Goal: Complete application form: Complete application form

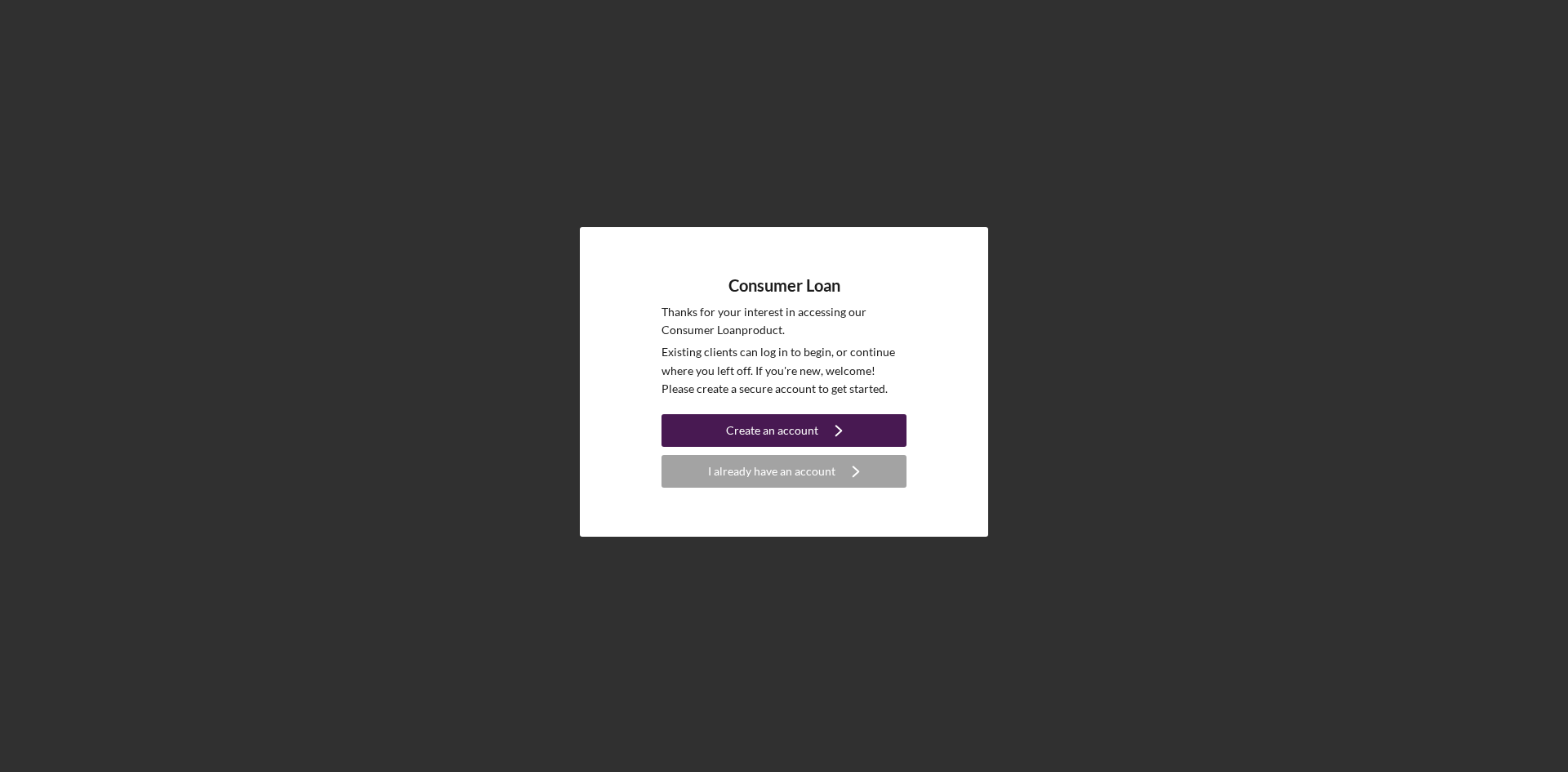
click at [861, 433] on button "Create an account Icon/Navigate" at bounding box center [784, 430] width 245 height 32
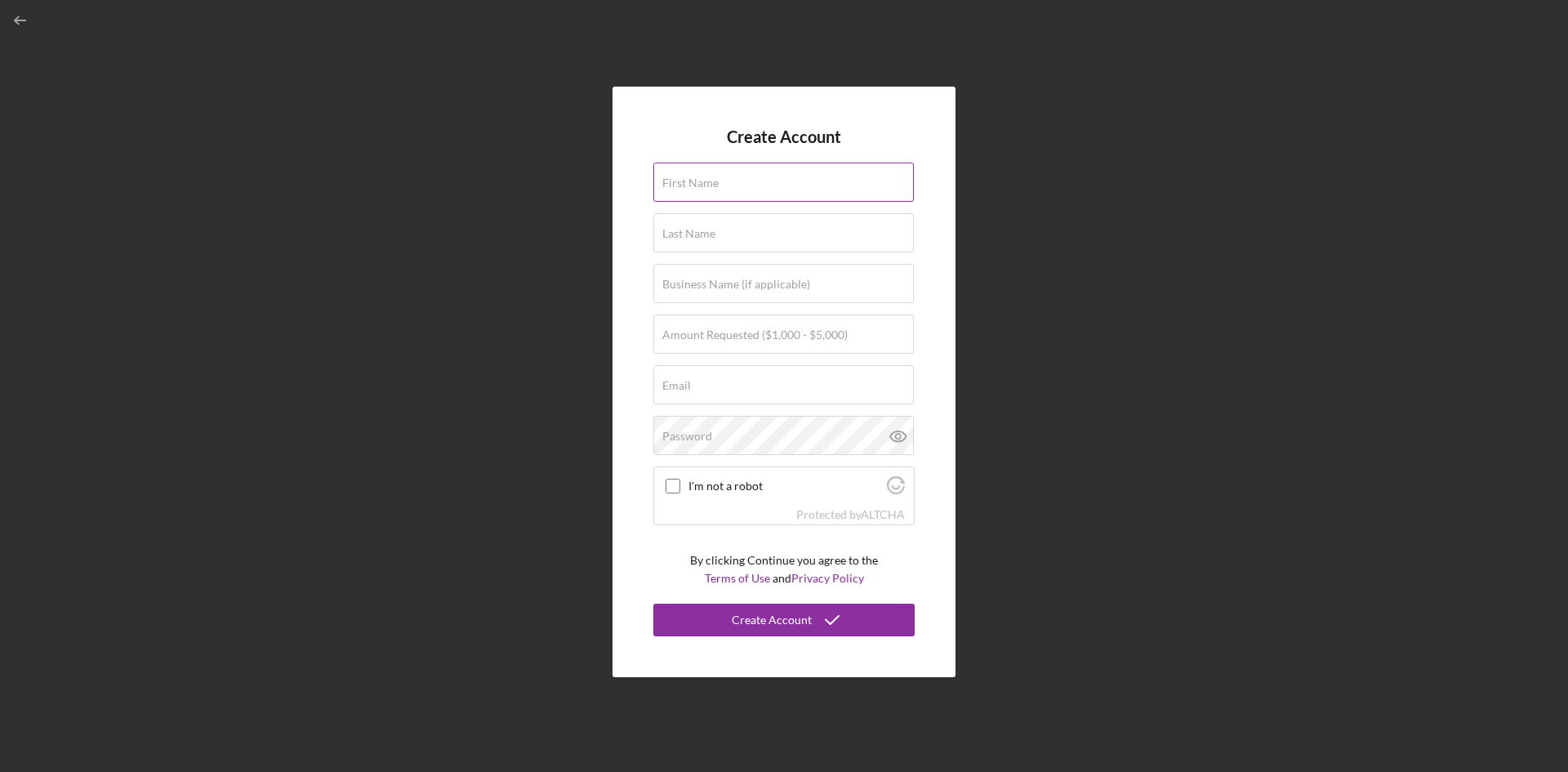
click at [755, 187] on input "First Name" at bounding box center [783, 181] width 261 height 40
type input "Quantwala"
type input "[PERSON_NAME]"
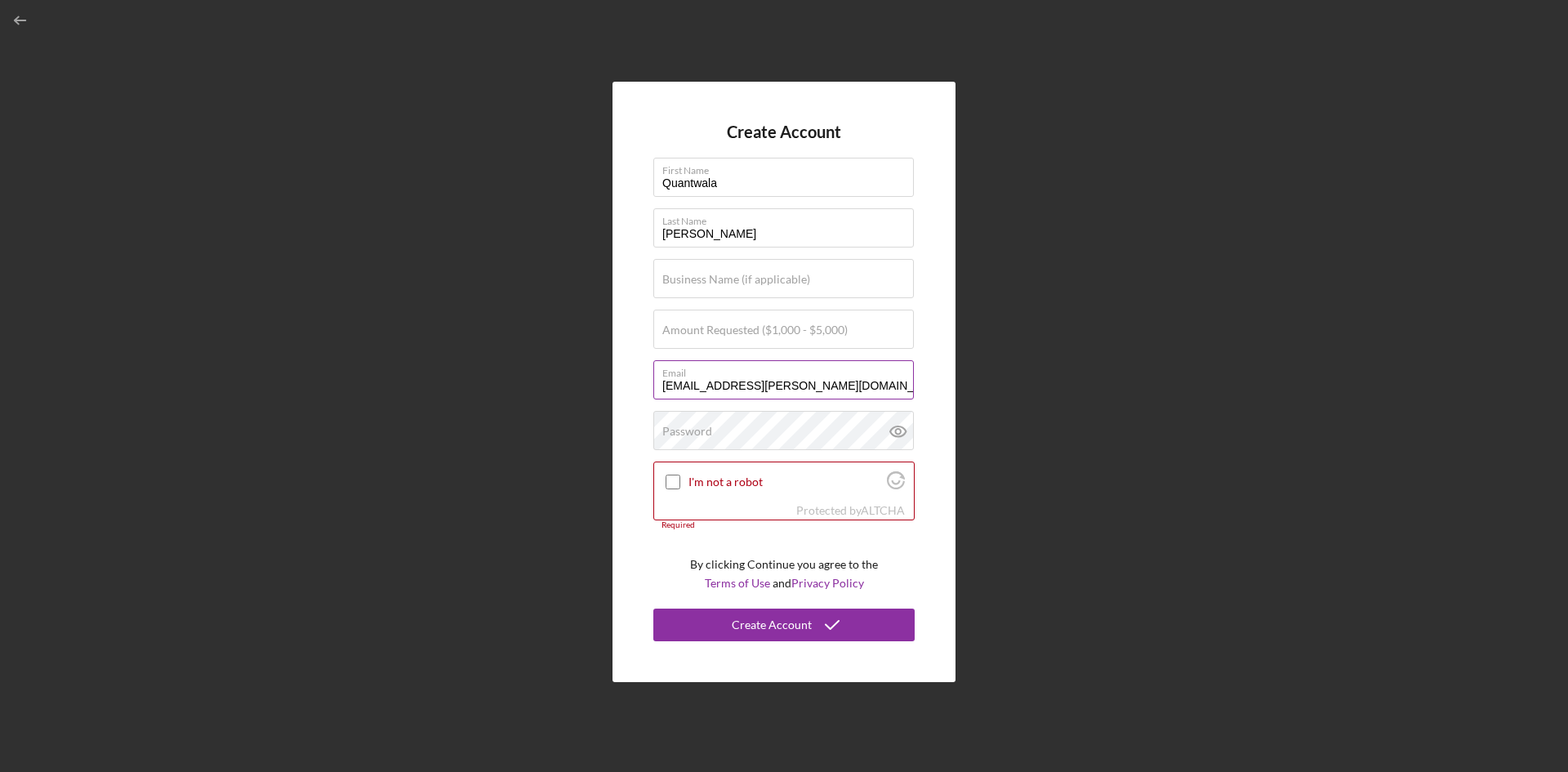
drag, startPoint x: 881, startPoint y: 387, endPoint x: 713, endPoint y: 400, distance: 168.5
click at [713, 400] on div "Email [EMAIL_ADDRESS][PERSON_NAME][DOMAIN_NAME]" at bounding box center [784, 380] width 262 height 41
type input "[EMAIL_ADDRESS][DOMAIN_NAME]"
click at [684, 483] on div "I'm not a robot" at bounding box center [784, 482] width 260 height 39
click at [673, 480] on input "I'm not a robot" at bounding box center [673, 482] width 15 height 15
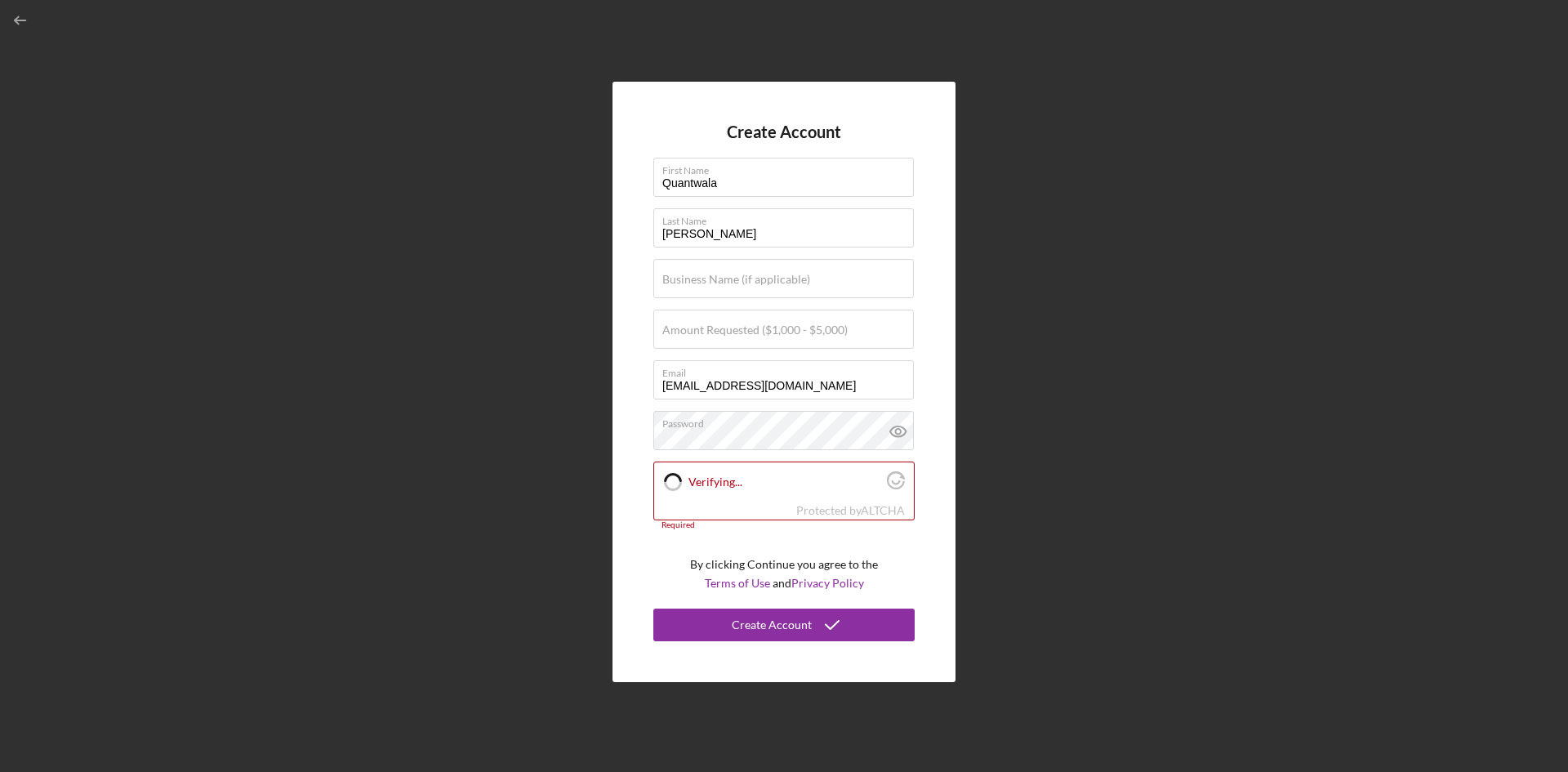
checkbox input "true"
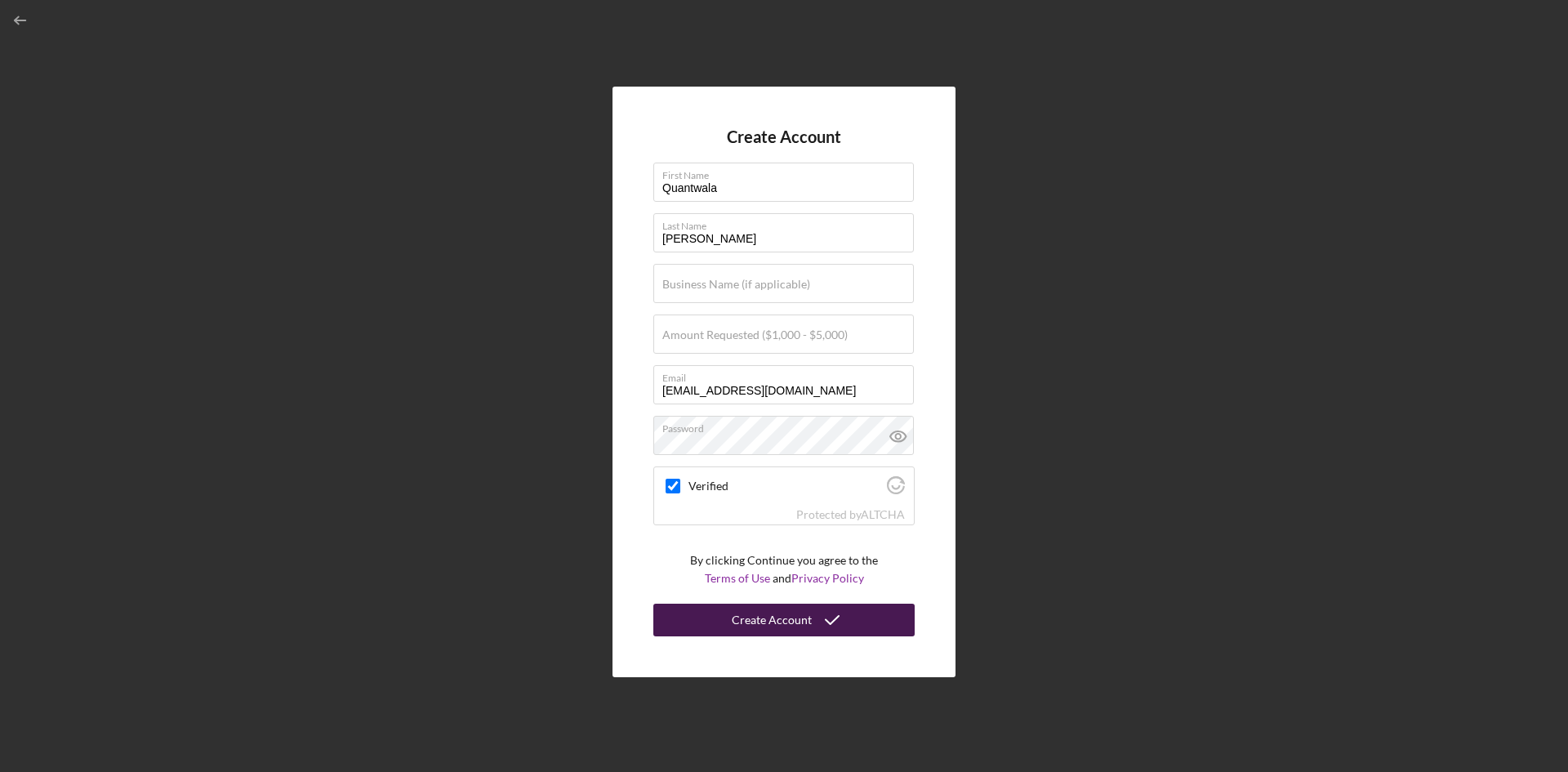
click at [785, 620] on div "Create Account" at bounding box center [771, 619] width 80 height 32
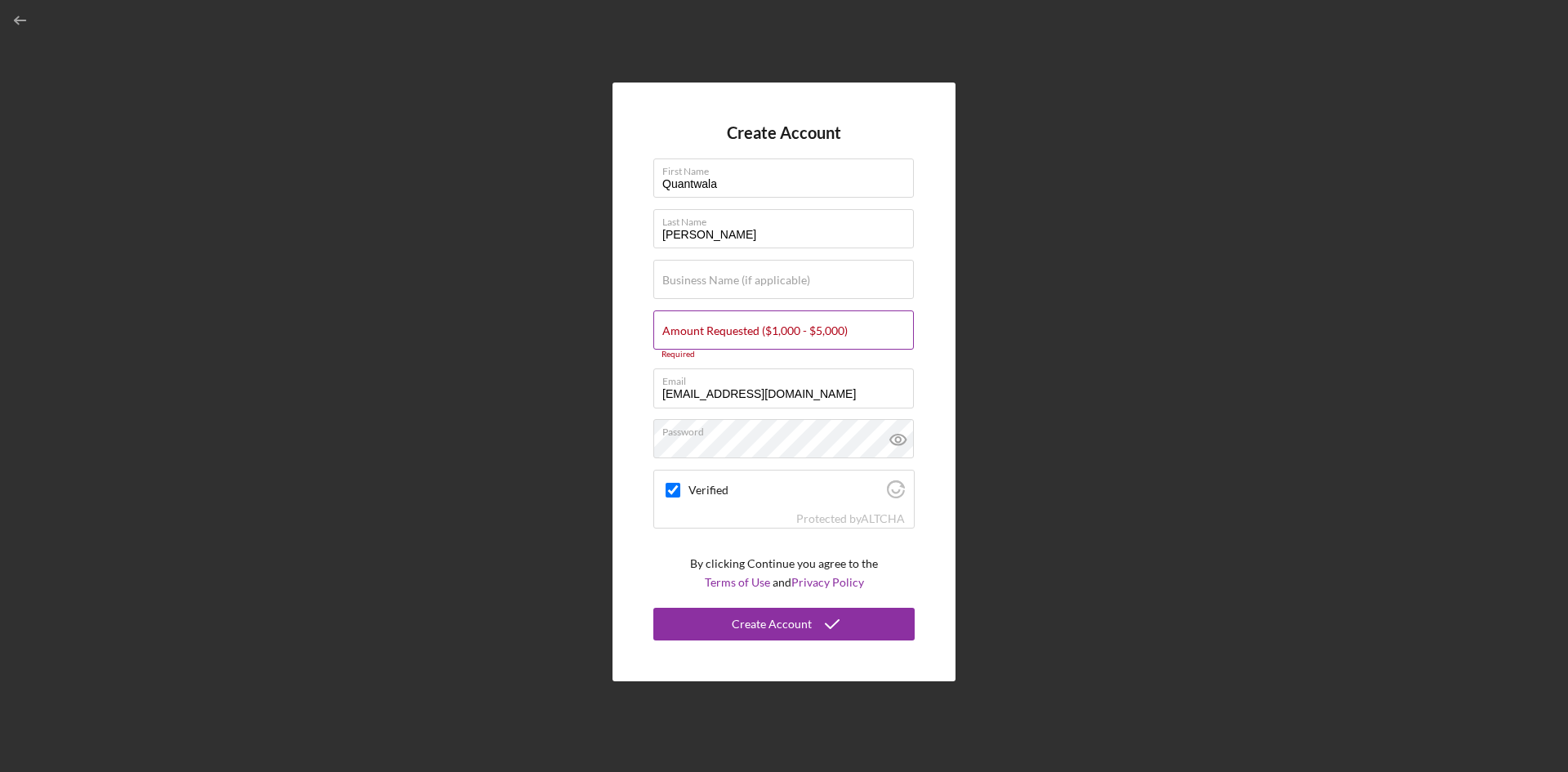
click at [767, 335] on label "Amount Requested ($1,000 - $5,000)" at bounding box center [755, 331] width 185 height 13
click at [767, 335] on input "Amount Requested ($1,000 - $5,000)" at bounding box center [783, 330] width 261 height 40
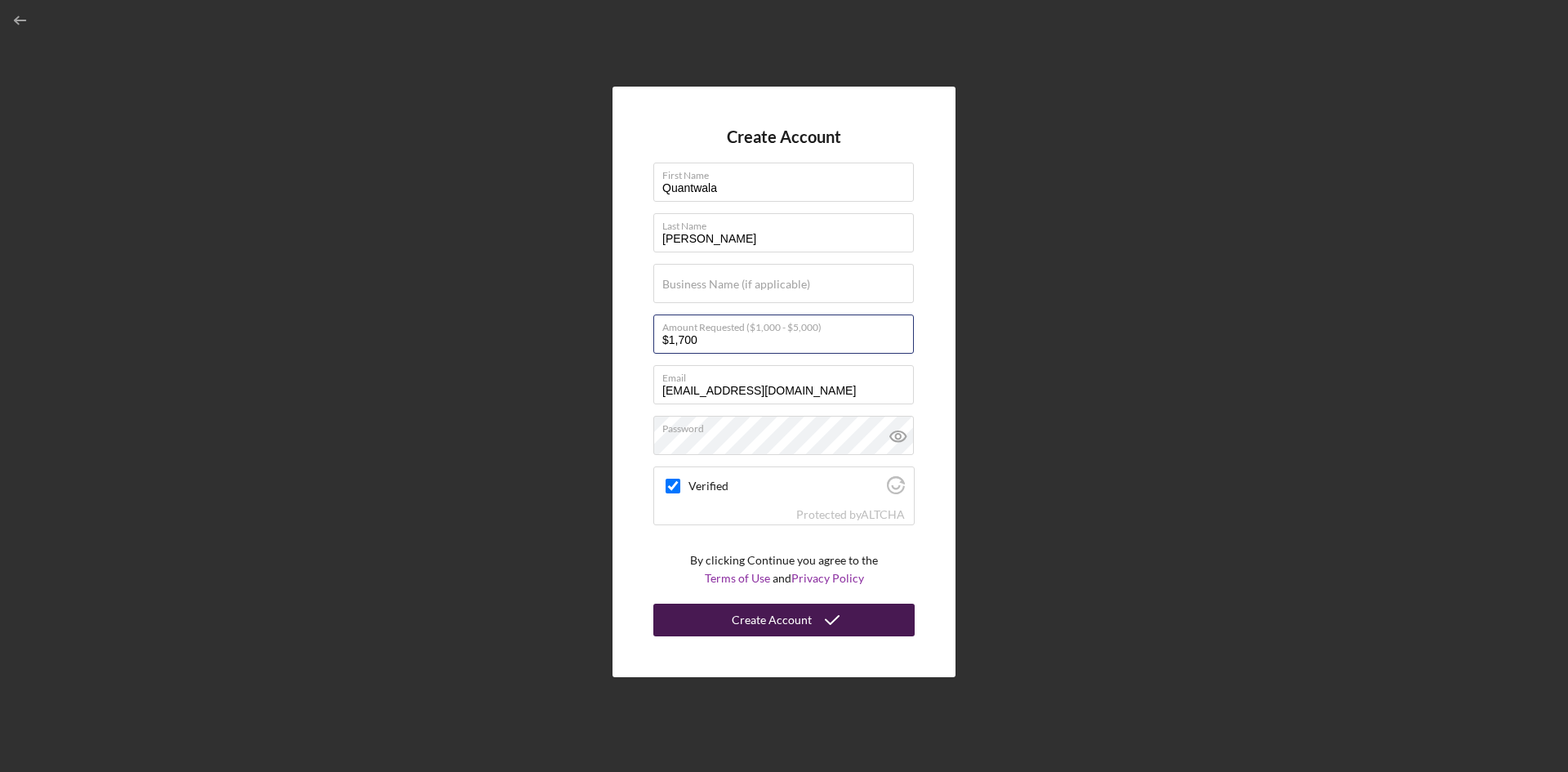
type input "$1,700"
click at [767, 624] on div "Create Account" at bounding box center [771, 619] width 80 height 32
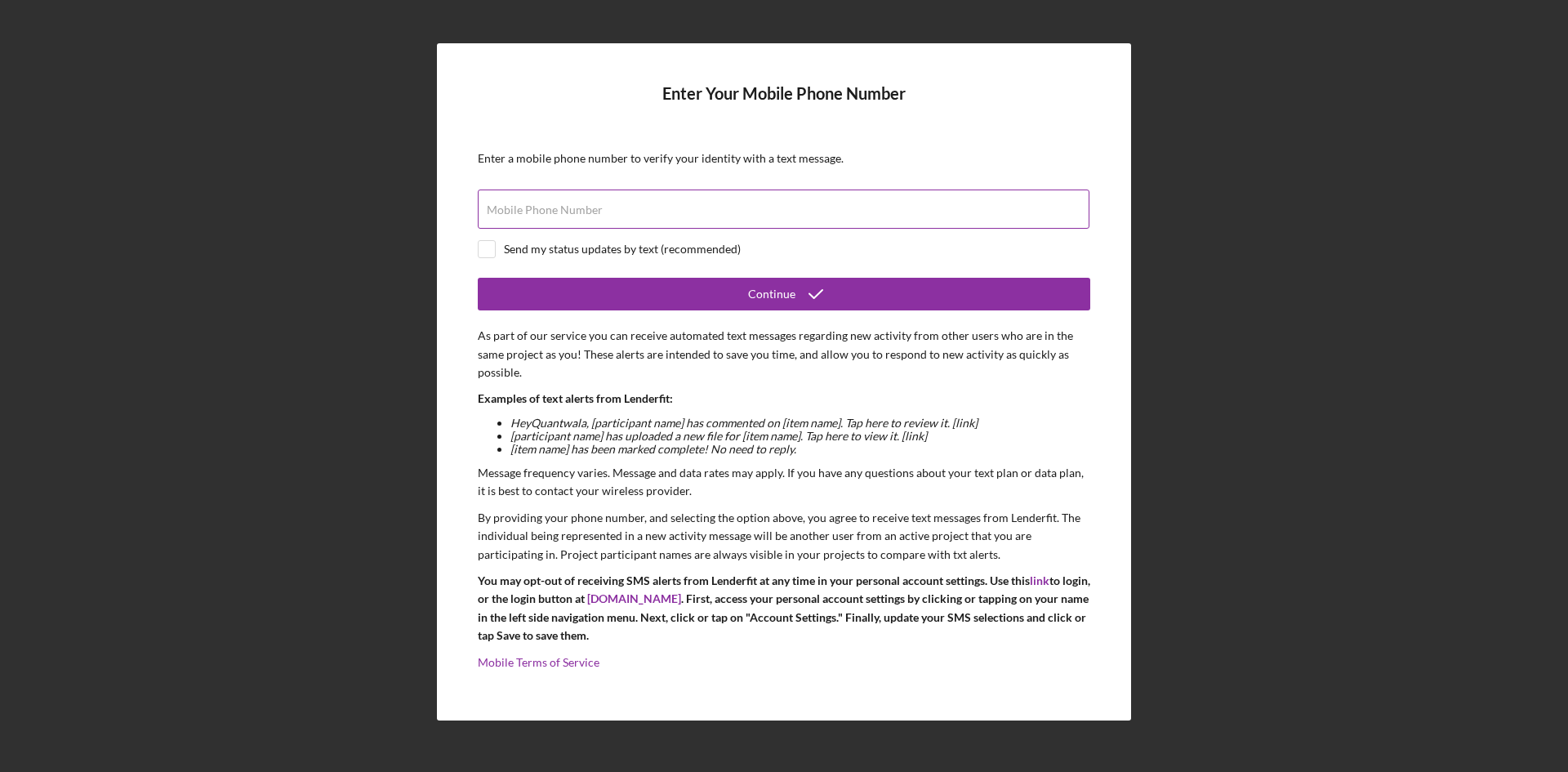
click at [544, 209] on label "Mobile Phone Number" at bounding box center [544, 210] width 116 height 13
click at [544, 209] on input "Mobile Phone Number" at bounding box center [784, 209] width 612 height 40
type input "[PHONE_NUMBER]"
click at [486, 253] on input "checkbox" at bounding box center [487, 250] width 17 height 17
checkbox input "true"
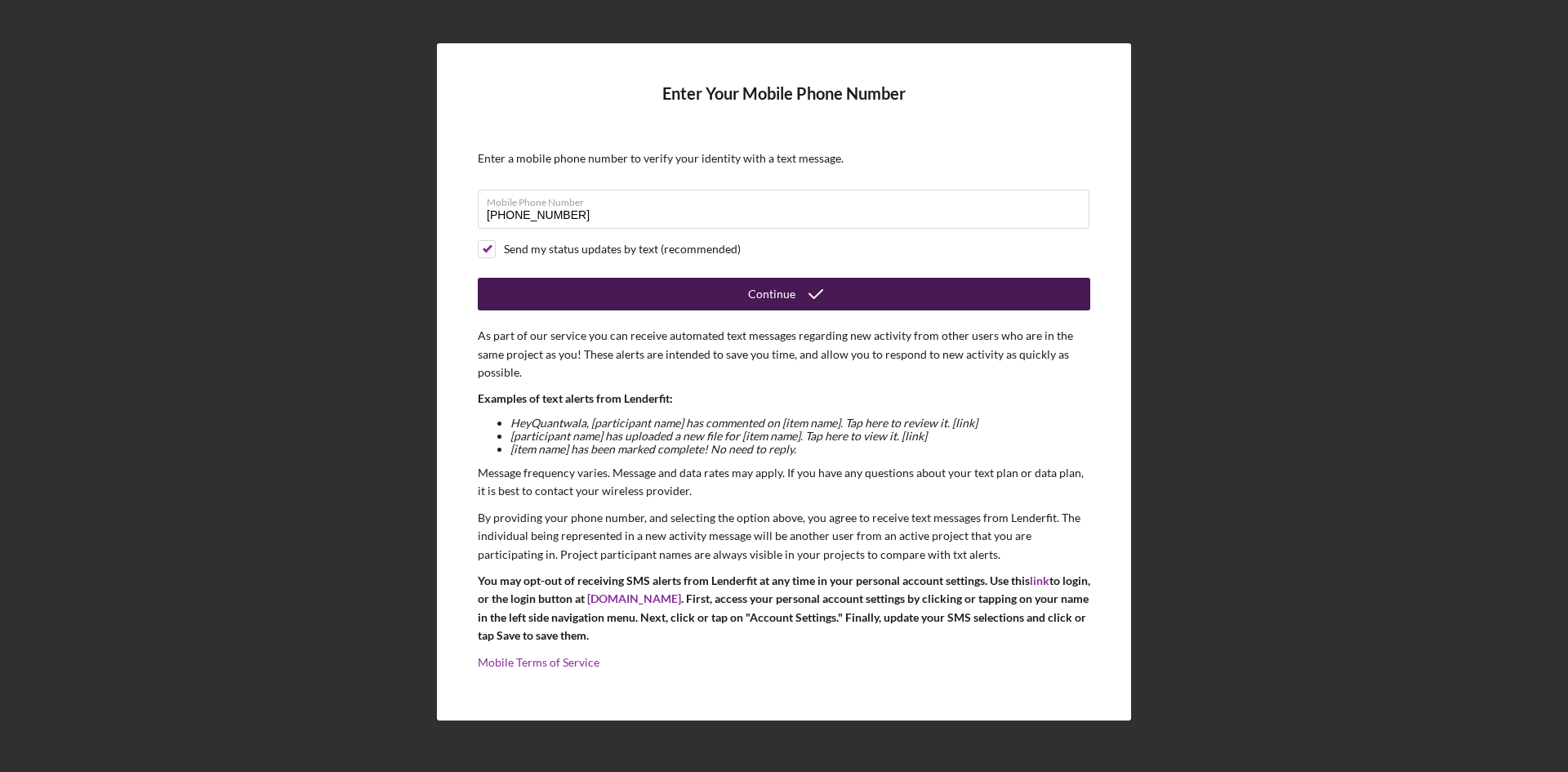
click at [531, 298] on button "Continue" at bounding box center [784, 293] width 613 height 32
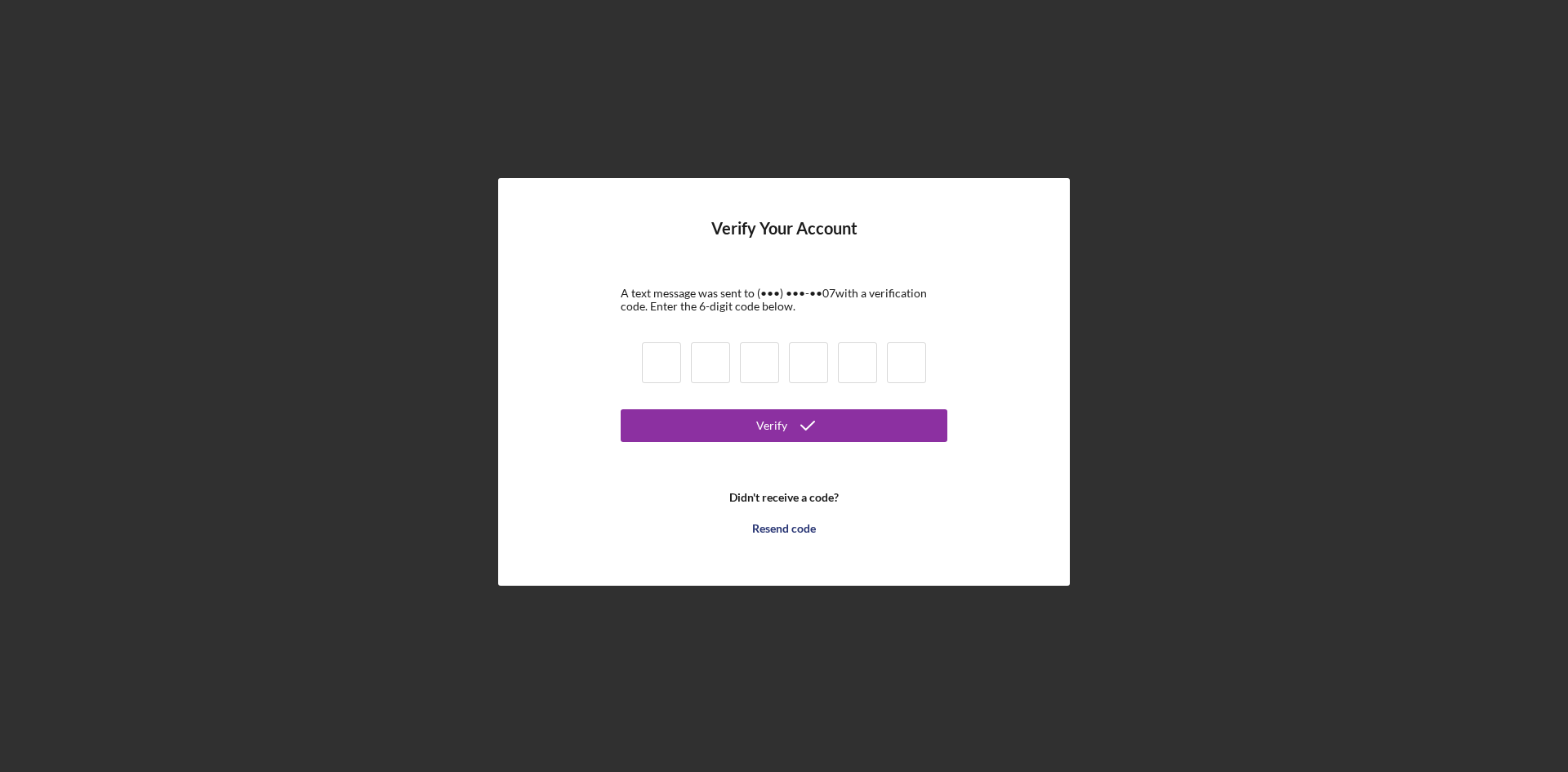
click at [662, 350] on input at bounding box center [661, 362] width 40 height 41
click at [651, 367] on input at bounding box center [661, 362] width 40 height 41
type input "8"
type input "5"
type input "4"
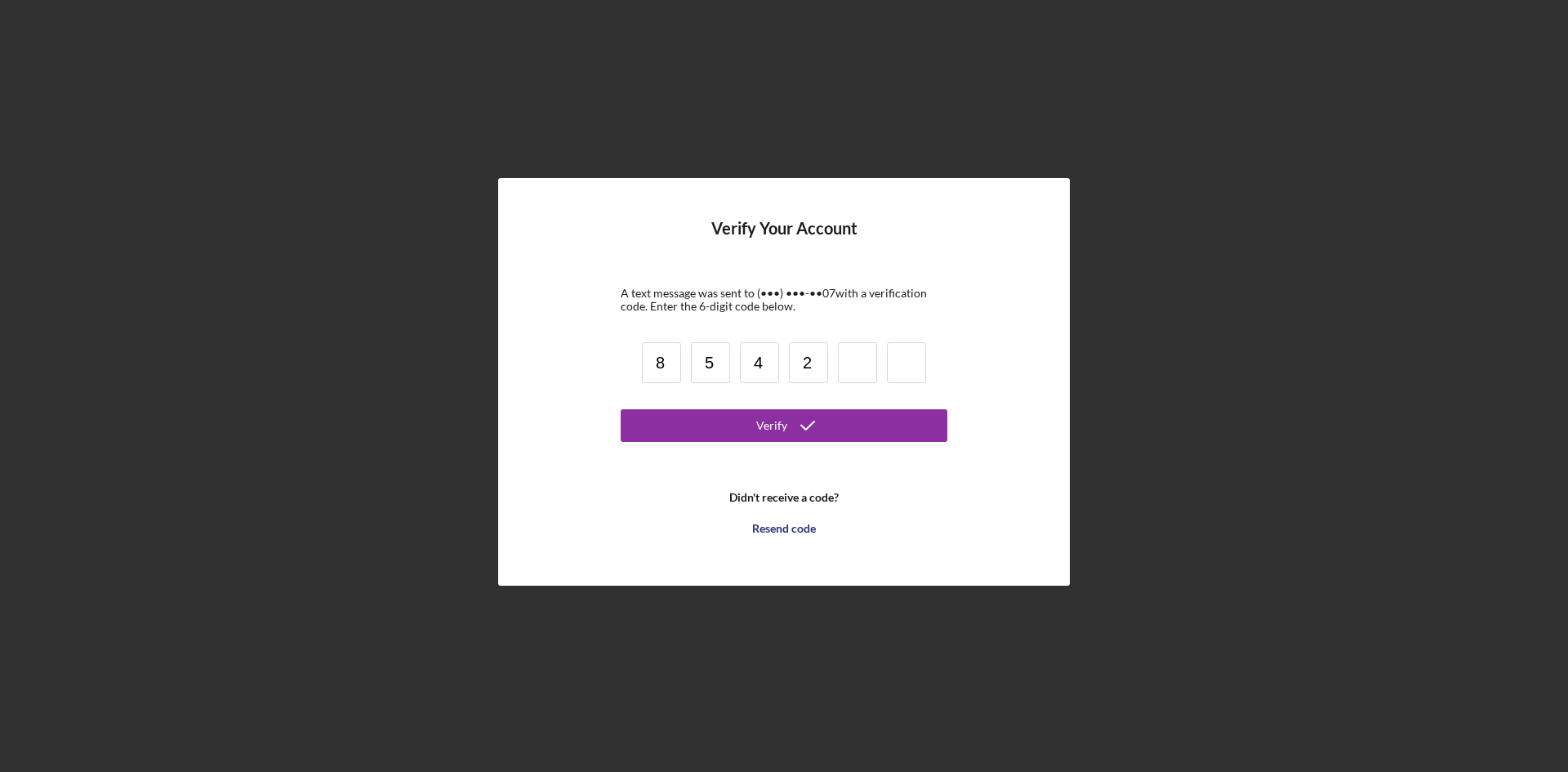
type input "2"
type input "9"
type input "8"
click at [724, 401] on form "Verify Your Account A text message was sent to (•••) •••-•• 07 with a verificat…" at bounding box center [784, 382] width 327 height 326
click at [729, 418] on button "Verify" at bounding box center [784, 425] width 327 height 32
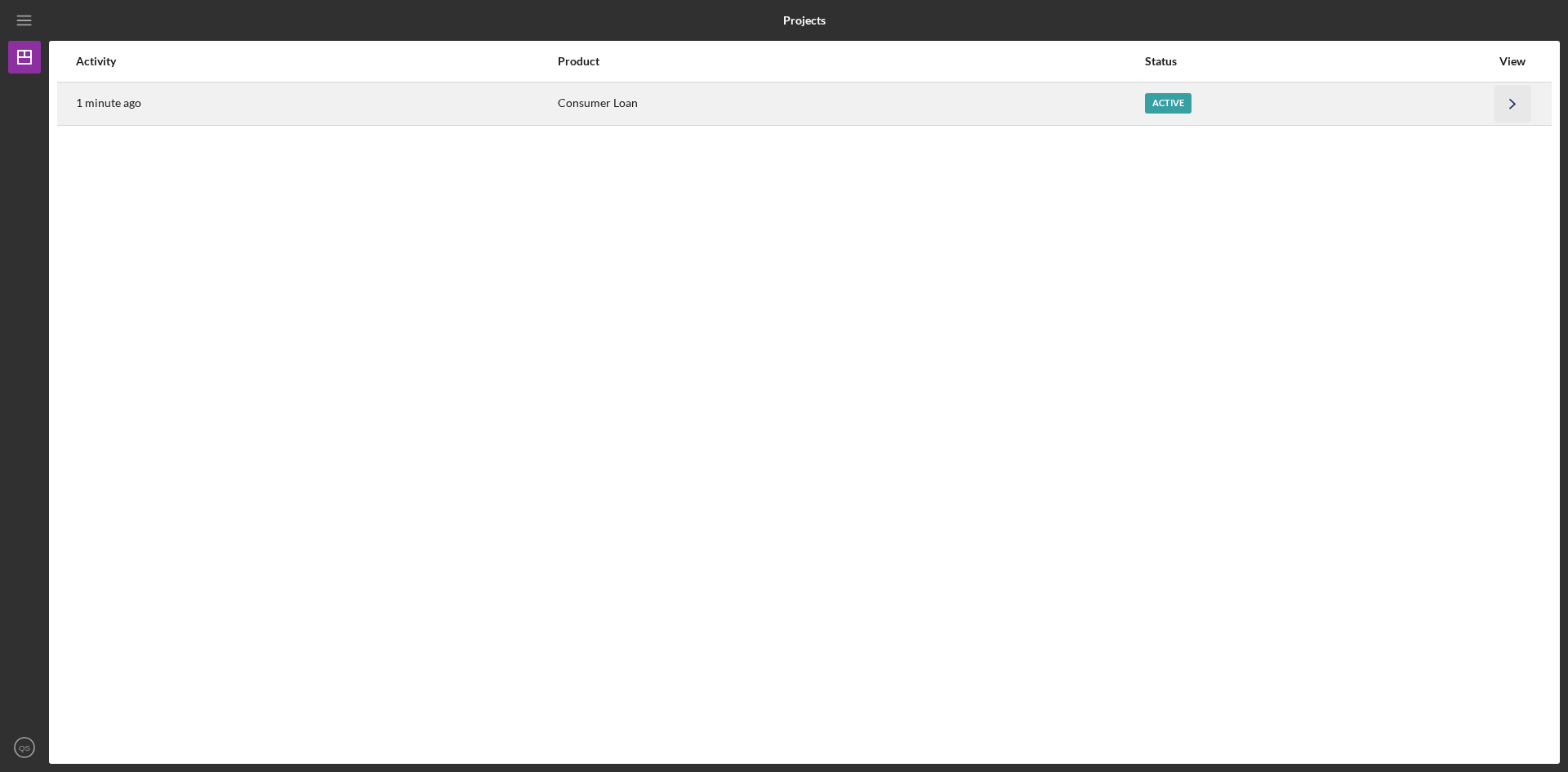
click at [1511, 102] on icon "Icon/Navigate" at bounding box center [1514, 103] width 37 height 37
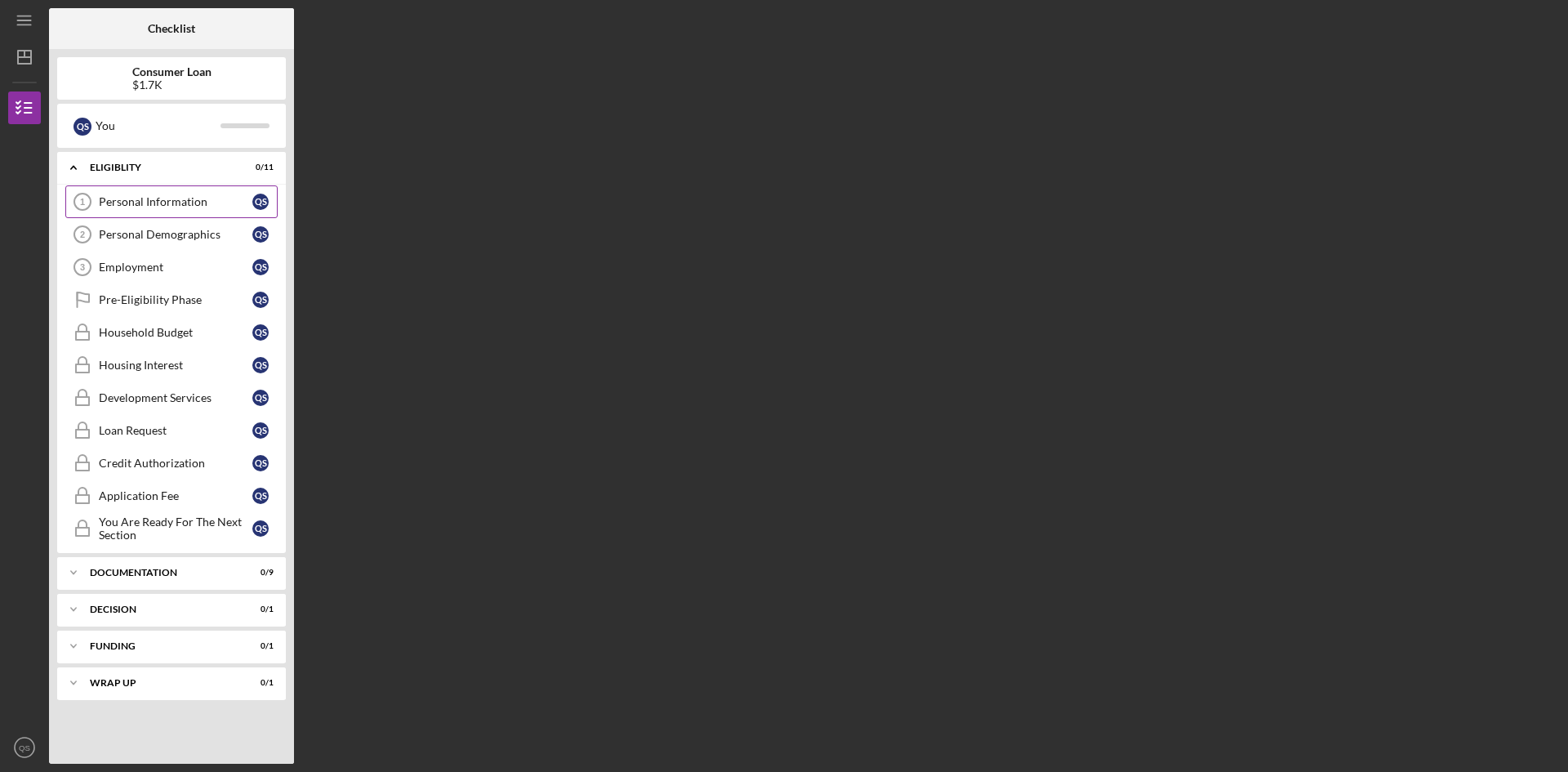
click at [118, 203] on div "Personal Information" at bounding box center [175, 202] width 154 height 13
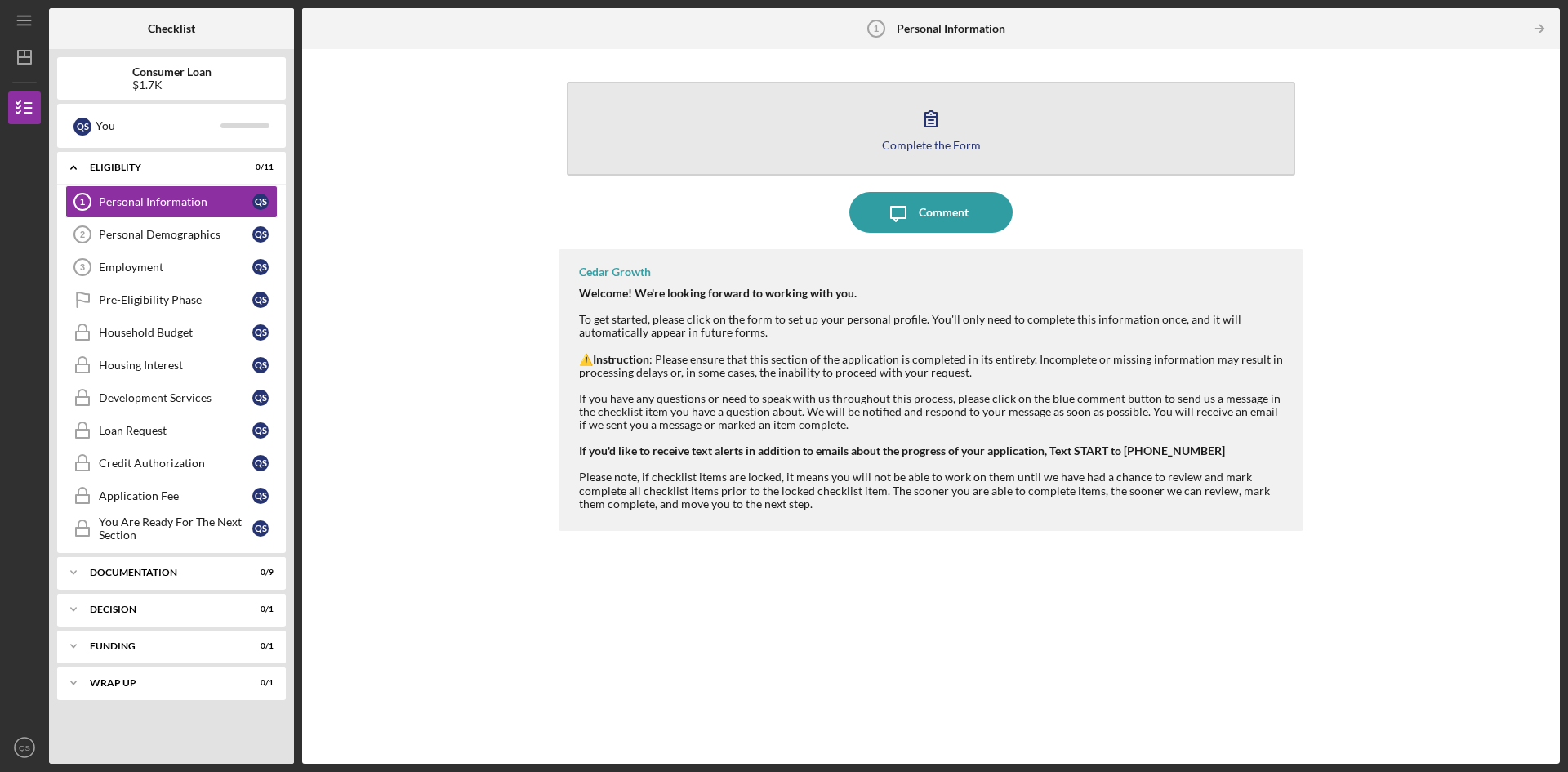
click at [983, 144] on button "Complete the Form Form" at bounding box center [930, 129] width 729 height 94
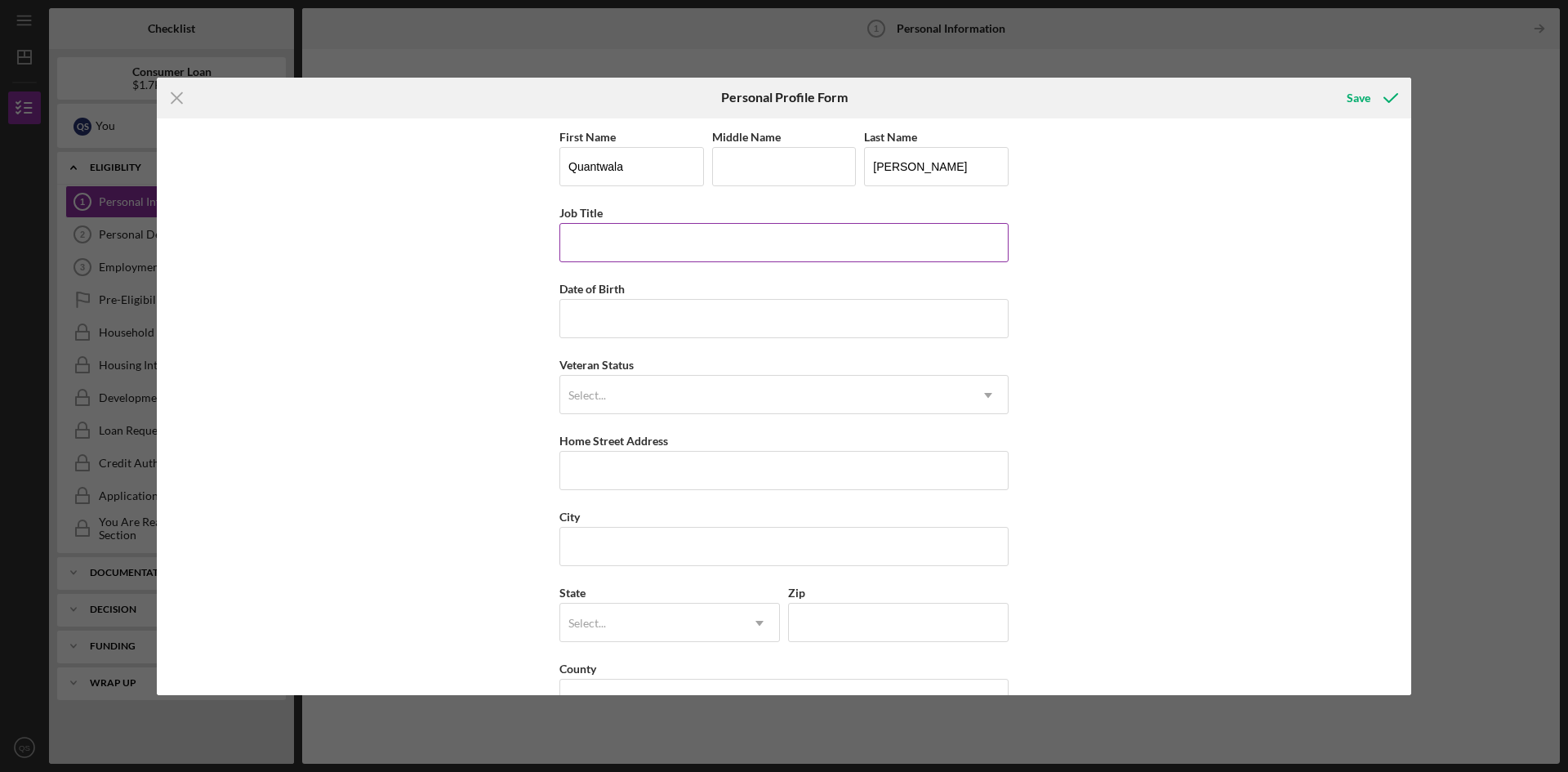
click at [687, 229] on input "Job Title" at bounding box center [784, 242] width 450 height 40
type input "Customer Service Rep"
click at [595, 326] on input "Date of Birth" at bounding box center [784, 319] width 450 height 40
type input "[DATE]"
click at [607, 387] on div "Select..." at bounding box center [764, 395] width 408 height 38
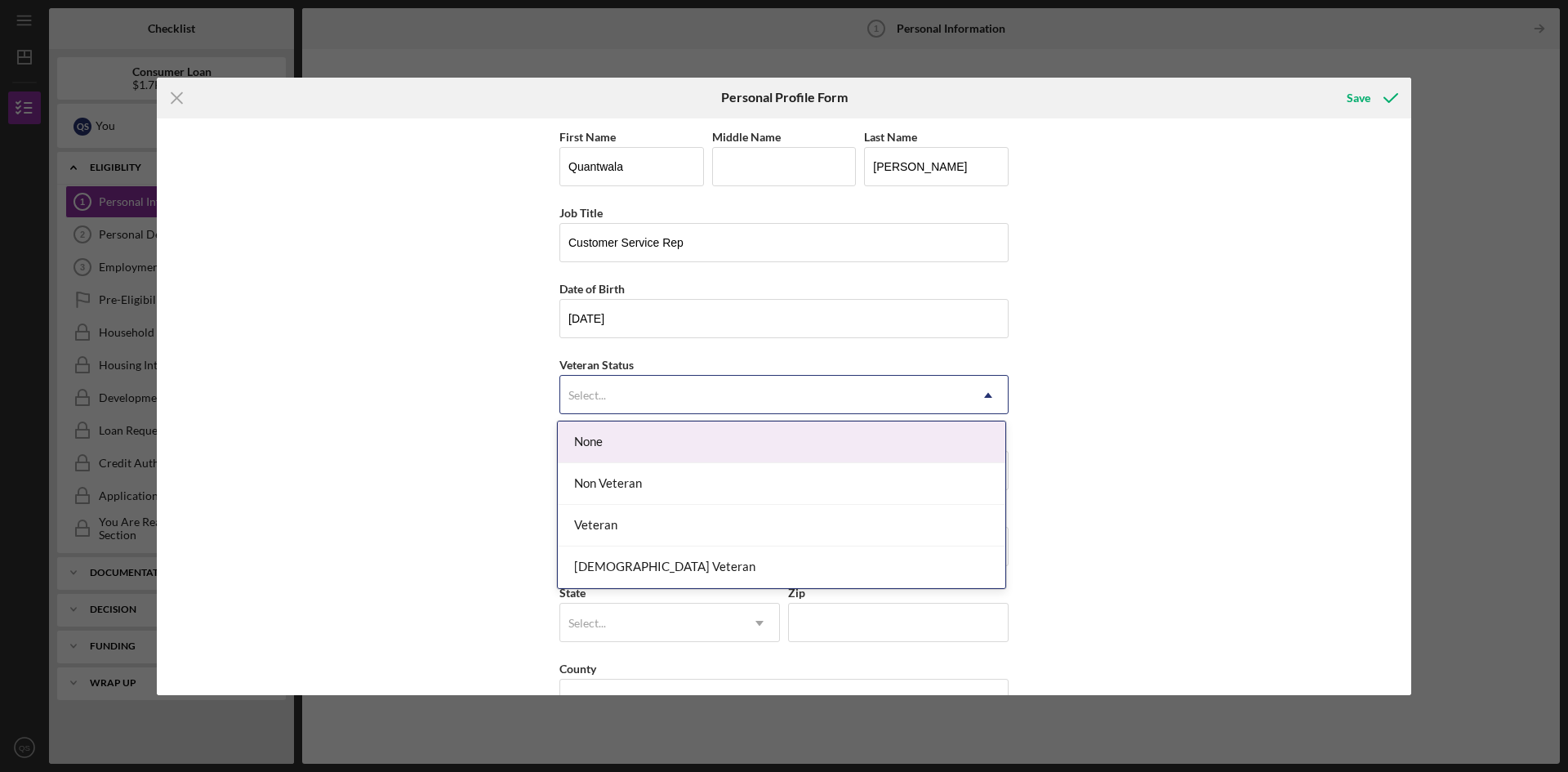
click at [615, 455] on div "None" at bounding box center [782, 441] width 448 height 41
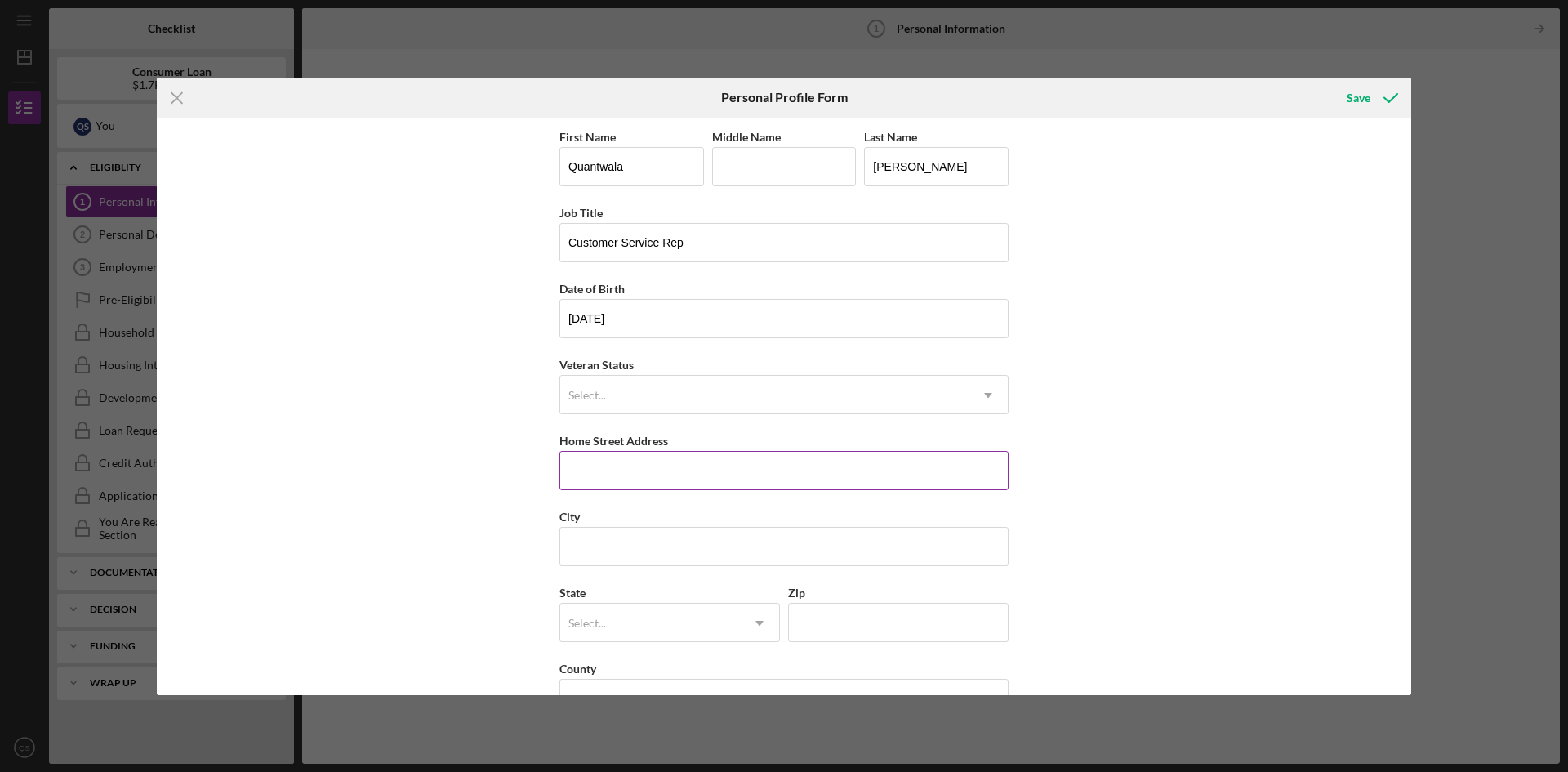
click at [610, 476] on input "Home Street Address" at bounding box center [784, 470] width 450 height 40
type input "[STREET_ADDRESS][PERSON_NAME][PERSON_NAME]"
type input "Hazlehurst"
type input "[US_STATE]"
type input "39083"
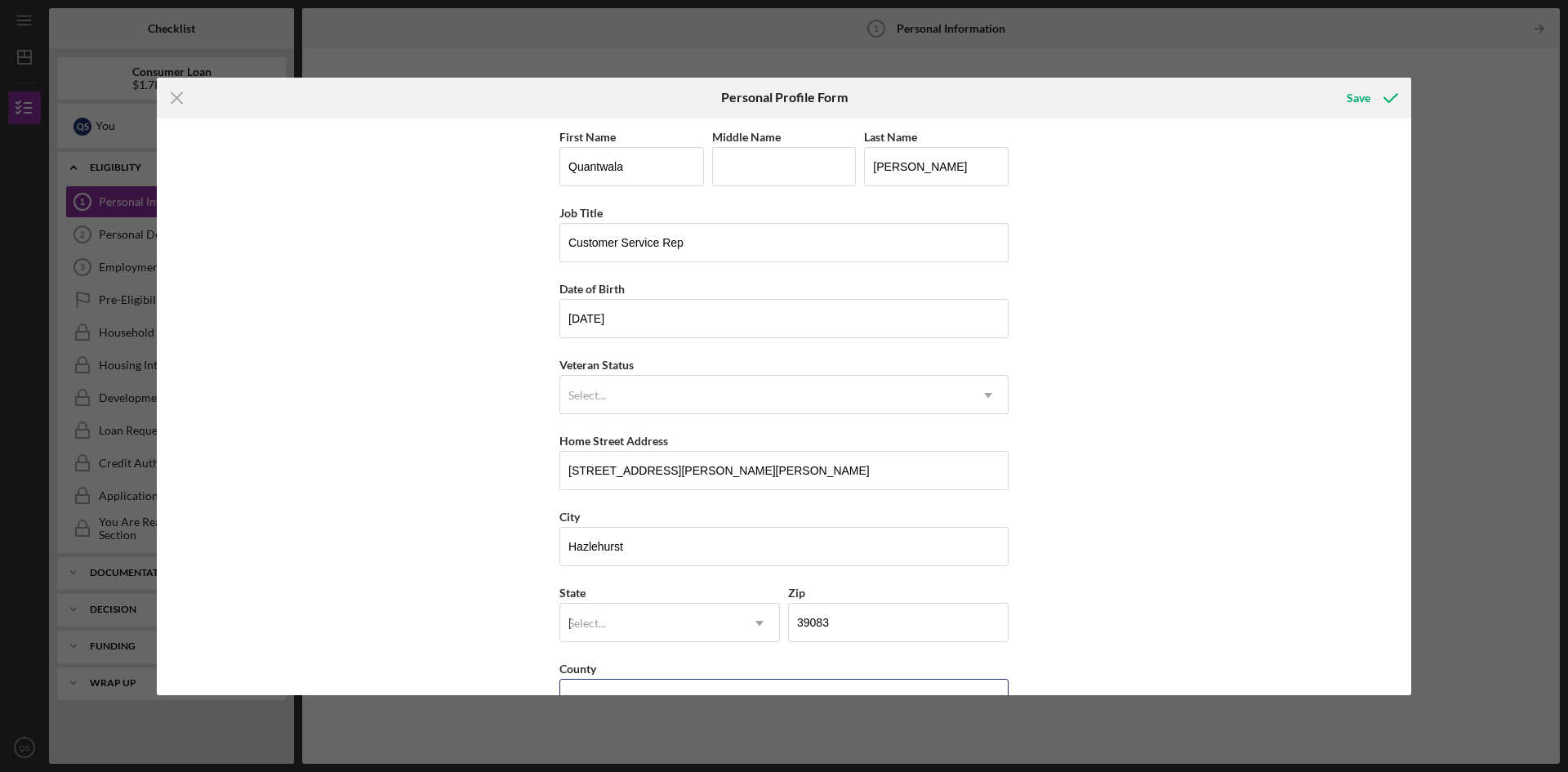
type input "[GEOGRAPHIC_DATA]"
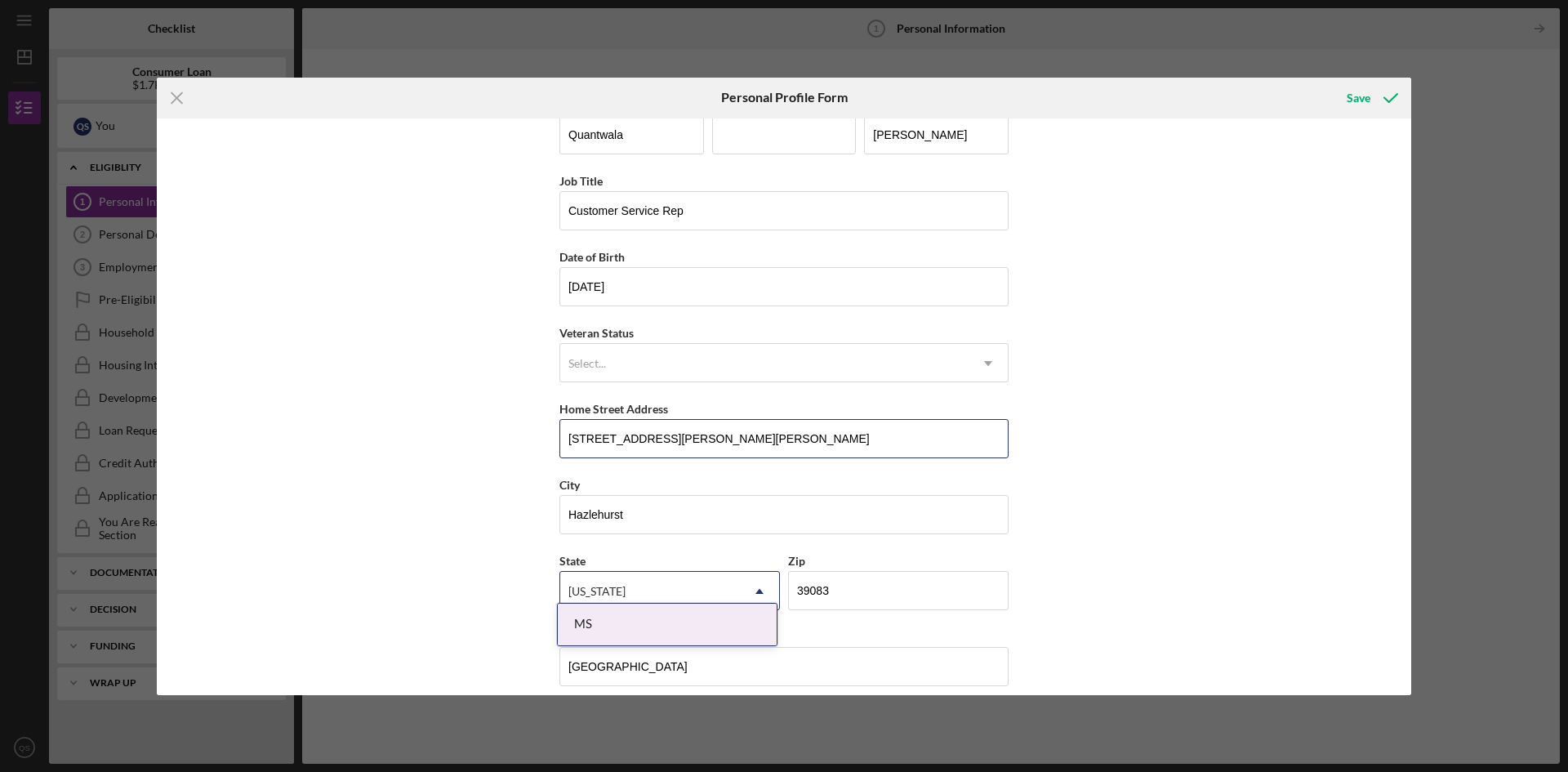
scroll to position [47, 0]
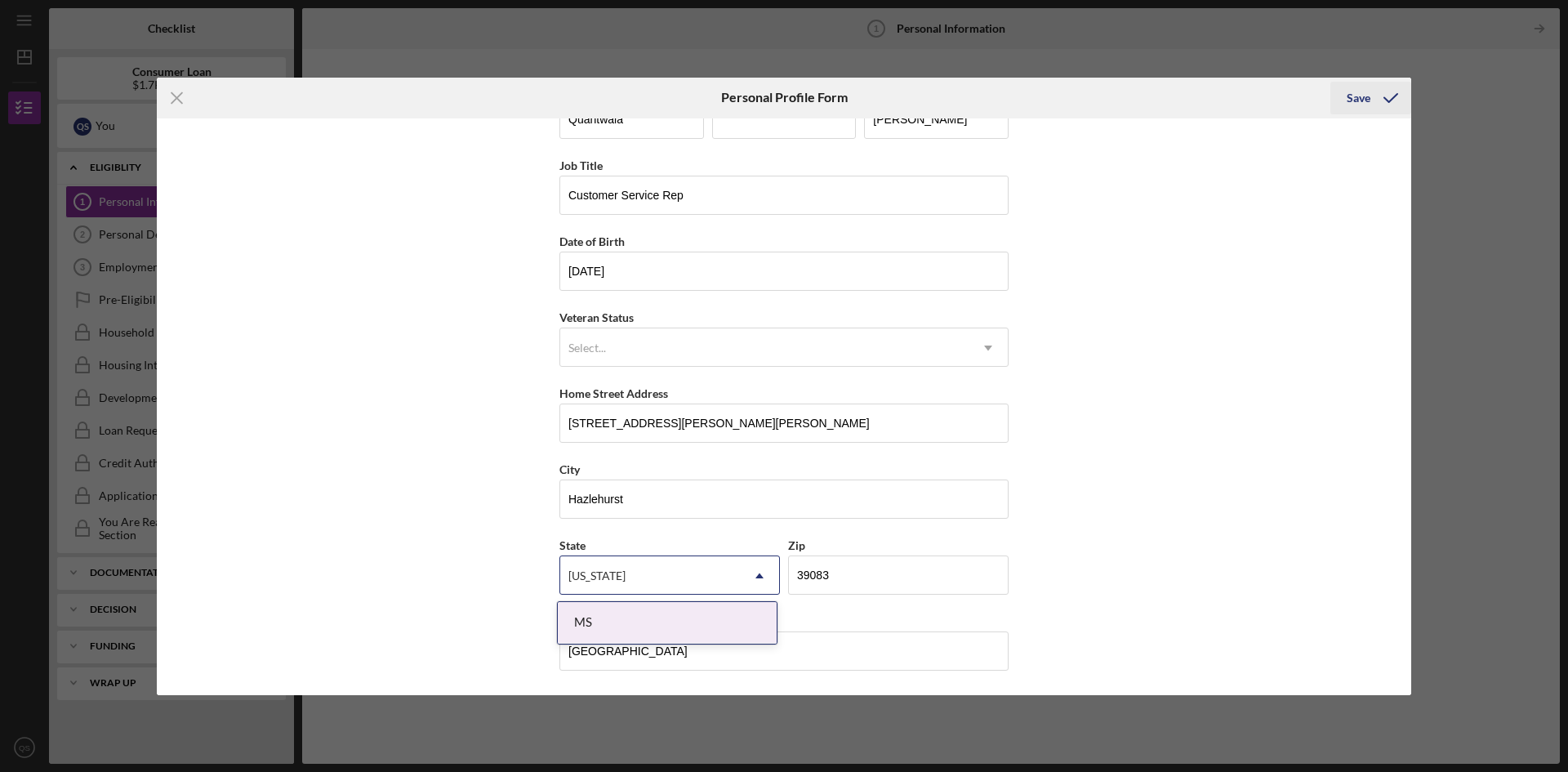
click at [1375, 98] on icon "submit" at bounding box center [1391, 98] width 41 height 41
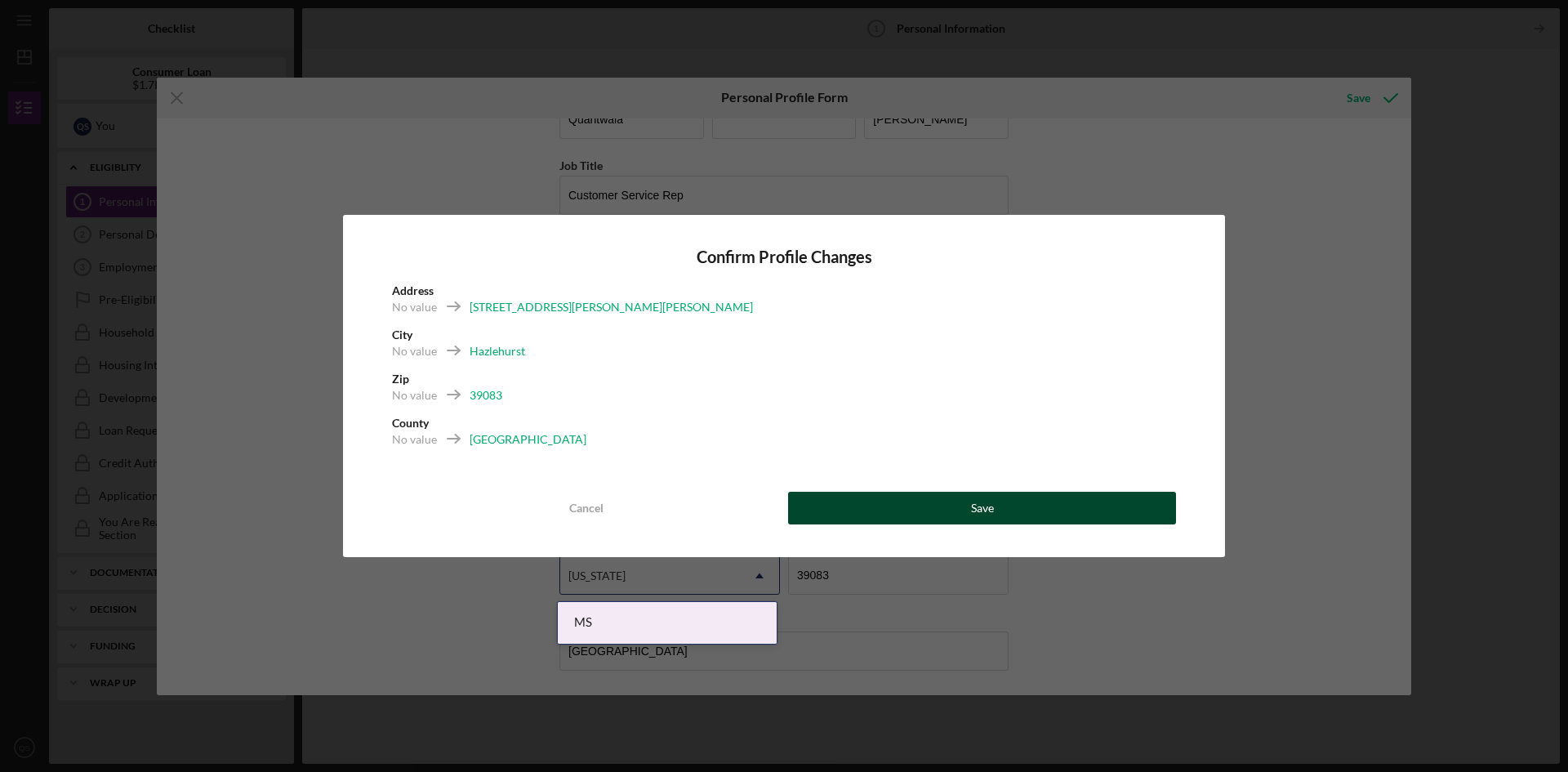
click at [1013, 505] on button "Save" at bounding box center [982, 508] width 388 height 32
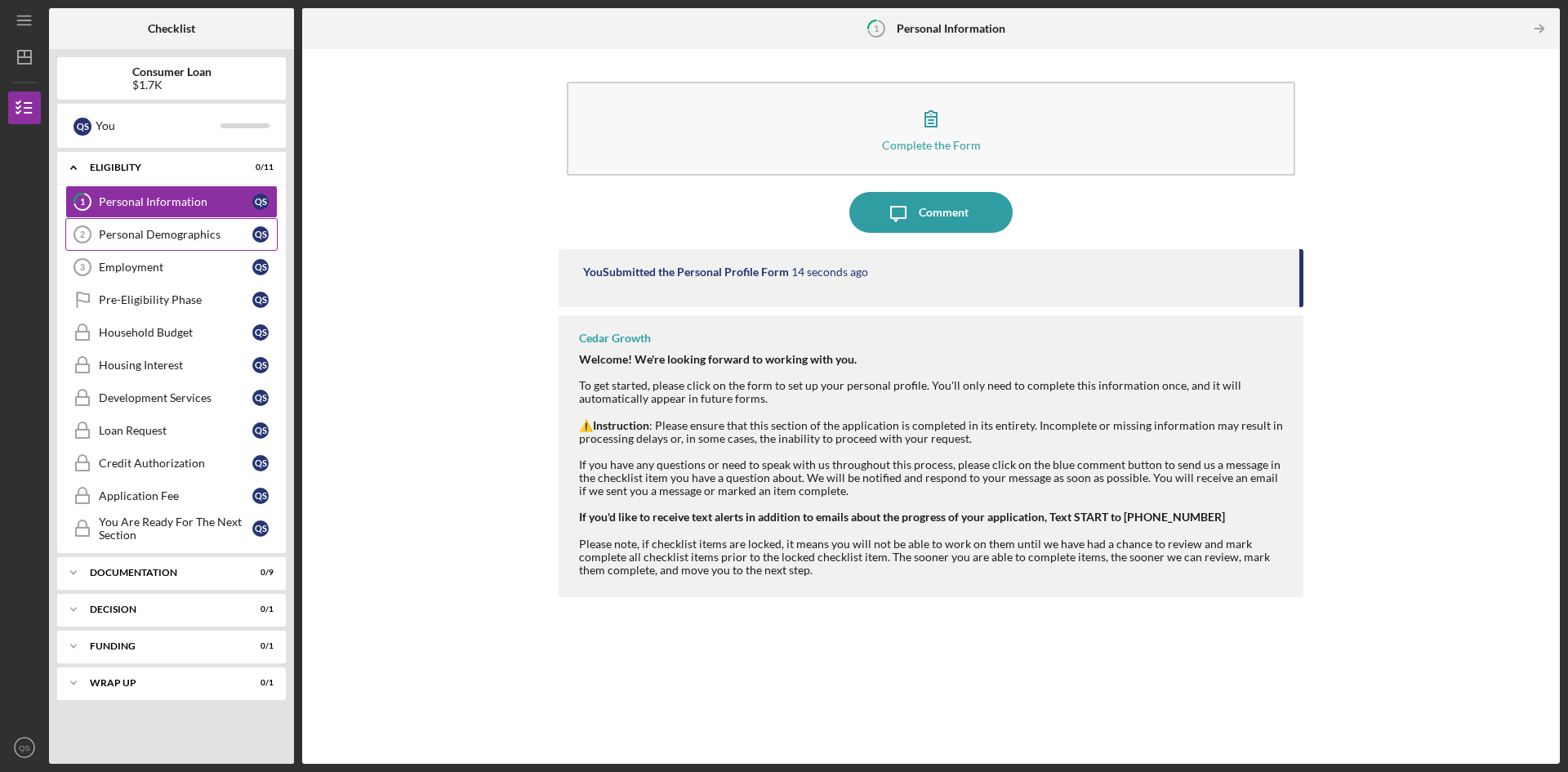
click at [136, 240] on div "Personal Demographics" at bounding box center [175, 234] width 154 height 13
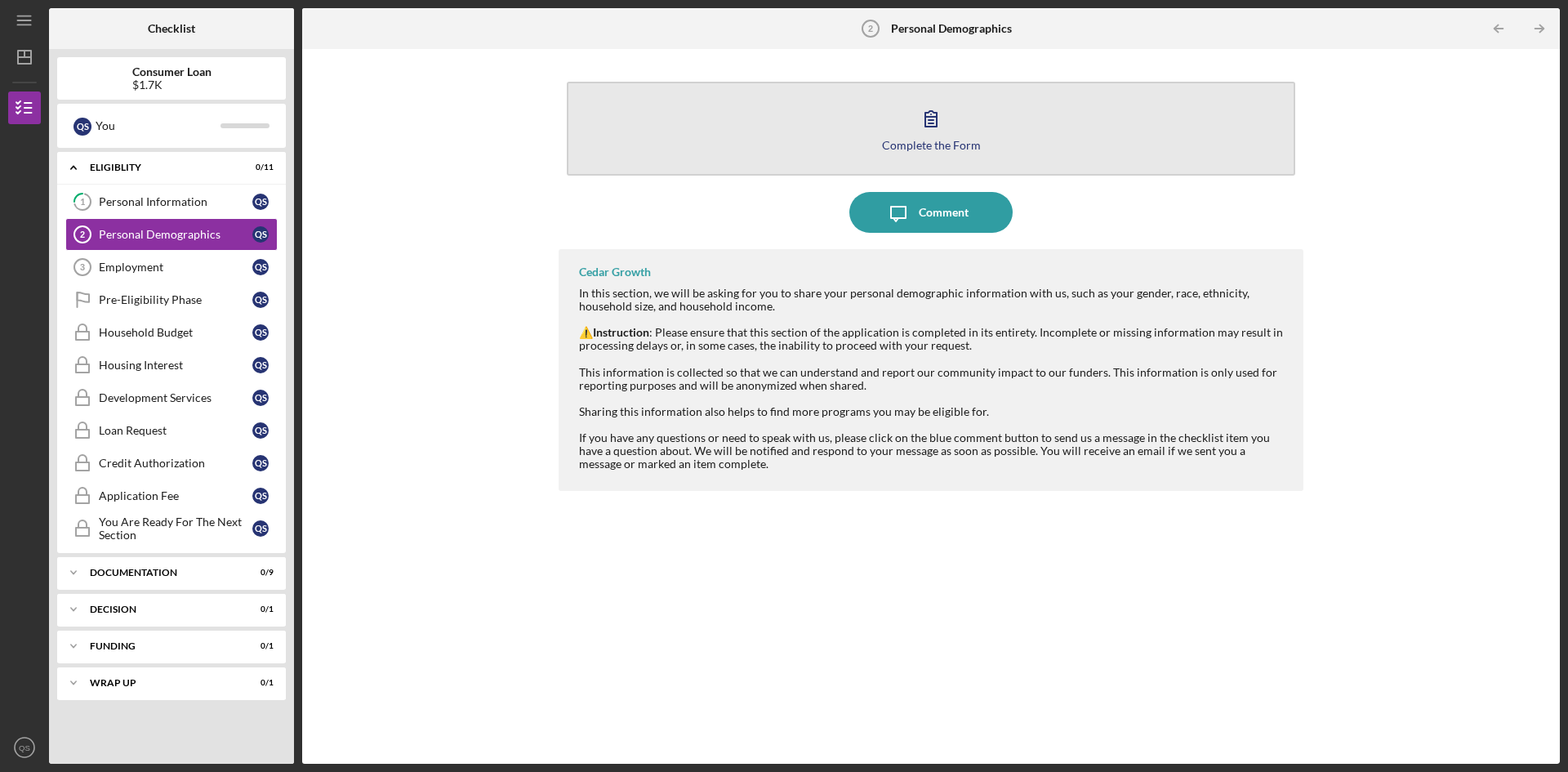
click at [955, 150] on div "Complete the Form" at bounding box center [931, 145] width 99 height 12
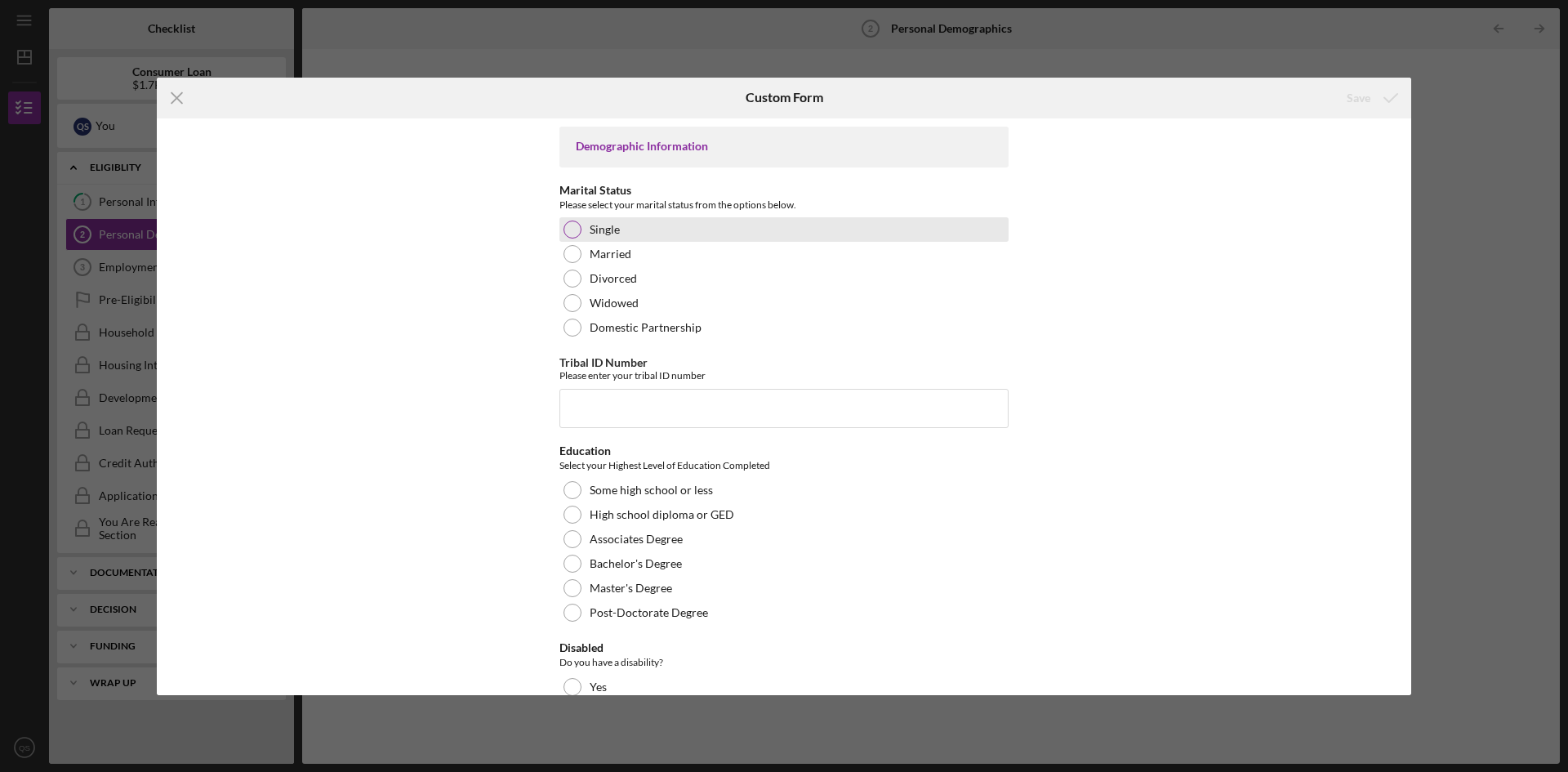
click at [576, 234] on div at bounding box center [573, 229] width 18 height 18
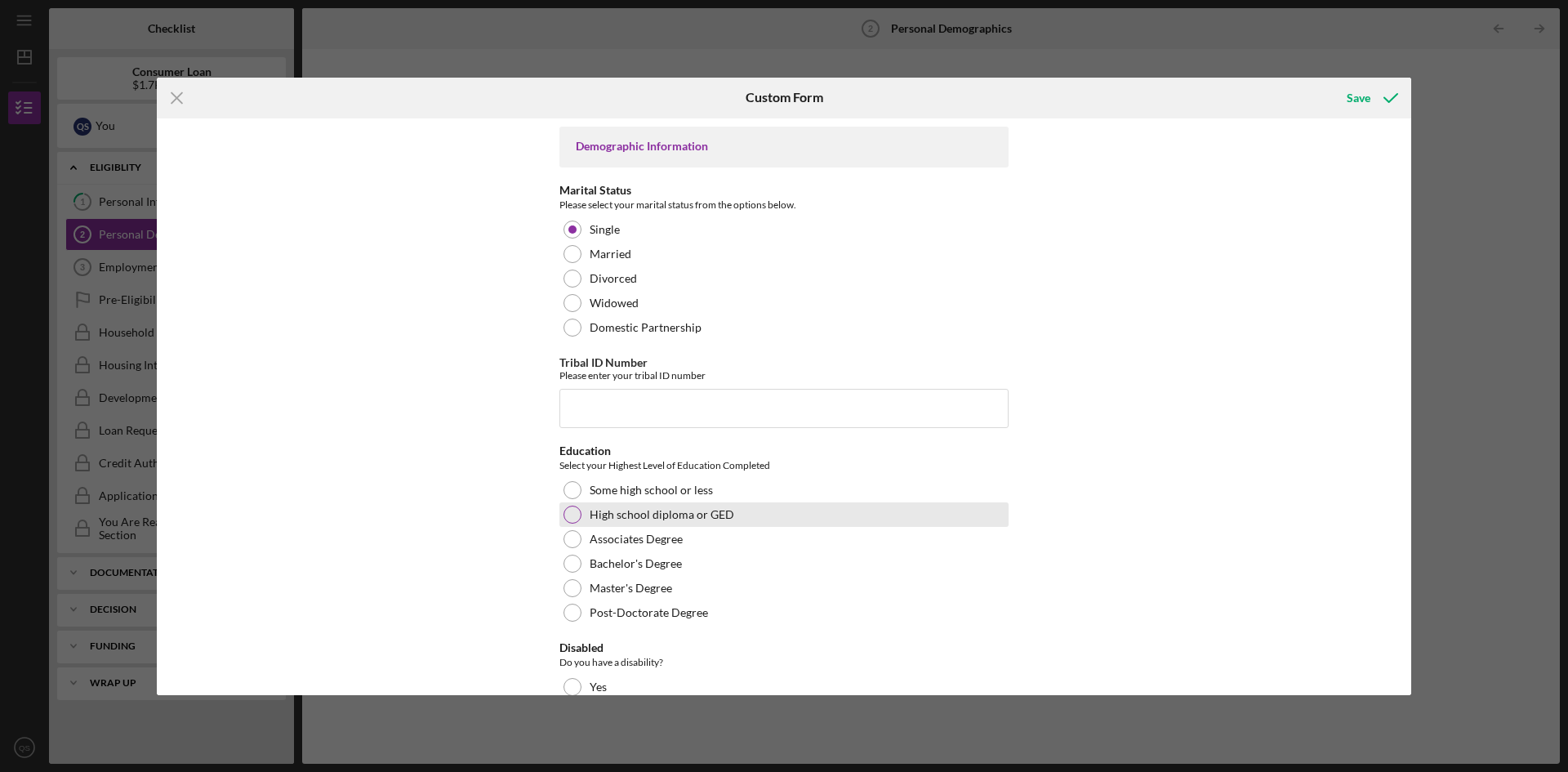
click at [568, 519] on div at bounding box center [573, 515] width 18 height 18
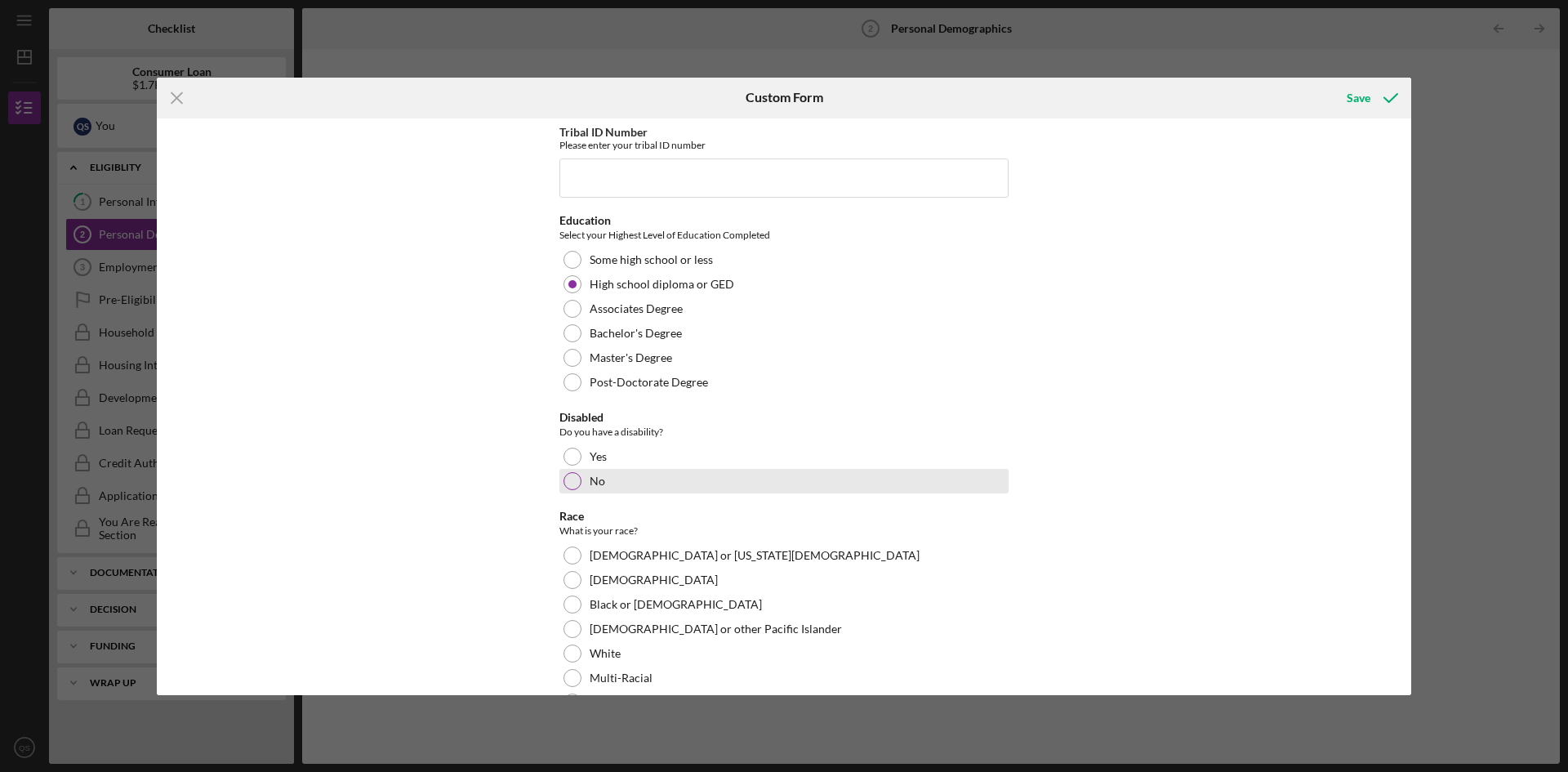
scroll to position [245, 0]
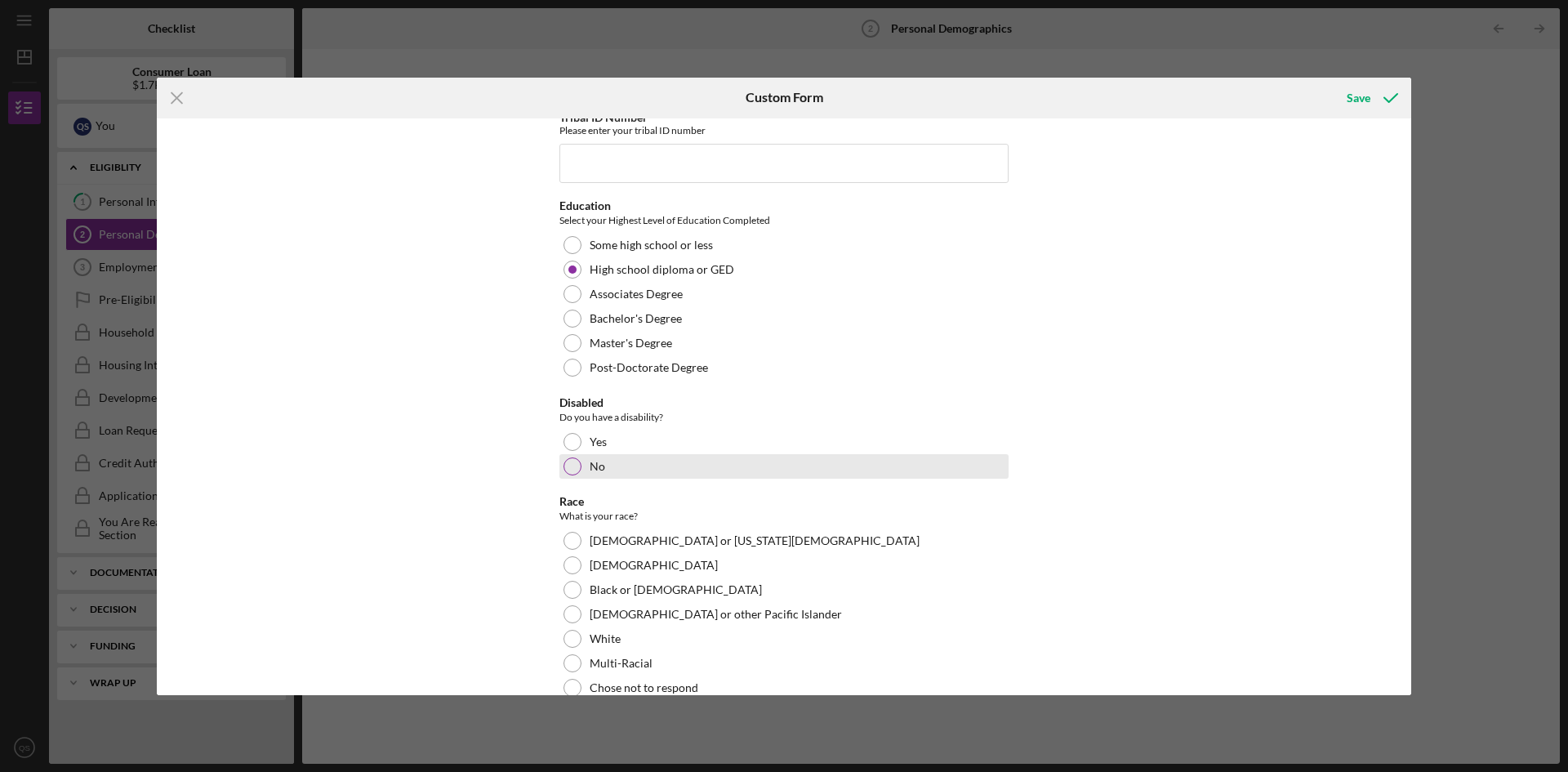
click at [570, 470] on div at bounding box center [573, 467] width 18 height 18
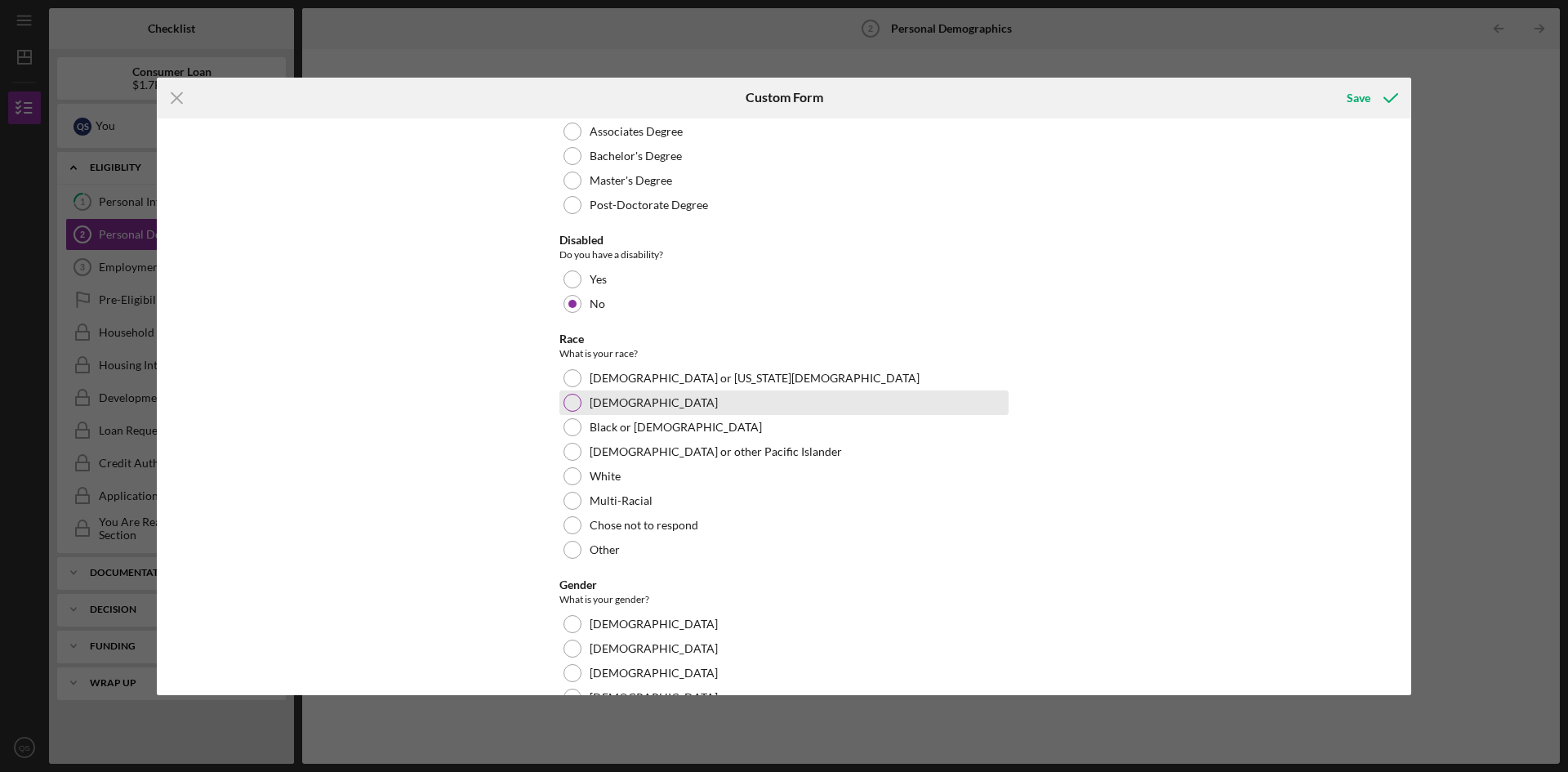
scroll to position [408, 0]
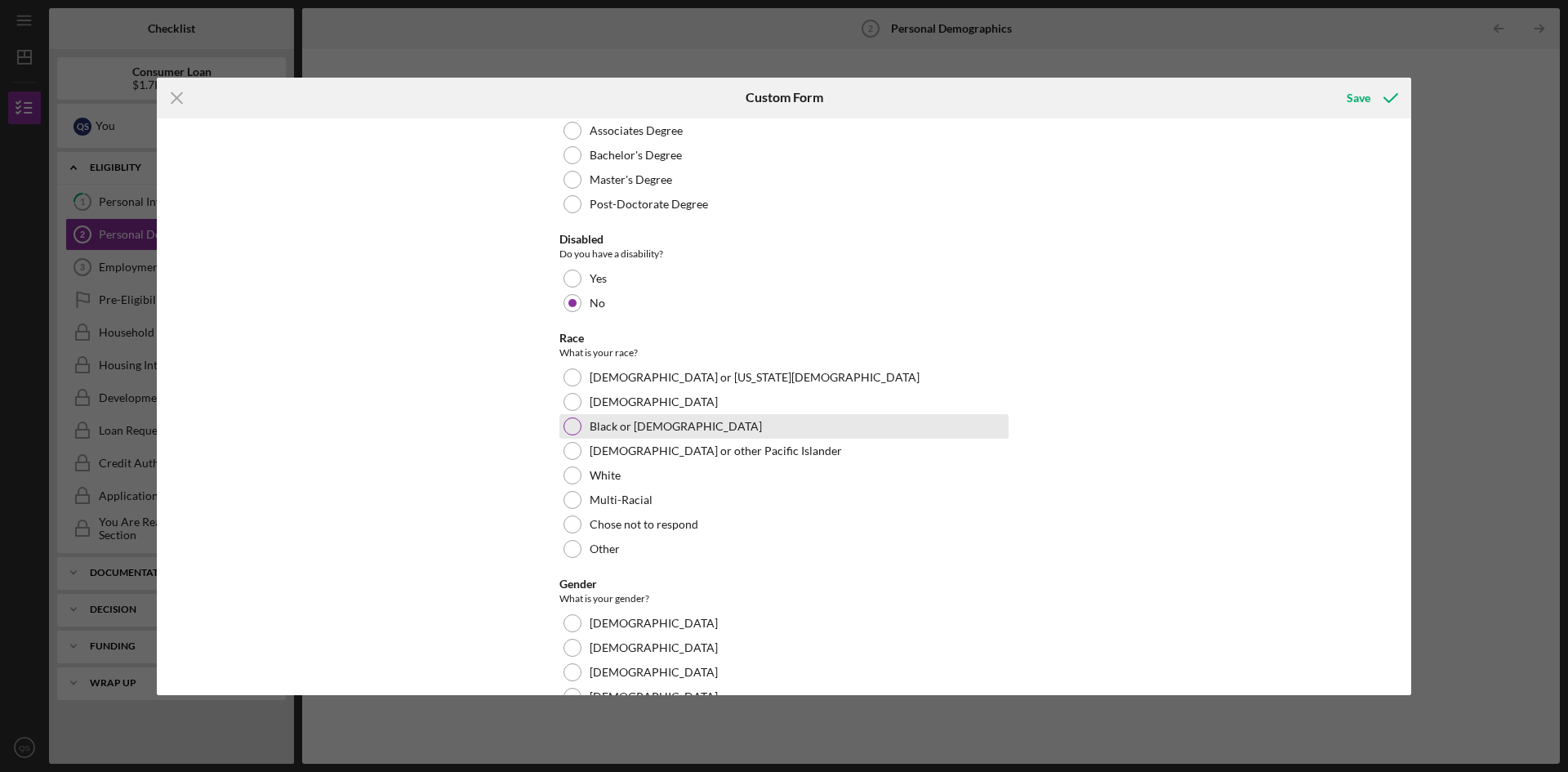
click at [578, 427] on div at bounding box center [573, 427] width 18 height 18
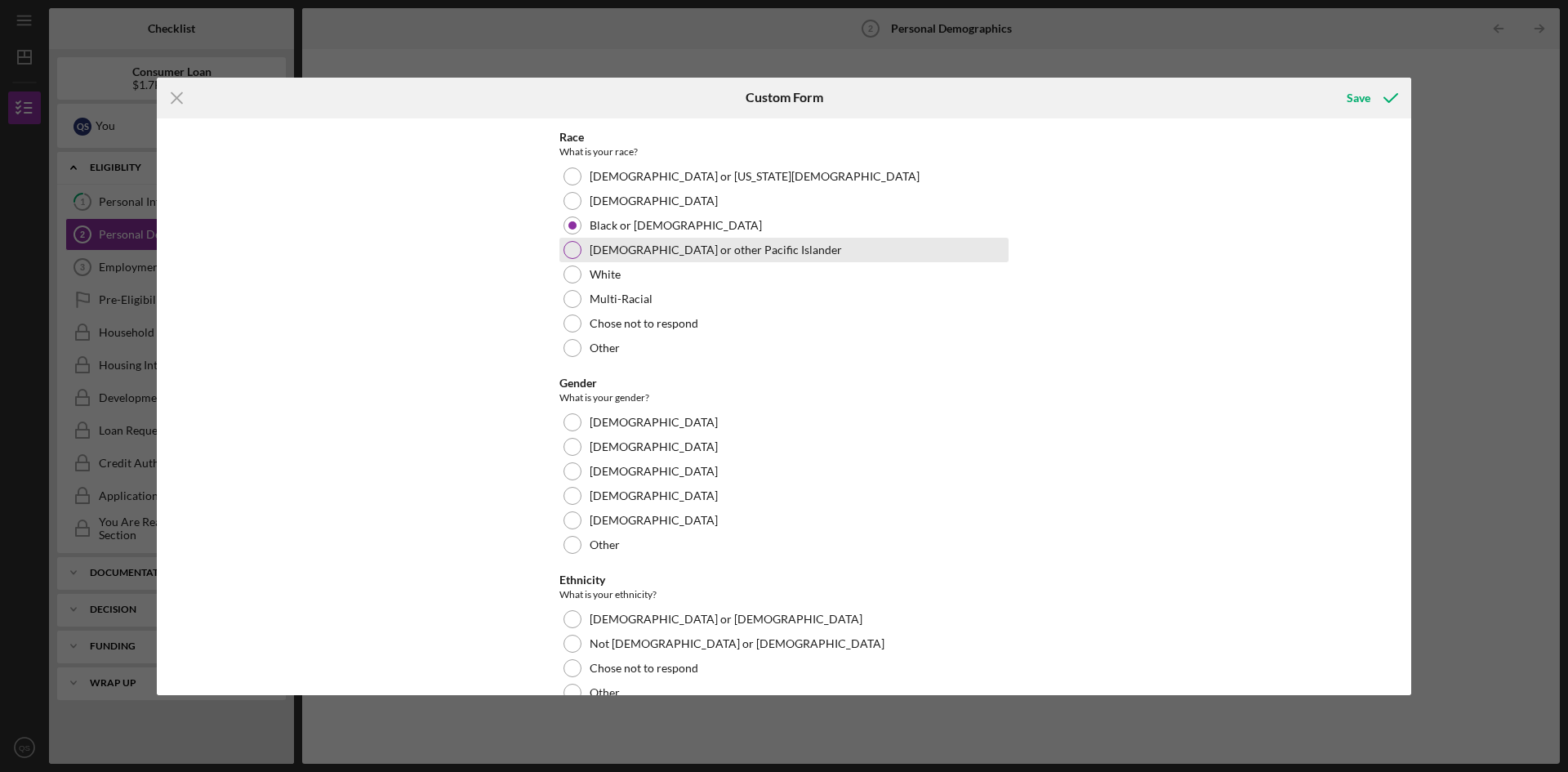
scroll to position [653, 0]
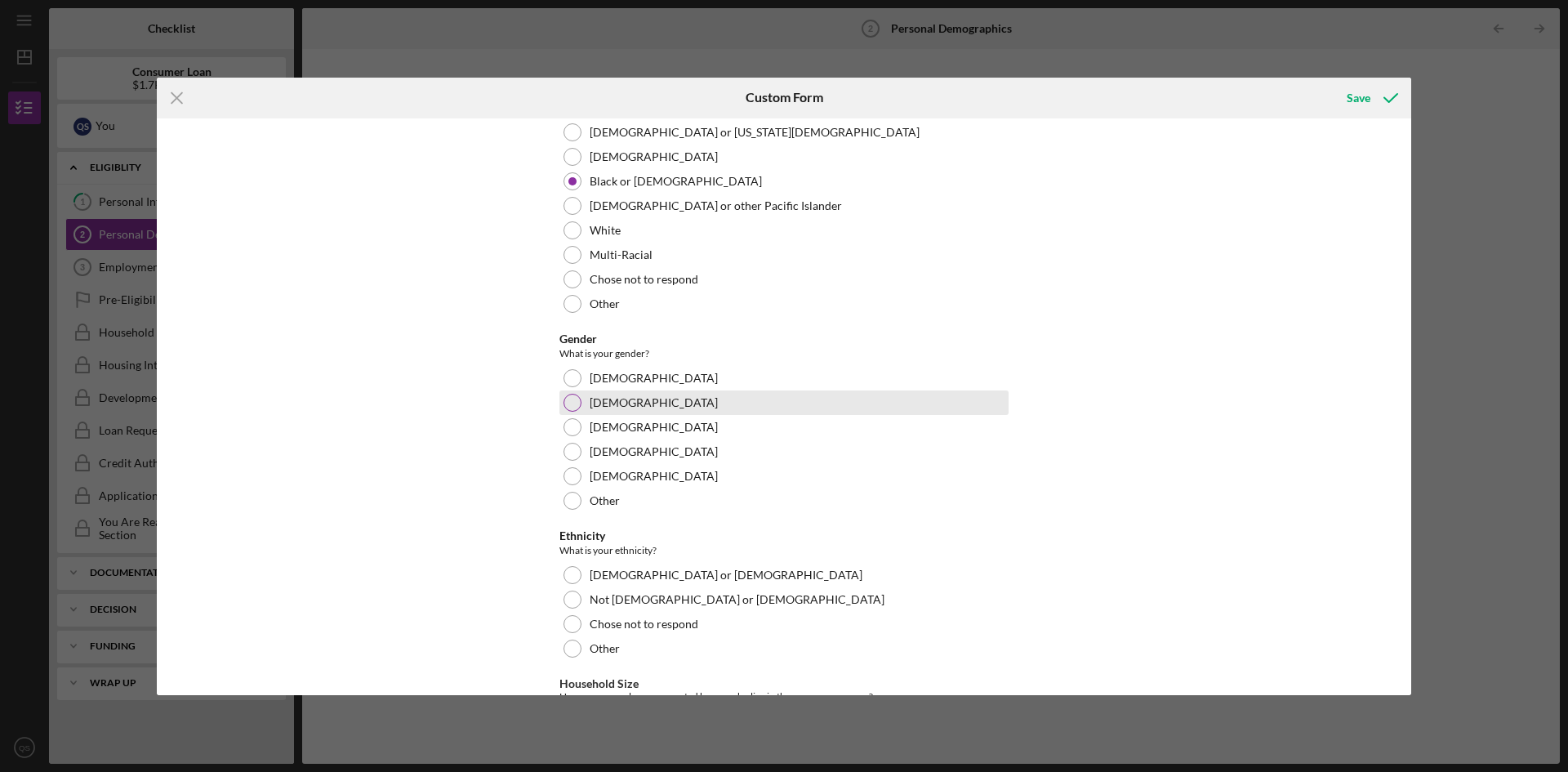
click at [575, 404] on div at bounding box center [573, 403] width 18 height 18
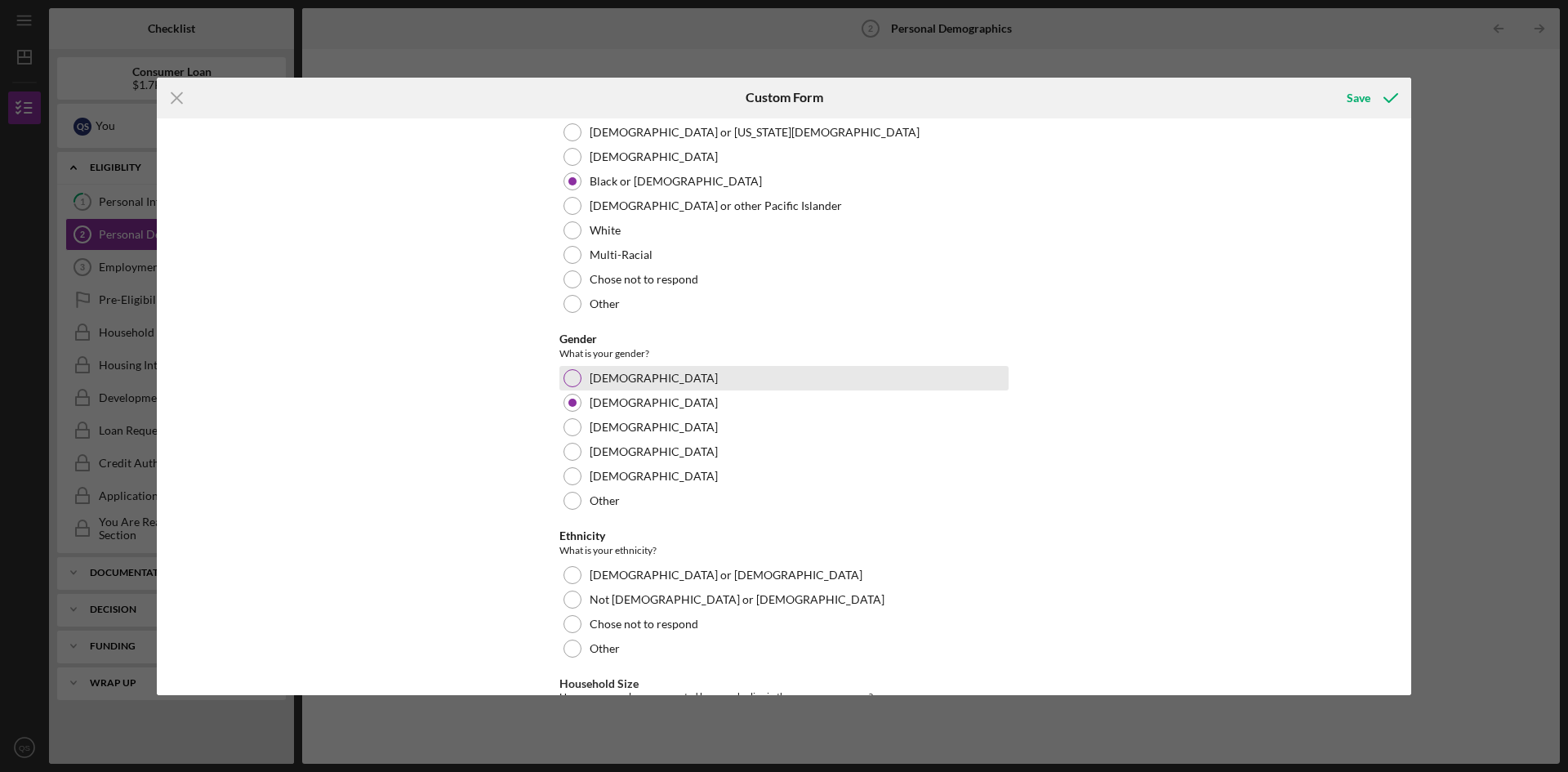
click at [566, 379] on div at bounding box center [573, 379] width 18 height 18
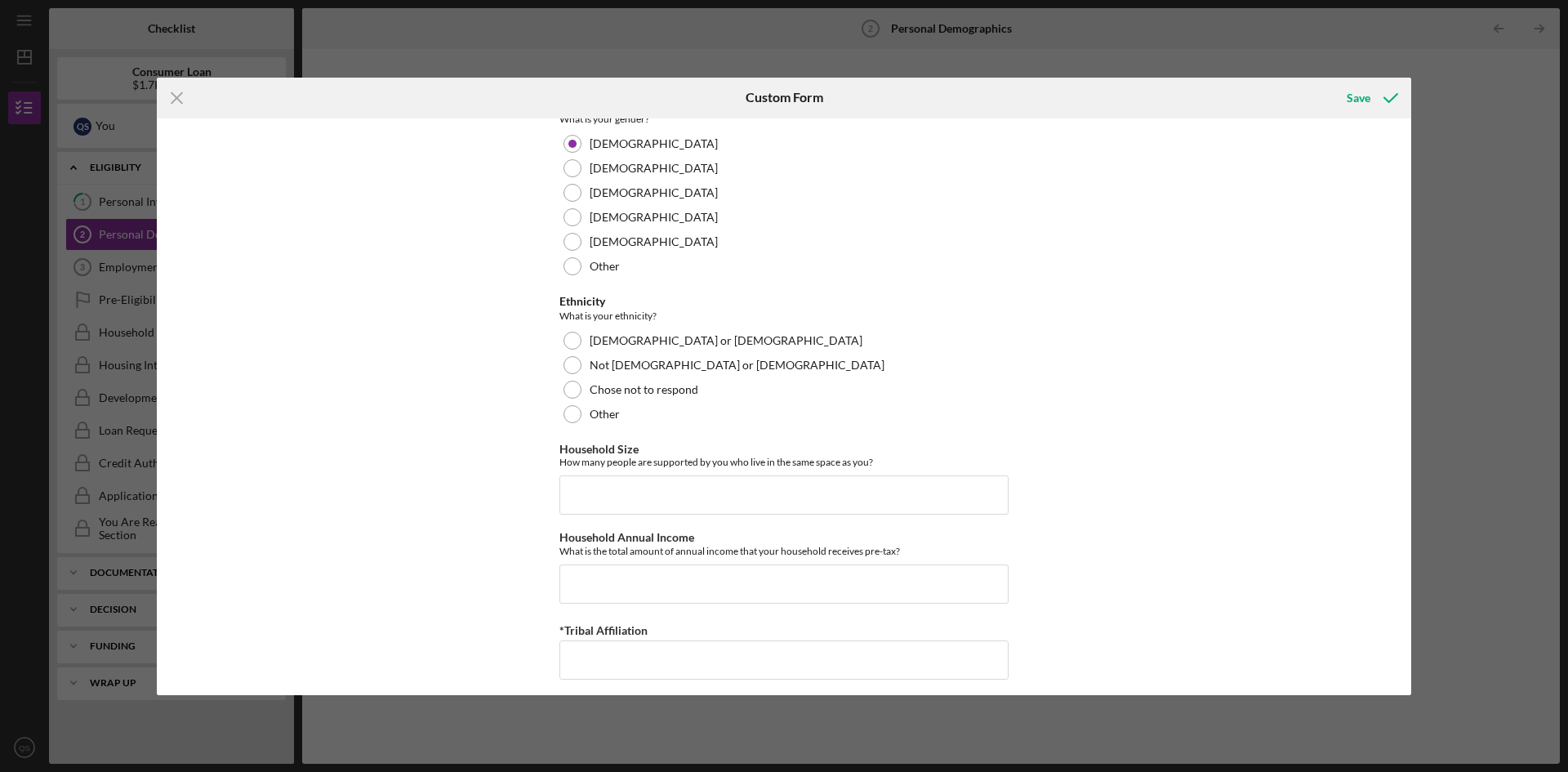
scroll to position [897, 0]
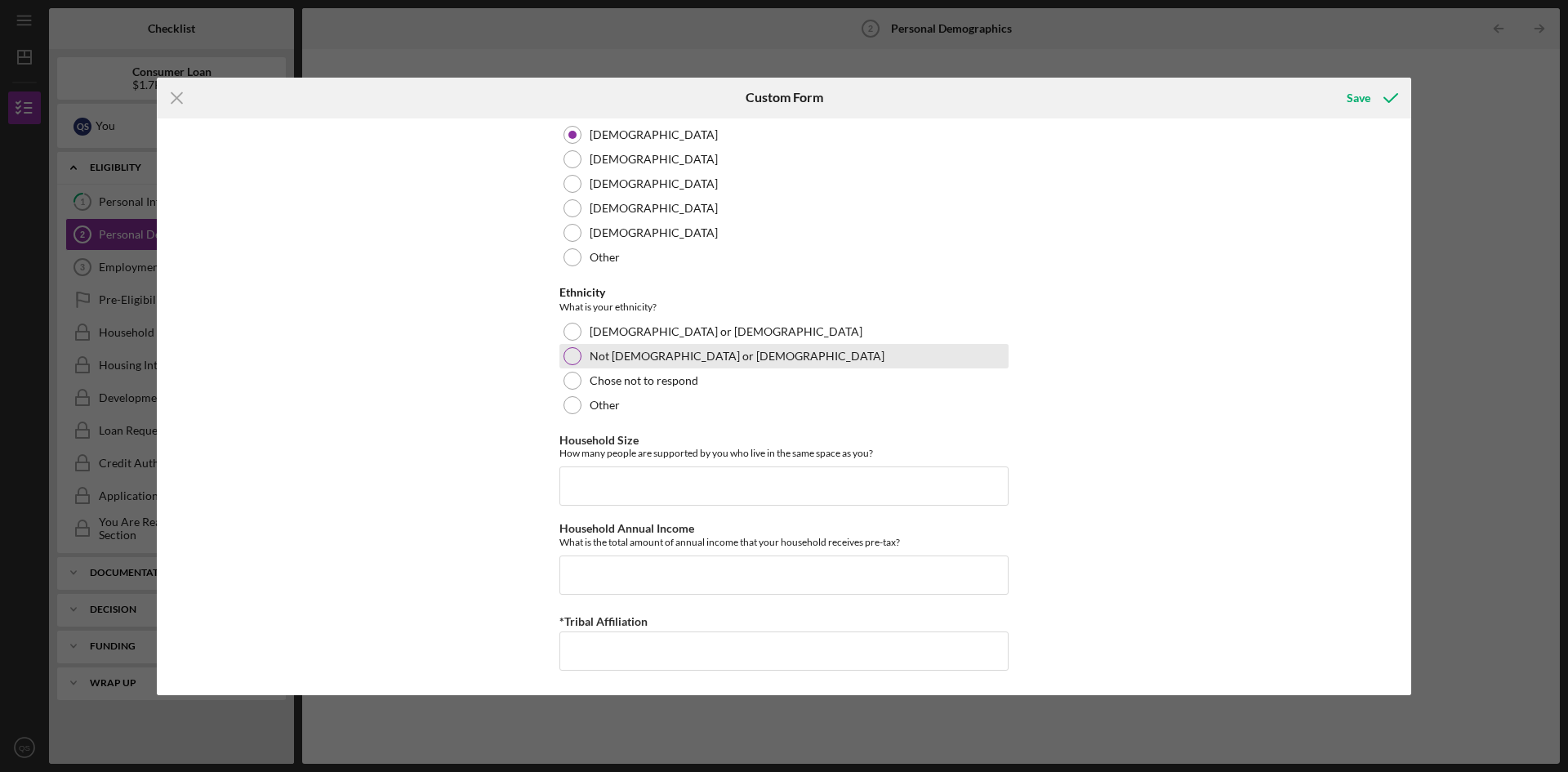
click at [574, 354] on div at bounding box center [573, 357] width 18 height 18
click at [598, 484] on input "Household Size" at bounding box center [784, 485] width 450 height 40
type input "4"
click at [614, 571] on input "Household Annual Income" at bounding box center [784, 575] width 450 height 40
type input "$52,000"
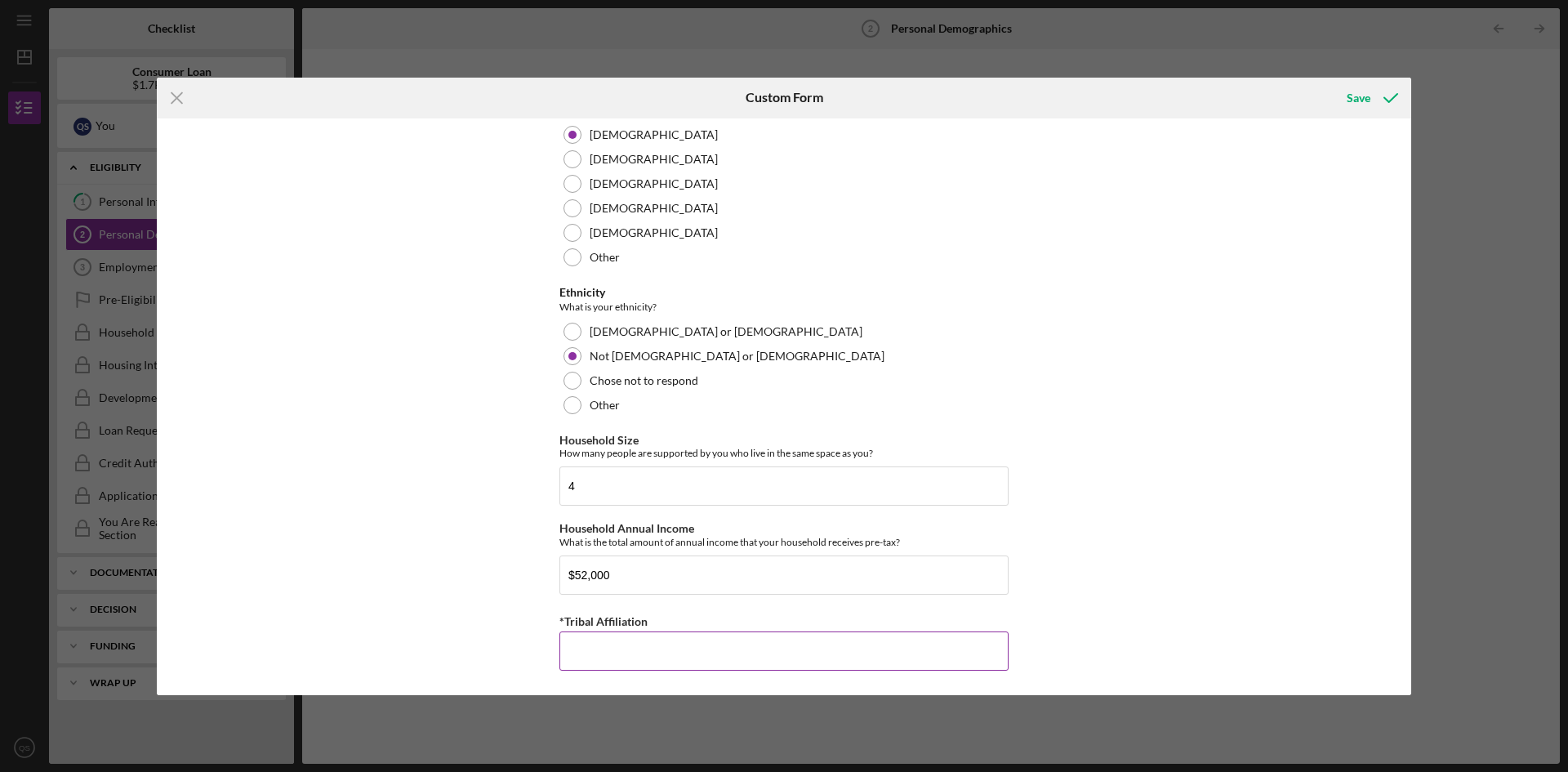
click at [636, 649] on input "*Tribal Affiliation" at bounding box center [784, 650] width 450 height 40
type input "0"
type input "NA"
click at [1377, 95] on icon "submit" at bounding box center [1391, 98] width 41 height 41
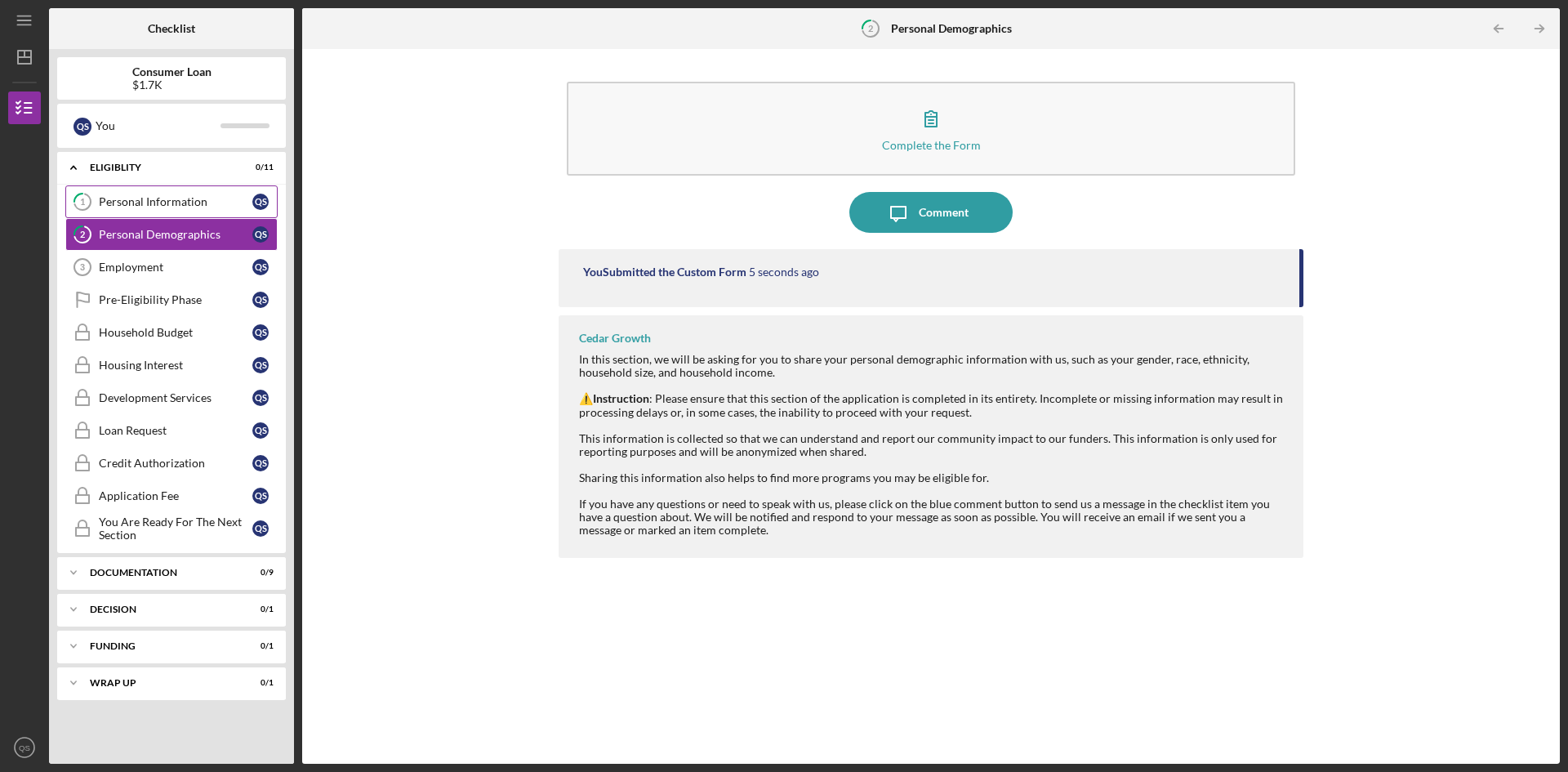
click at [164, 209] on link "1 Personal Information Q S" at bounding box center [171, 201] width 213 height 32
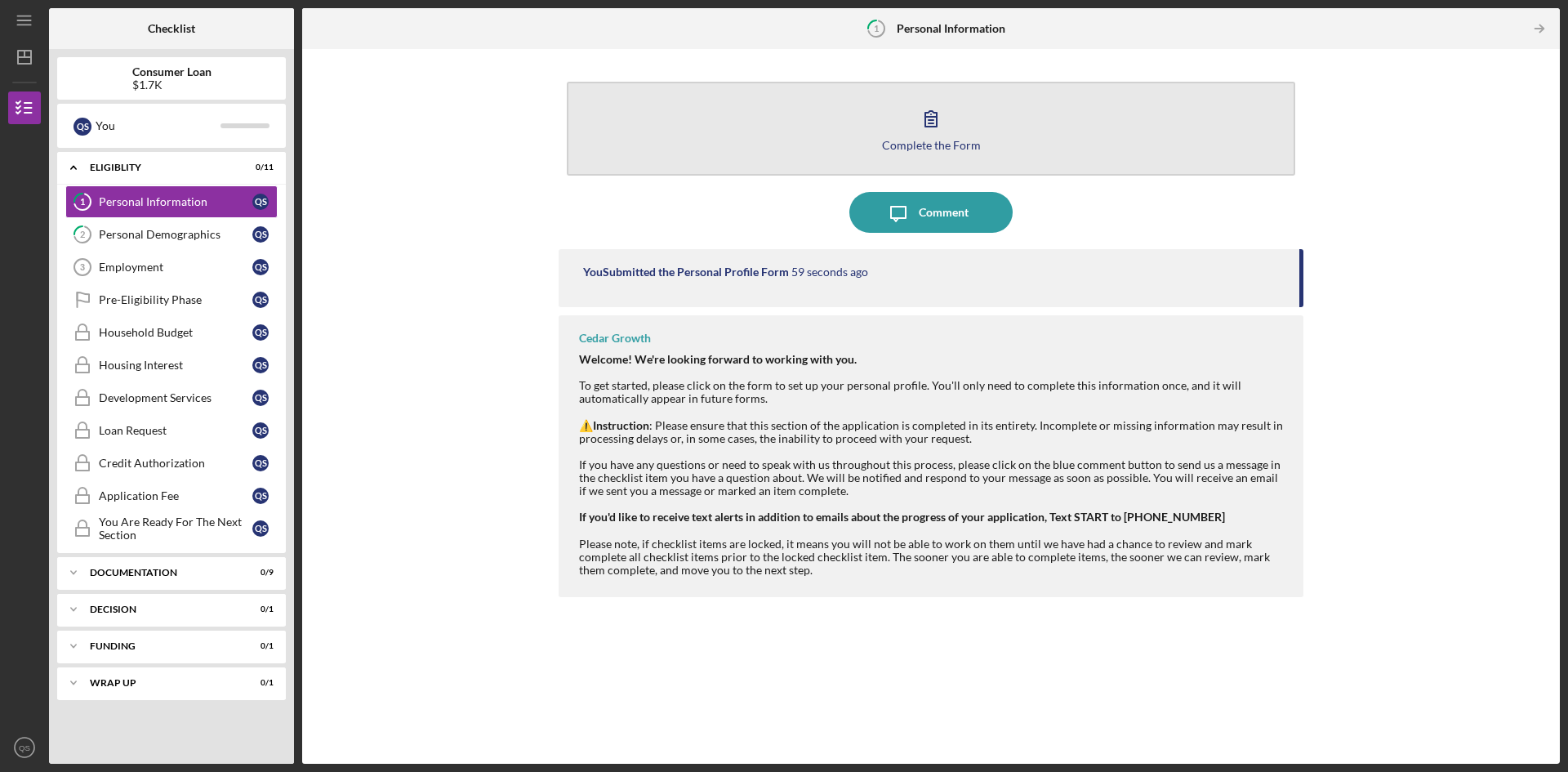
click at [925, 147] on div "Complete the Form" at bounding box center [931, 145] width 99 height 12
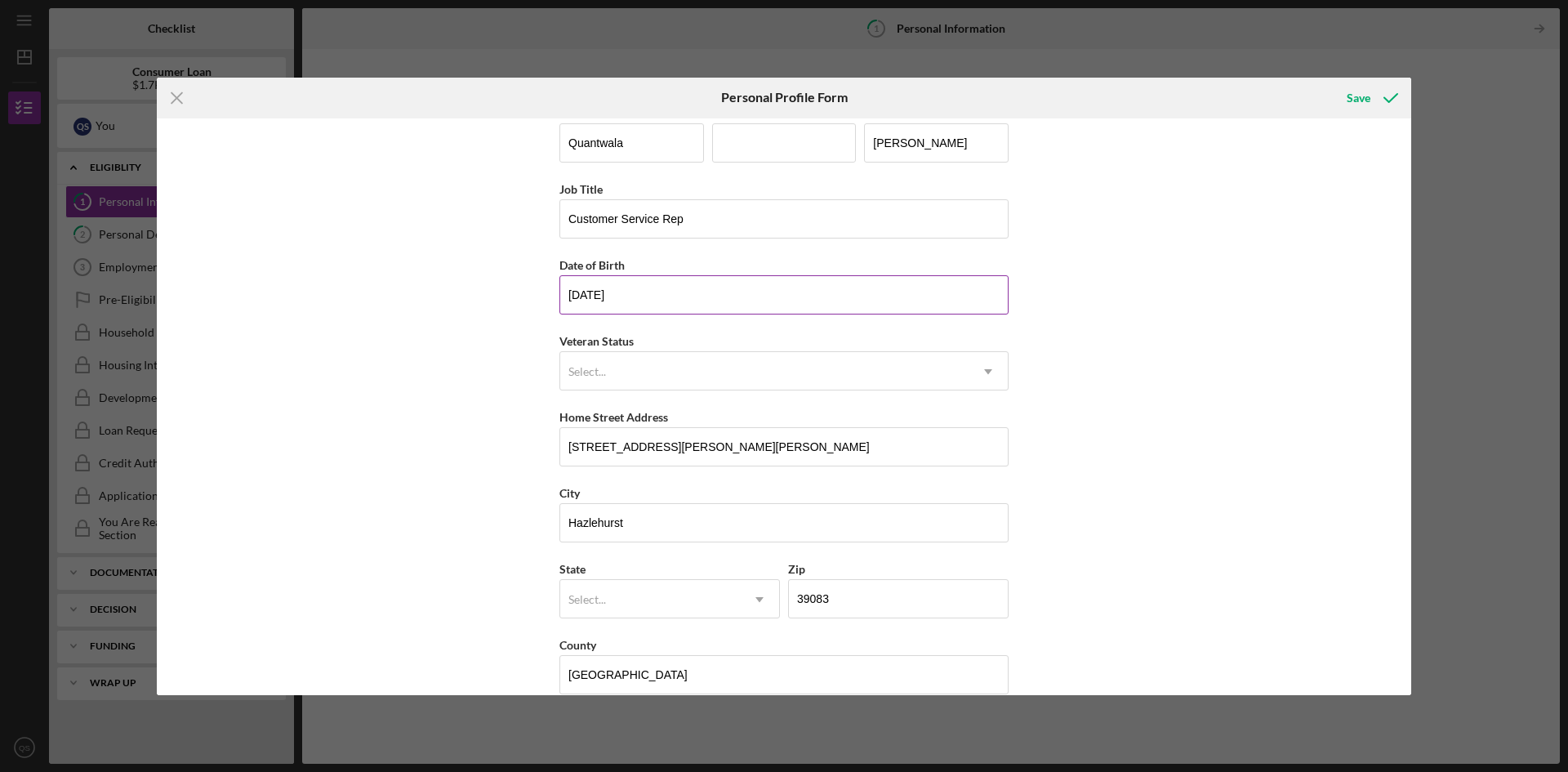
scroll to position [47, 0]
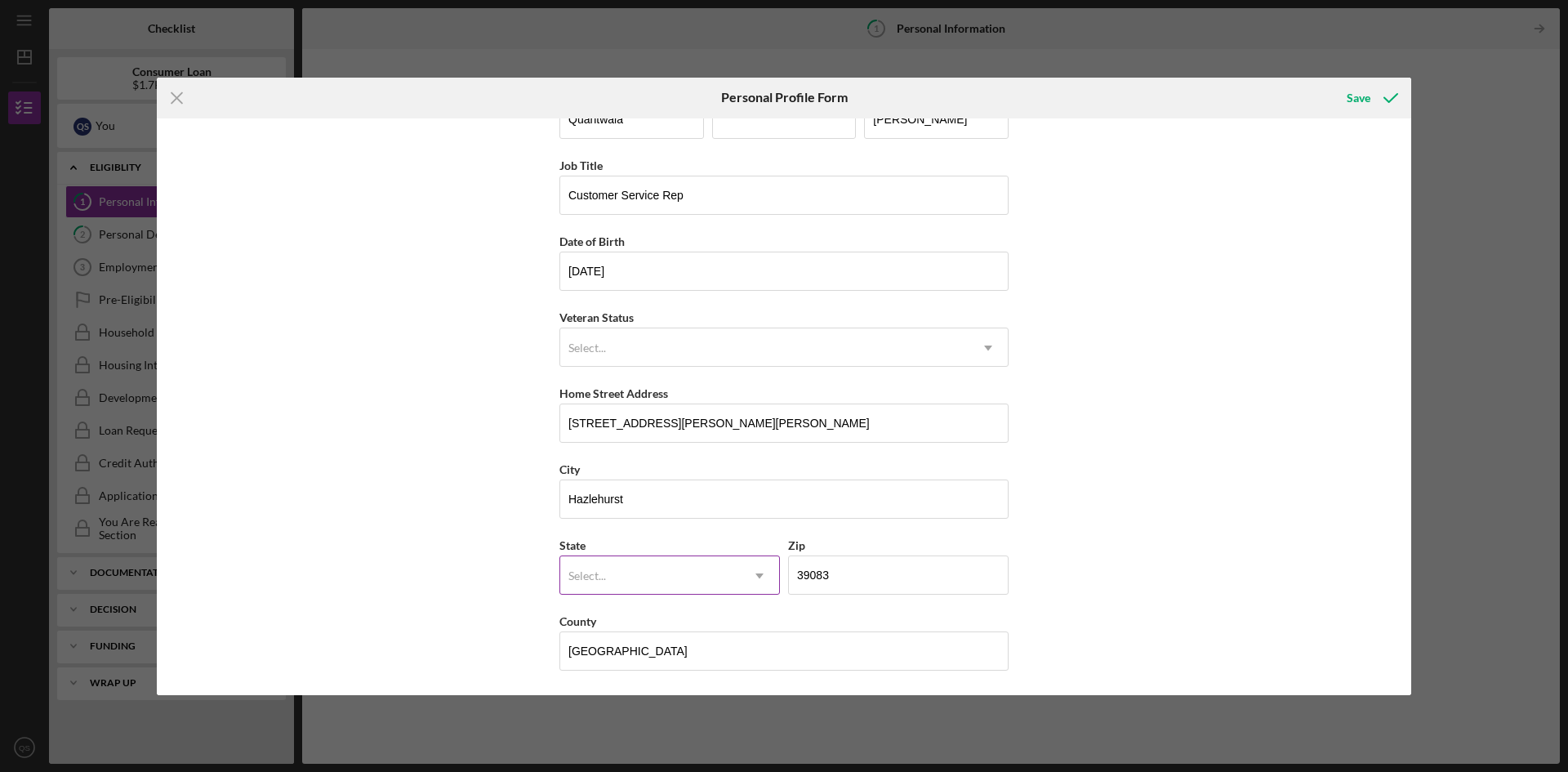
click at [635, 560] on div "Select..." at bounding box center [649, 576] width 180 height 38
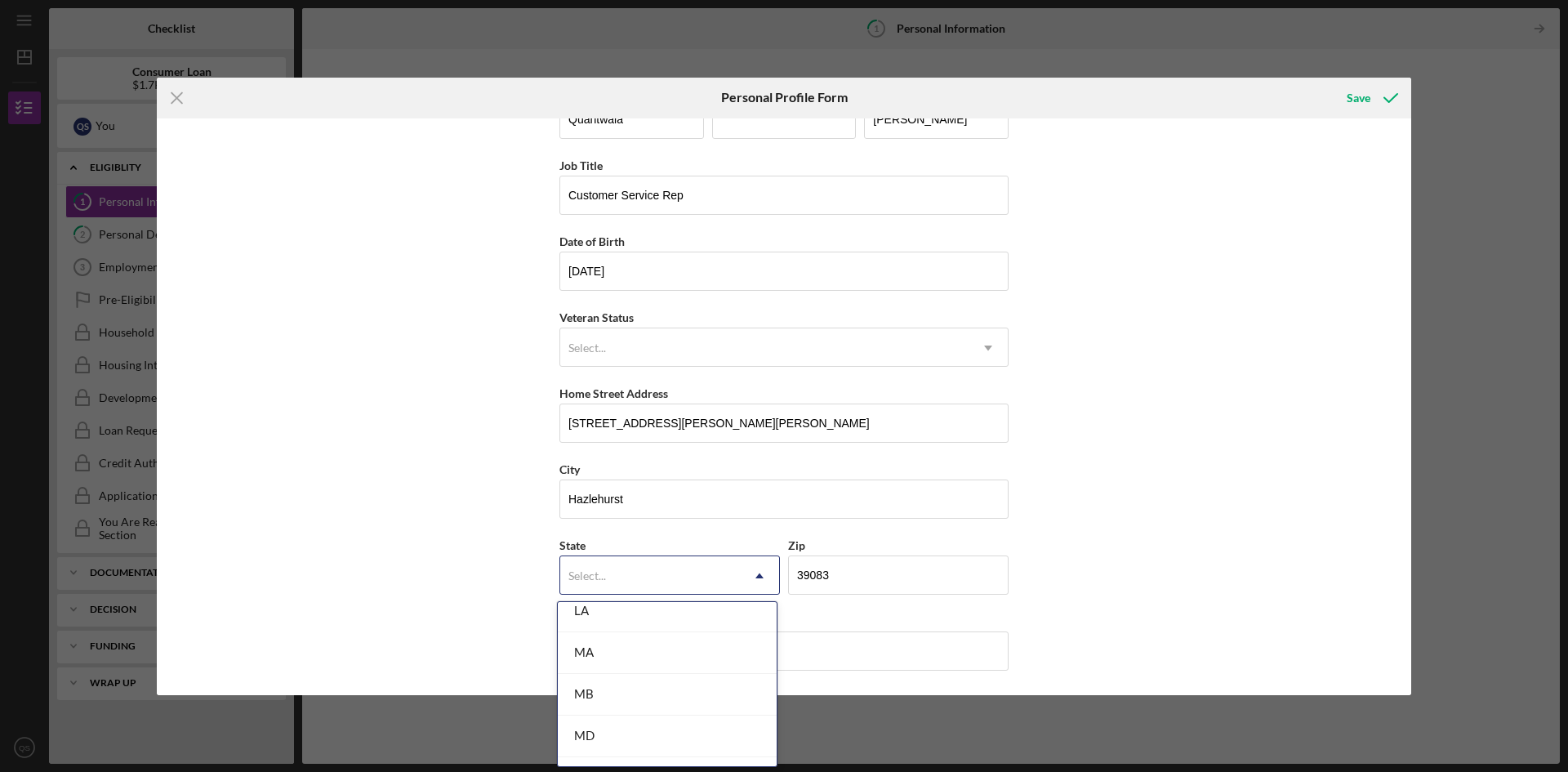
scroll to position [1470, 0]
click at [608, 698] on div "MS" at bounding box center [668, 694] width 219 height 41
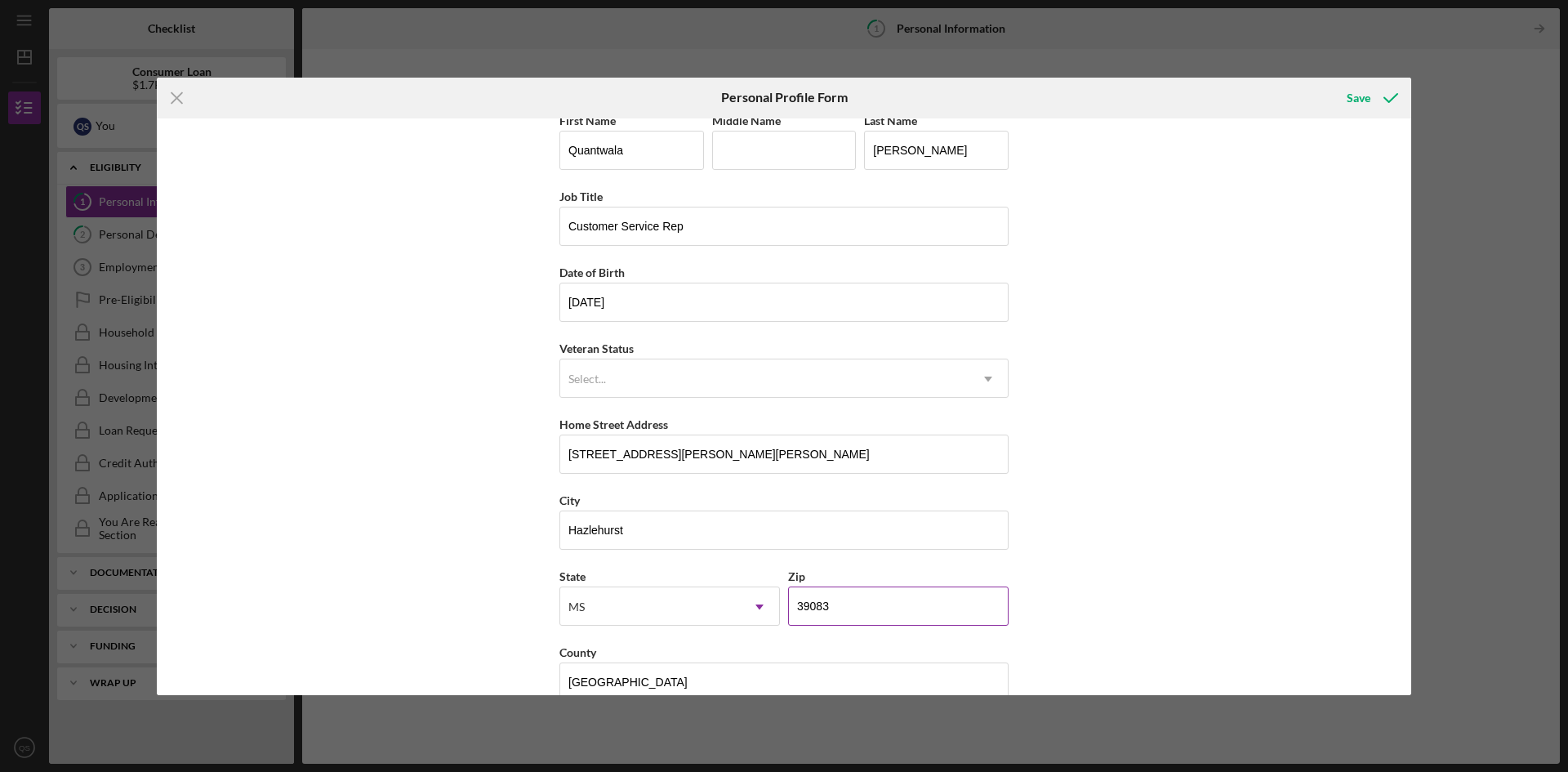
scroll to position [0, 0]
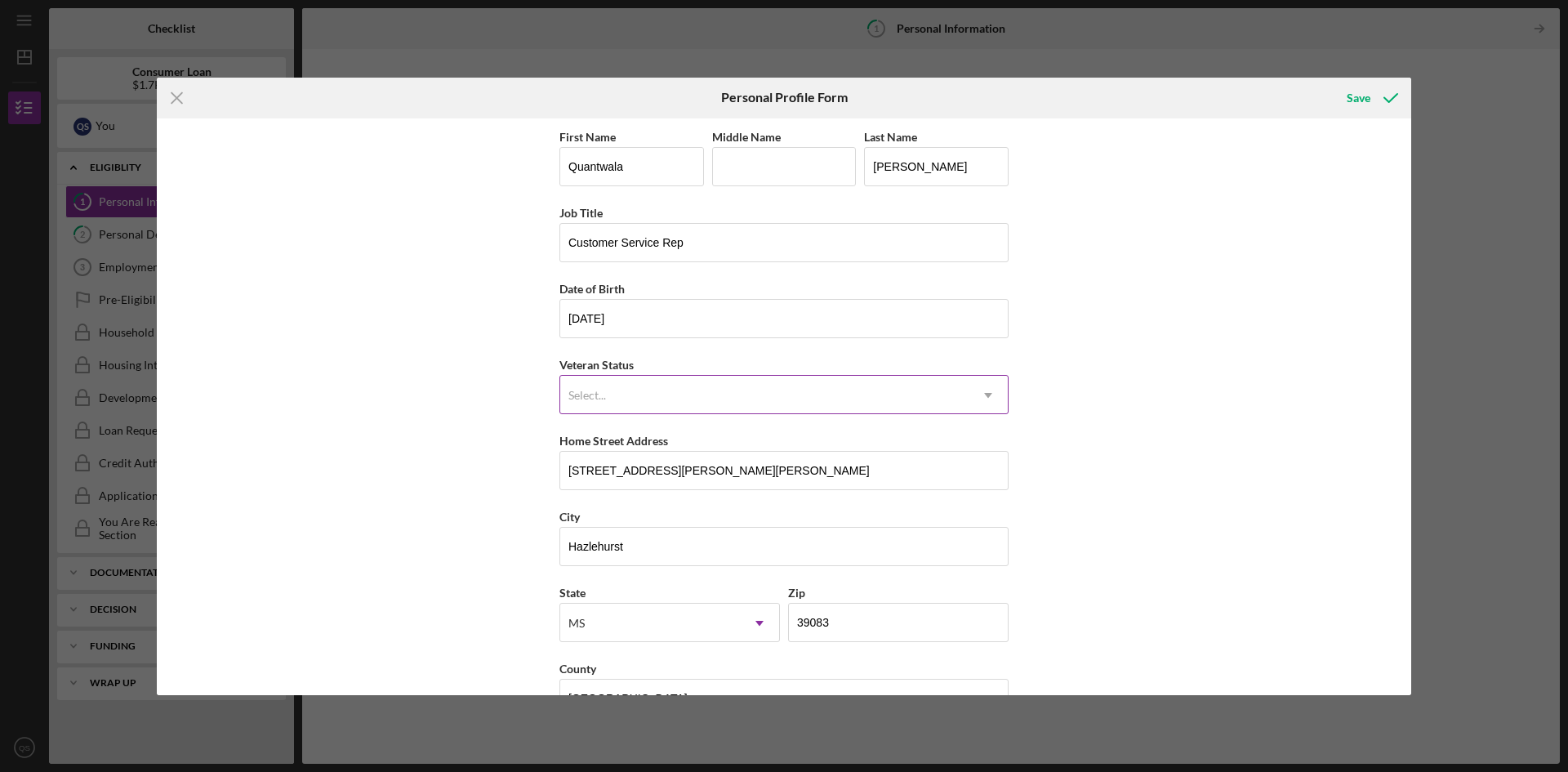
click at [859, 397] on div "Select..." at bounding box center [764, 395] width 408 height 38
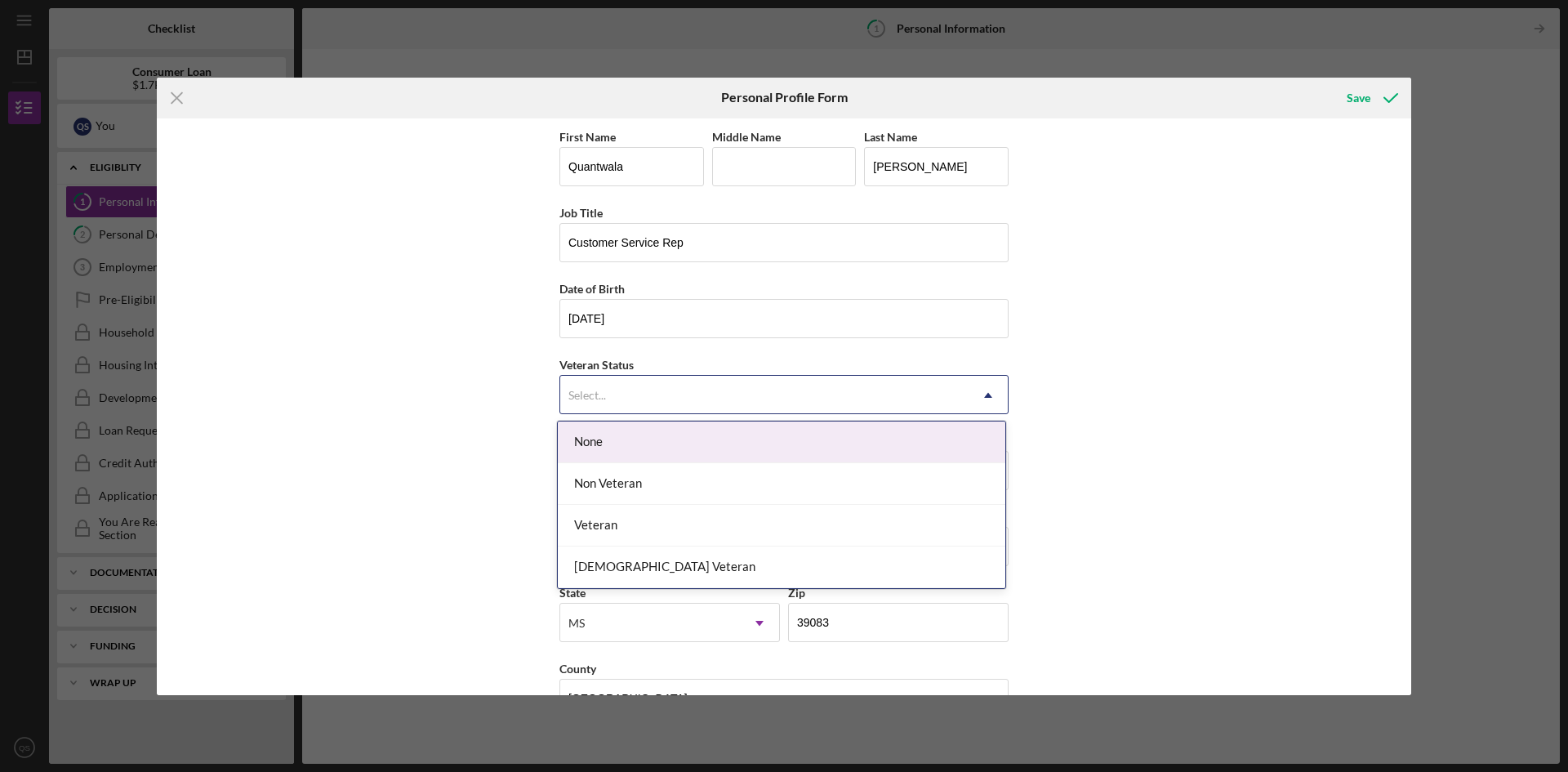
click at [720, 452] on div "None" at bounding box center [782, 441] width 448 height 41
click at [723, 392] on div "Select..." at bounding box center [764, 395] width 408 height 38
click at [686, 450] on div "None" at bounding box center [782, 441] width 448 height 41
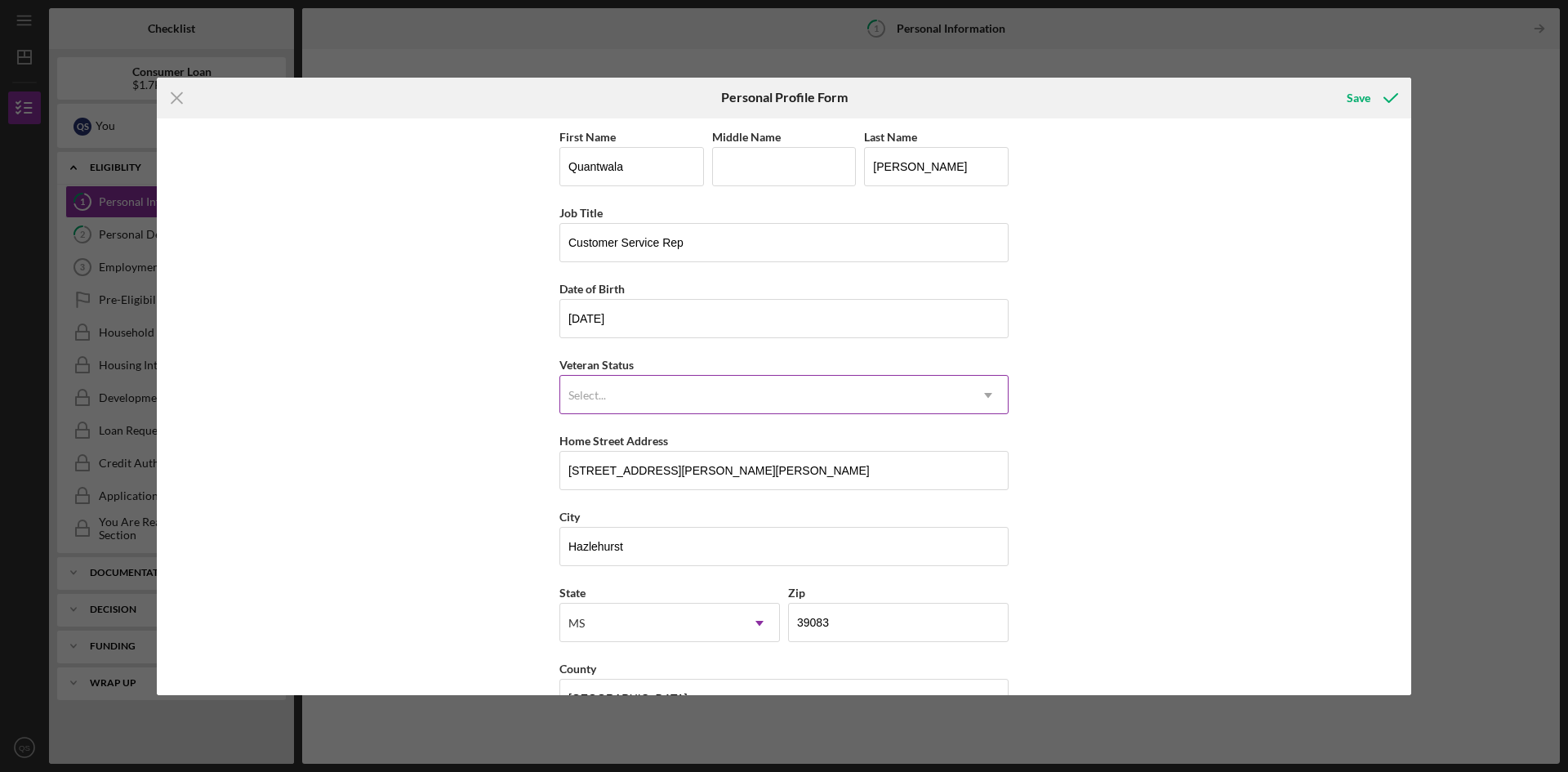
click at [683, 383] on div "Select..." at bounding box center [764, 395] width 408 height 38
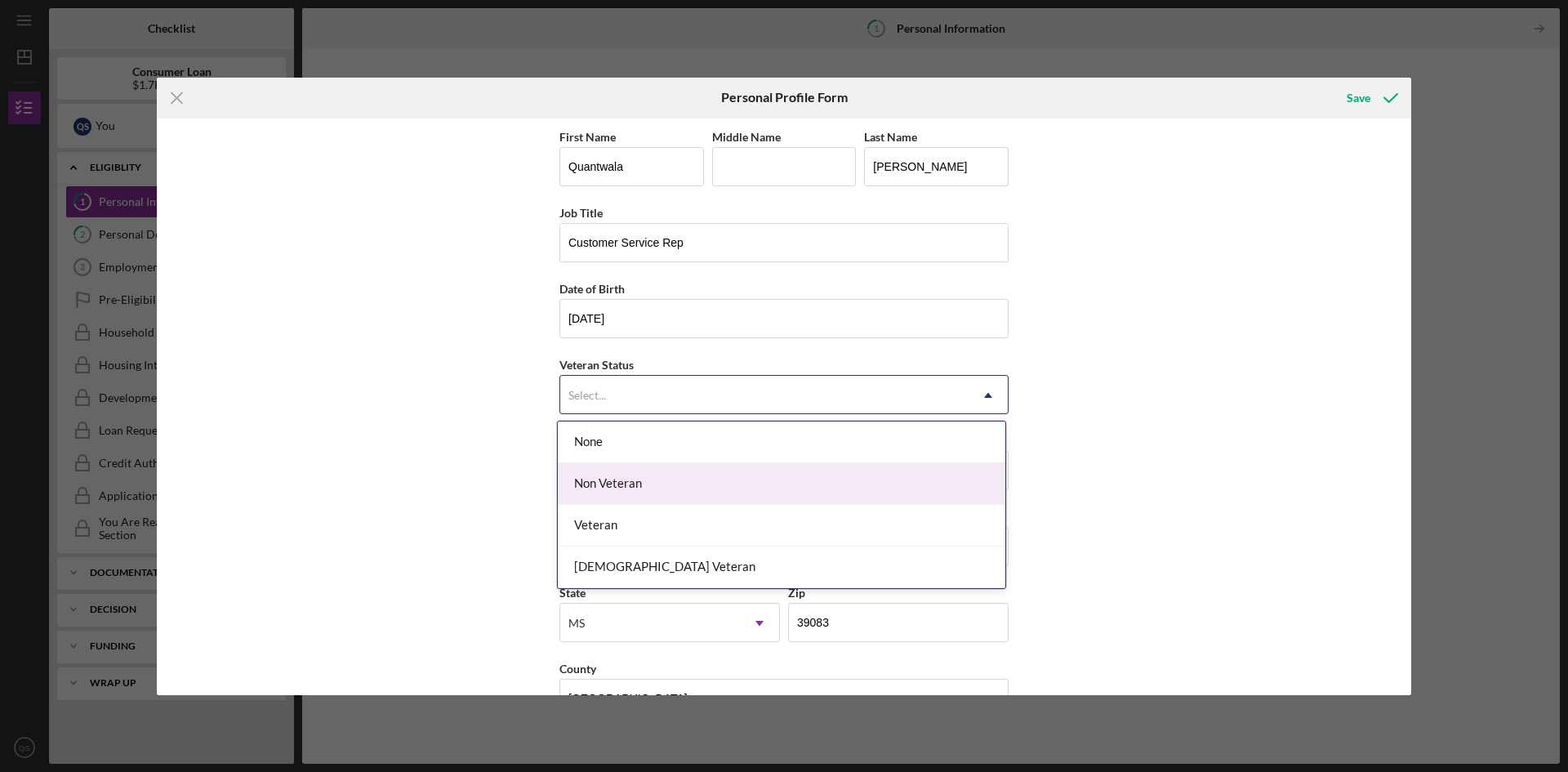
click at [649, 487] on div "Non Veteran" at bounding box center [782, 484] width 448 height 41
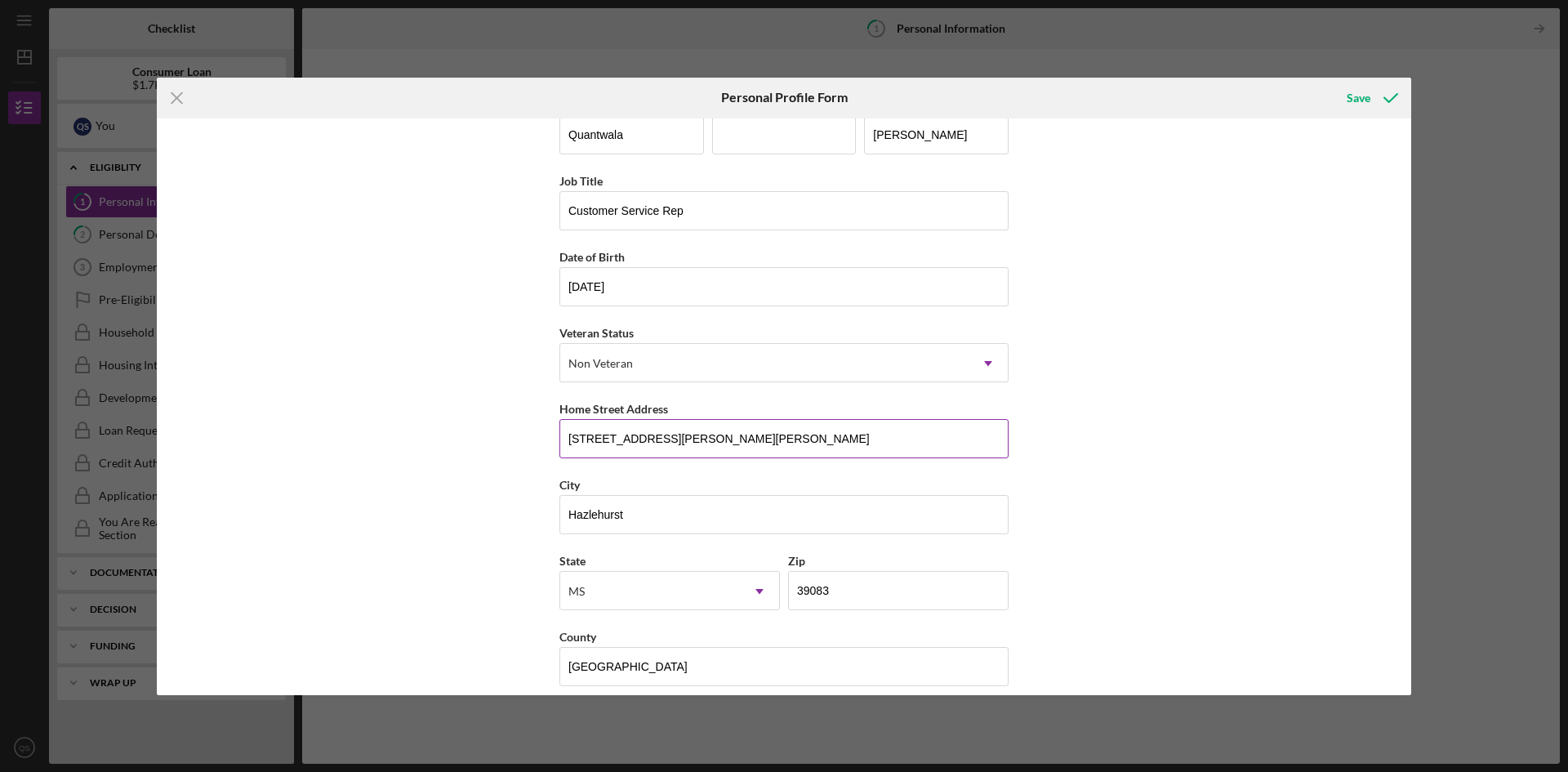
scroll to position [47, 0]
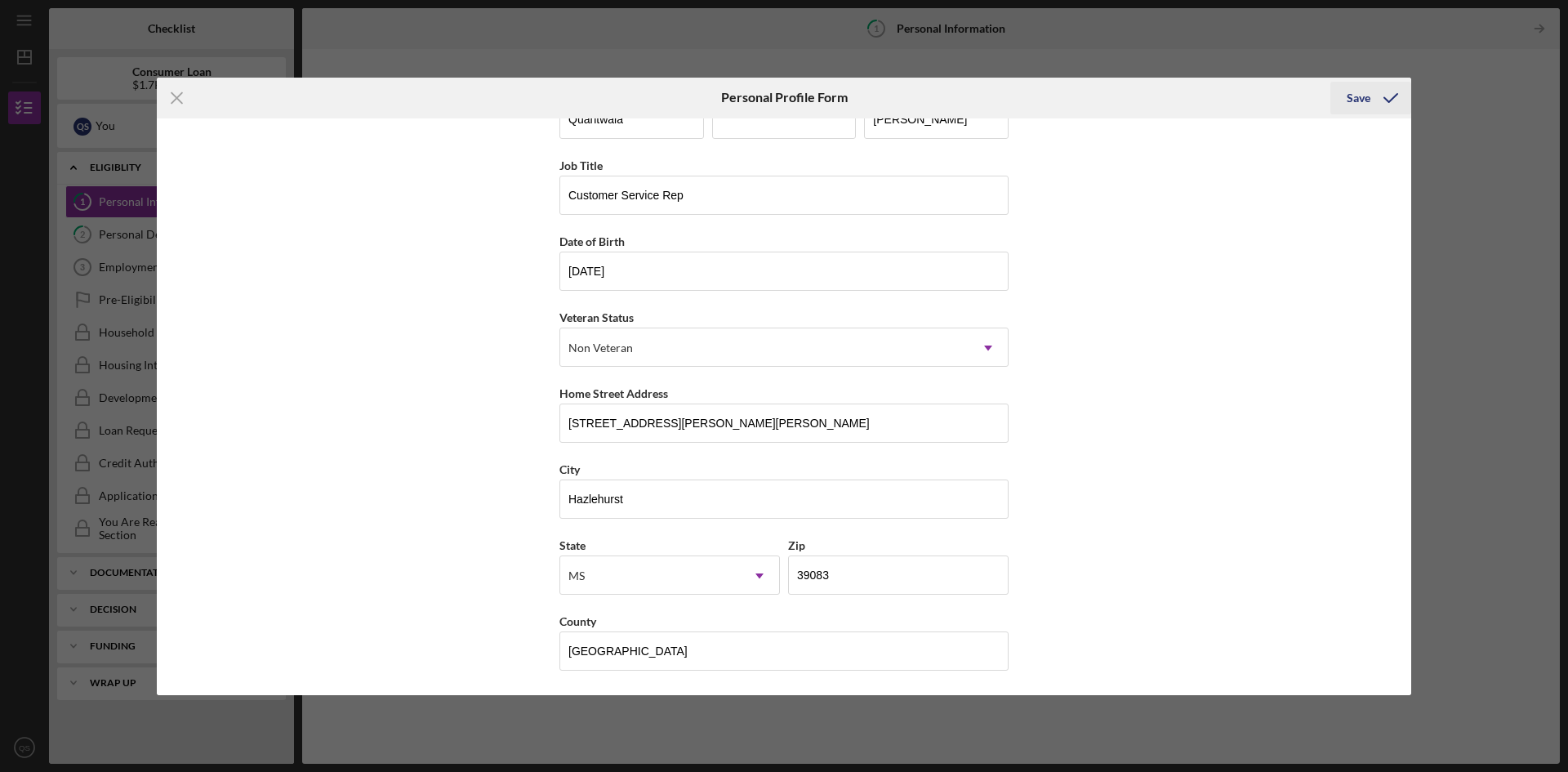
click at [1355, 111] on div "Save" at bounding box center [1359, 98] width 24 height 32
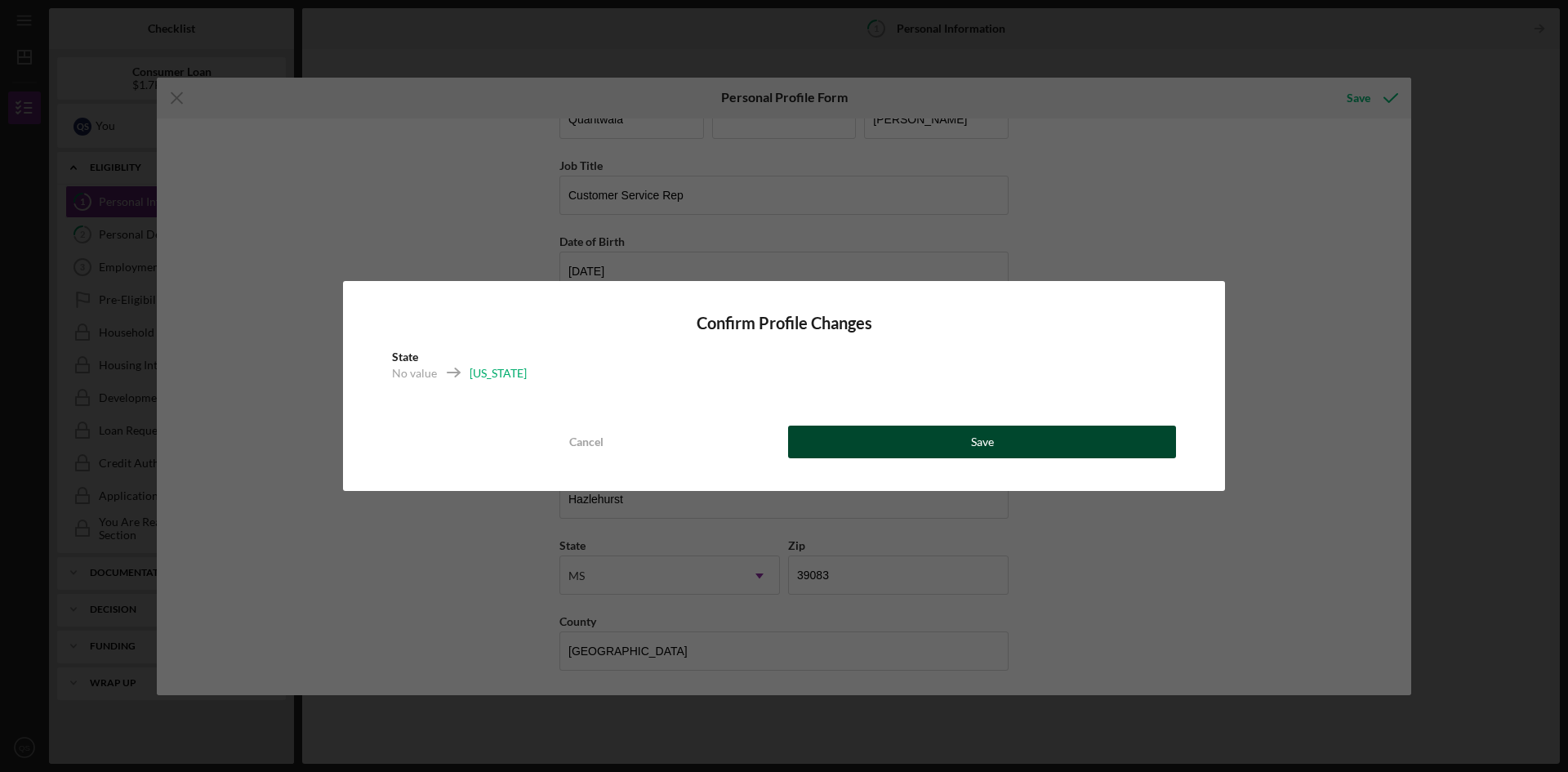
click at [1005, 446] on button "Save" at bounding box center [982, 441] width 388 height 32
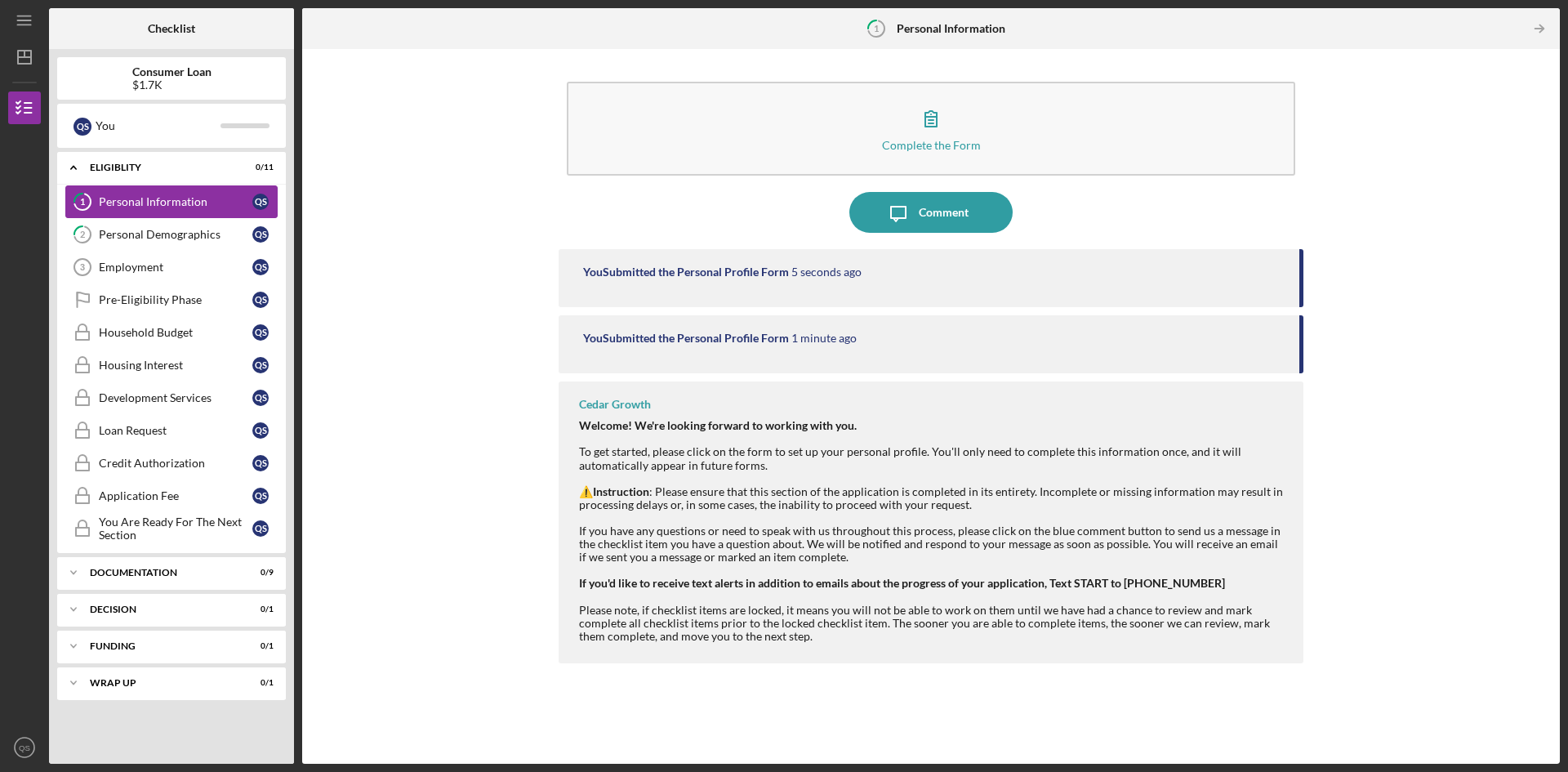
click at [190, 202] on div "Personal Information" at bounding box center [175, 202] width 154 height 13
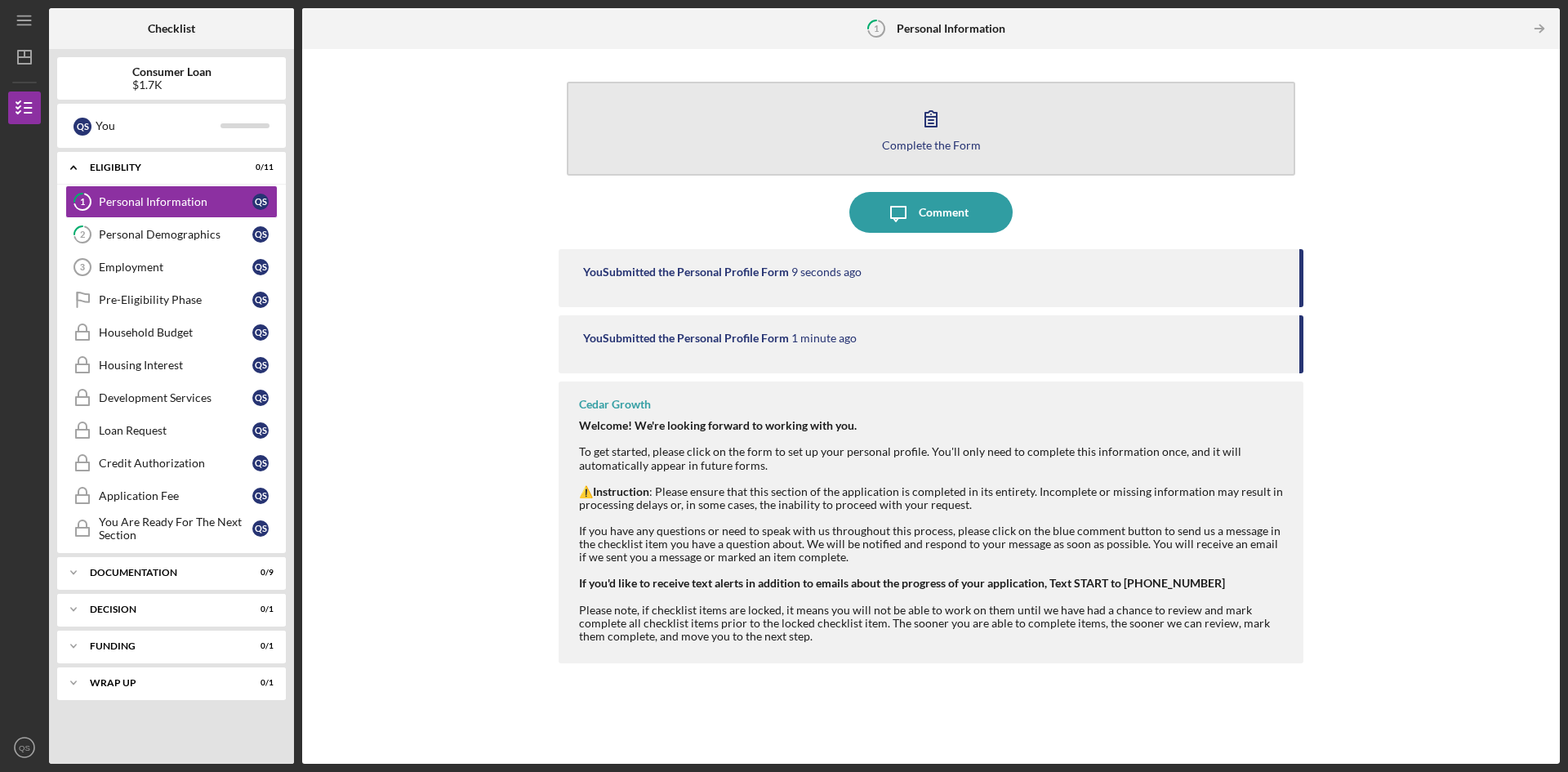
click at [914, 155] on button "Complete the Form Form" at bounding box center [930, 129] width 729 height 94
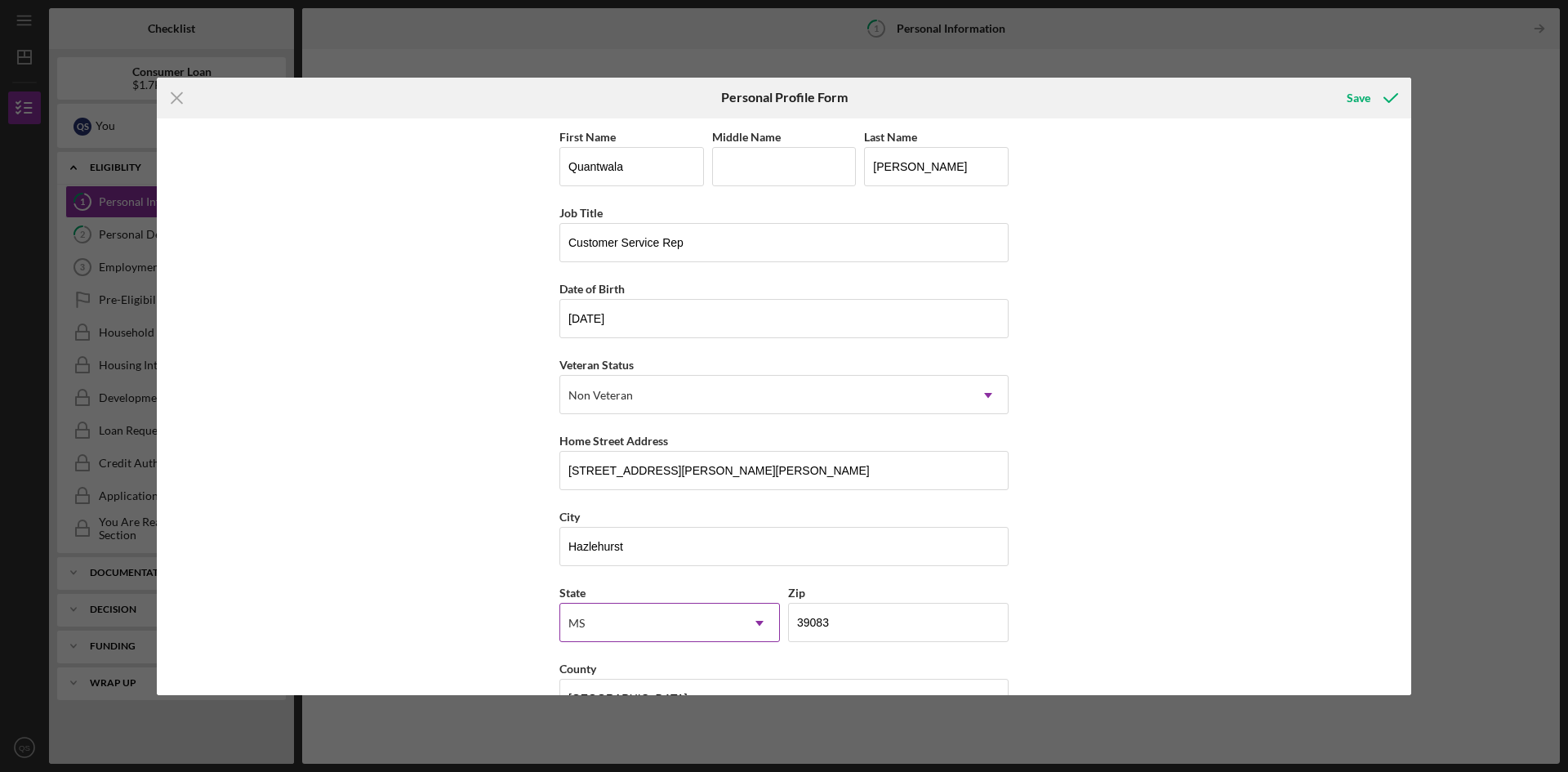
scroll to position [47, 0]
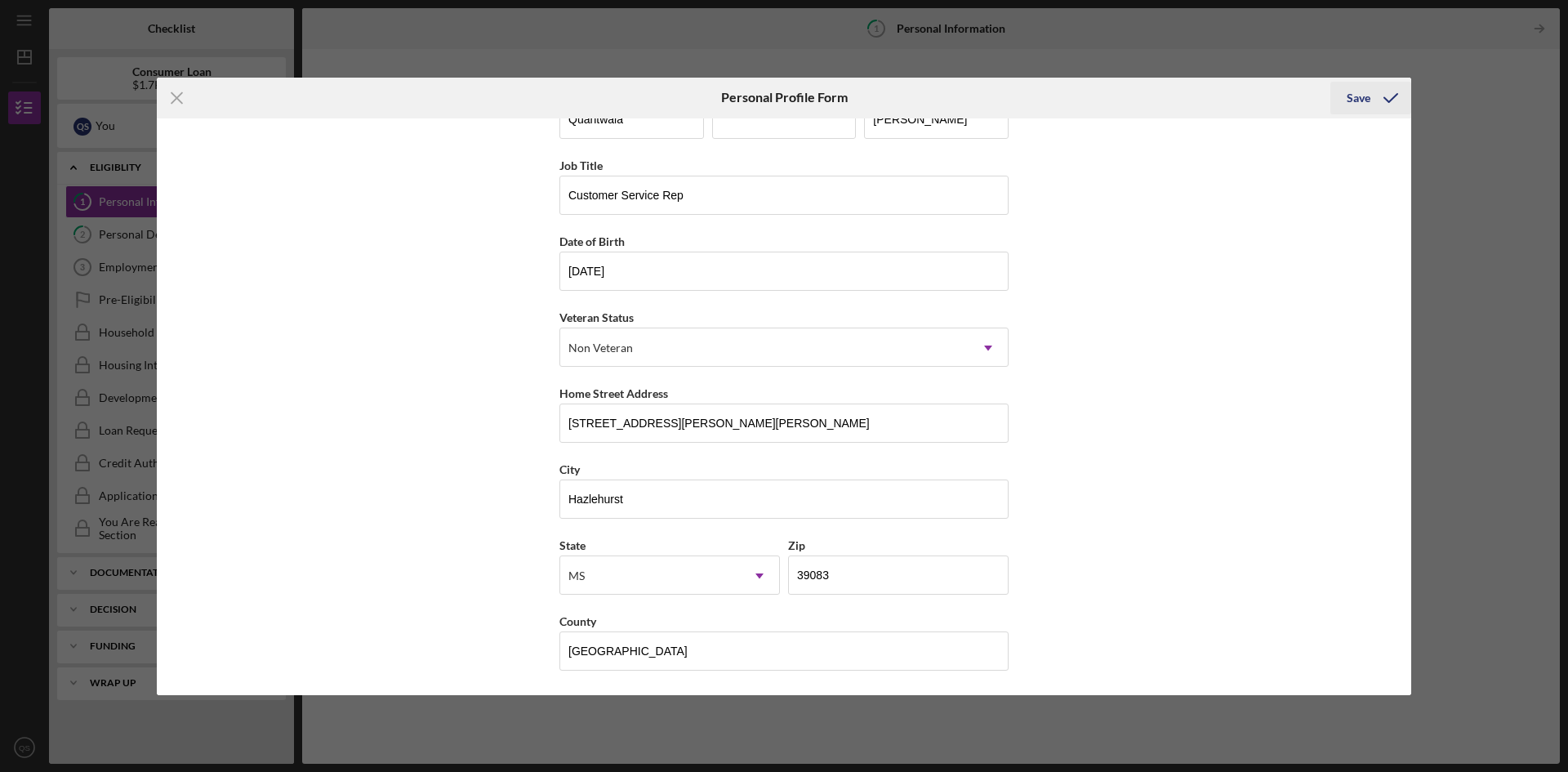
click at [1349, 99] on div "Save" at bounding box center [1359, 98] width 24 height 32
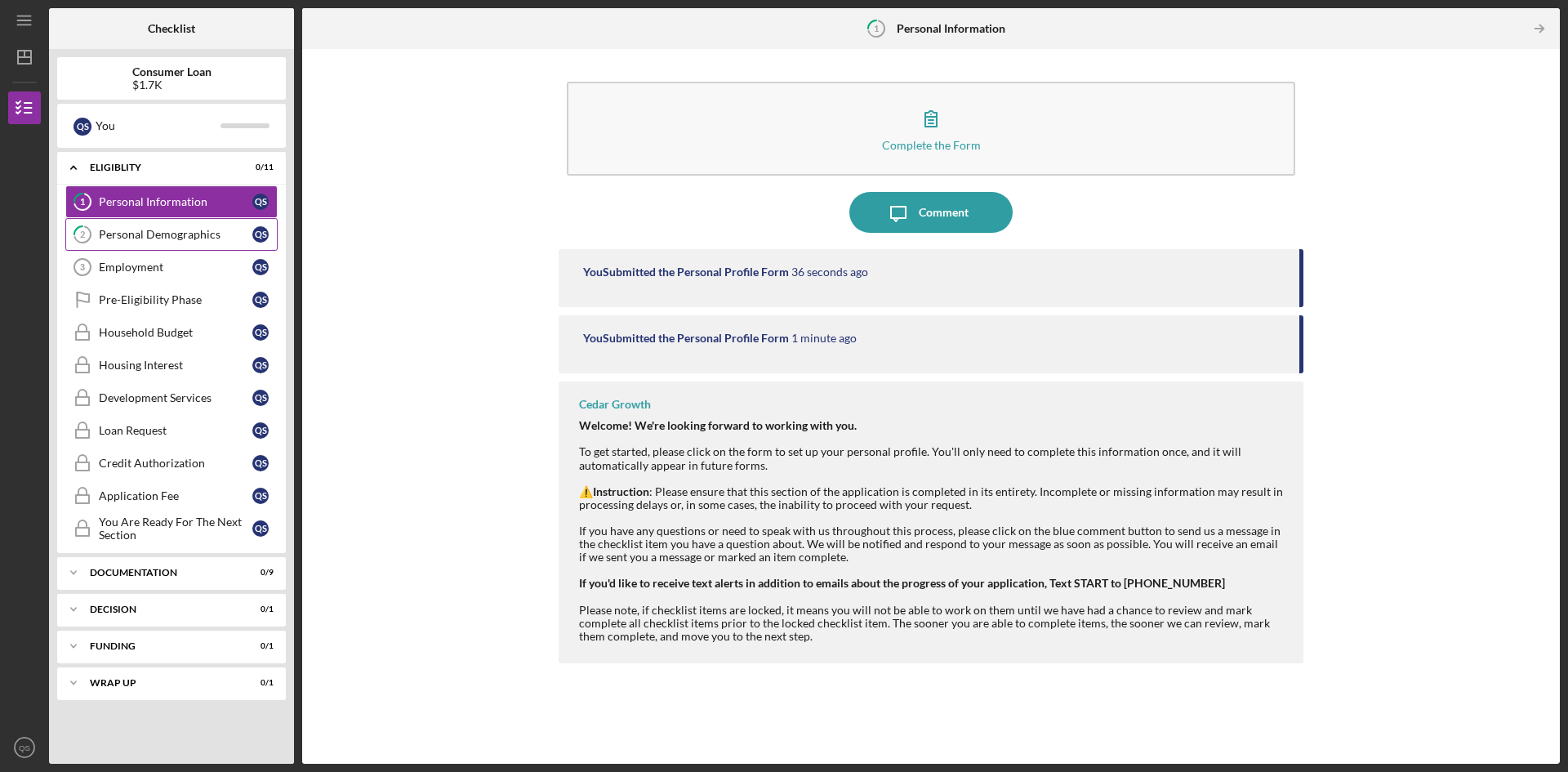
click at [135, 240] on div "Personal Demographics" at bounding box center [175, 234] width 154 height 13
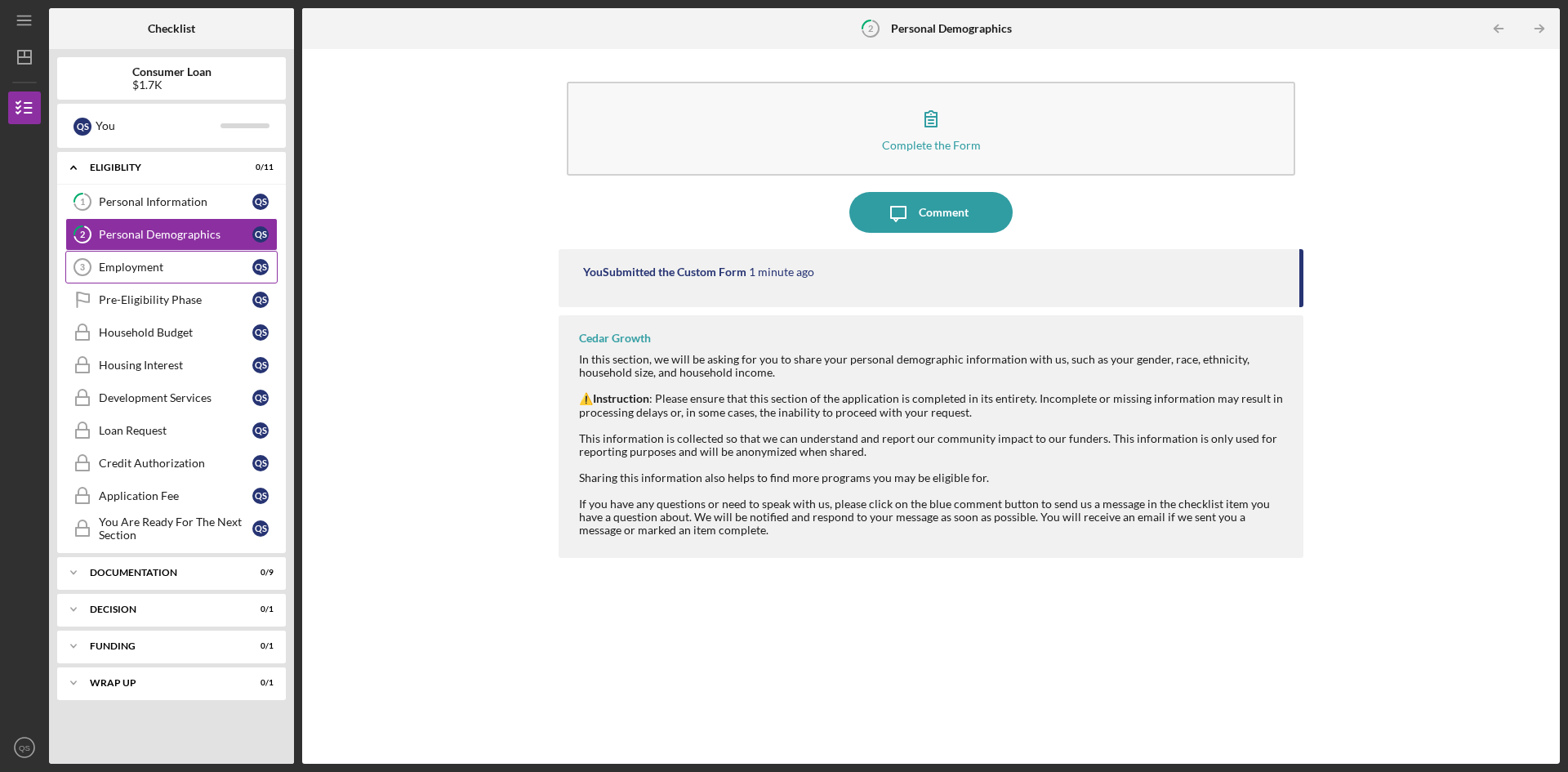
click at [140, 267] on div "Employment" at bounding box center [175, 267] width 154 height 13
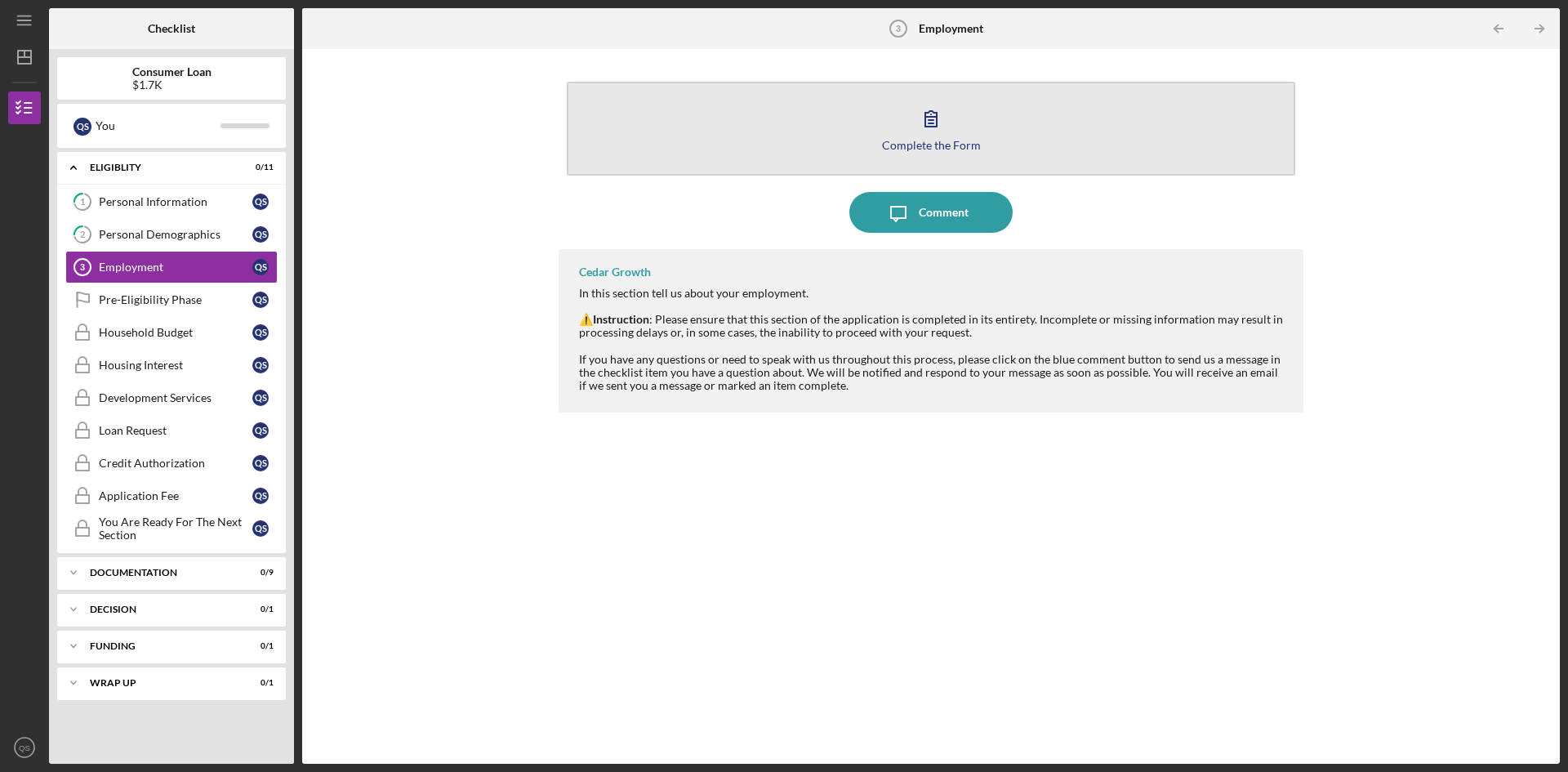
click at [956, 147] on div "Complete the Form" at bounding box center [931, 145] width 99 height 12
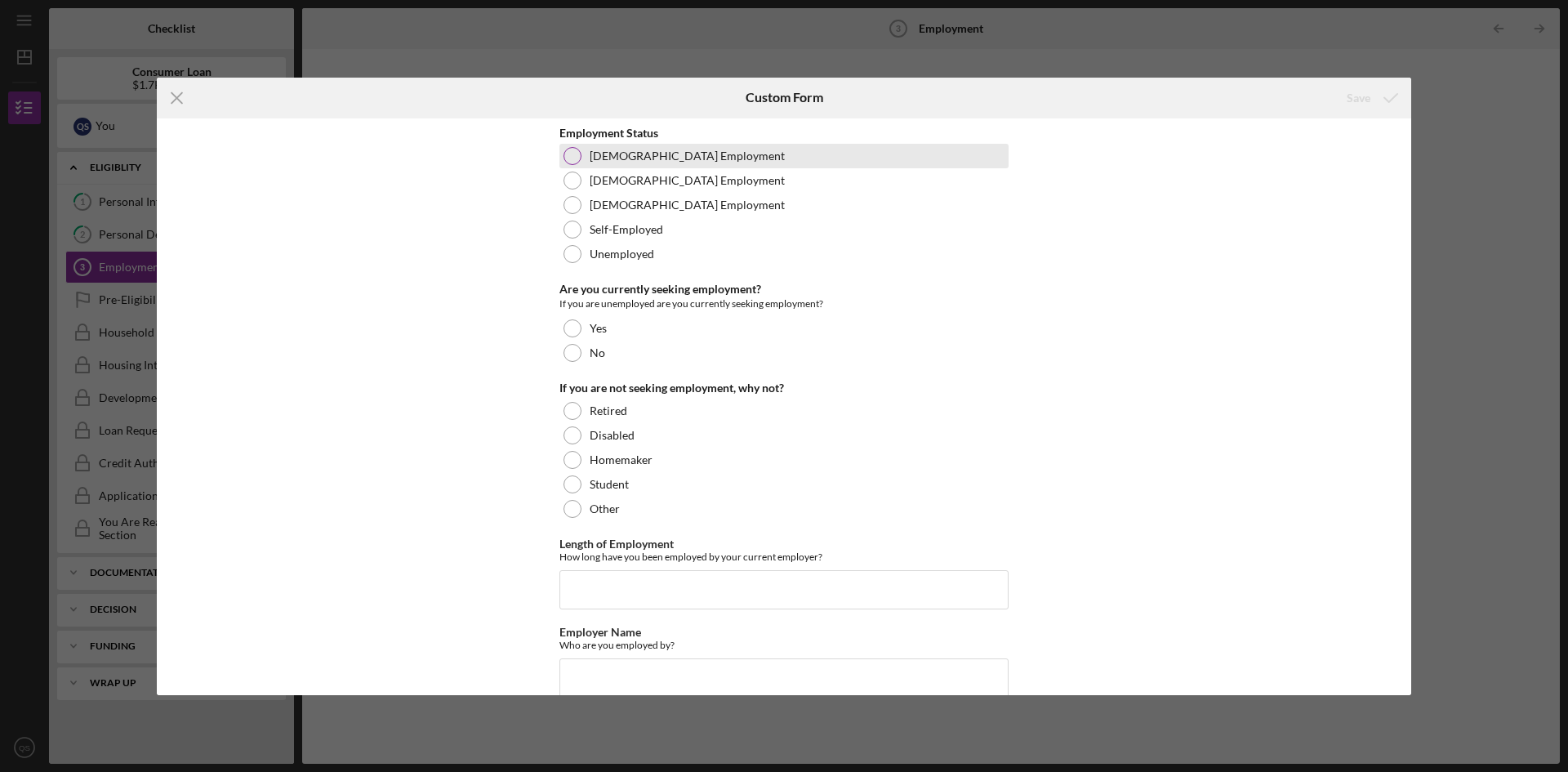
click at [609, 158] on label "[DEMOGRAPHIC_DATA] Employment" at bounding box center [687, 156] width 195 height 13
click at [580, 351] on div "No" at bounding box center [784, 353] width 450 height 25
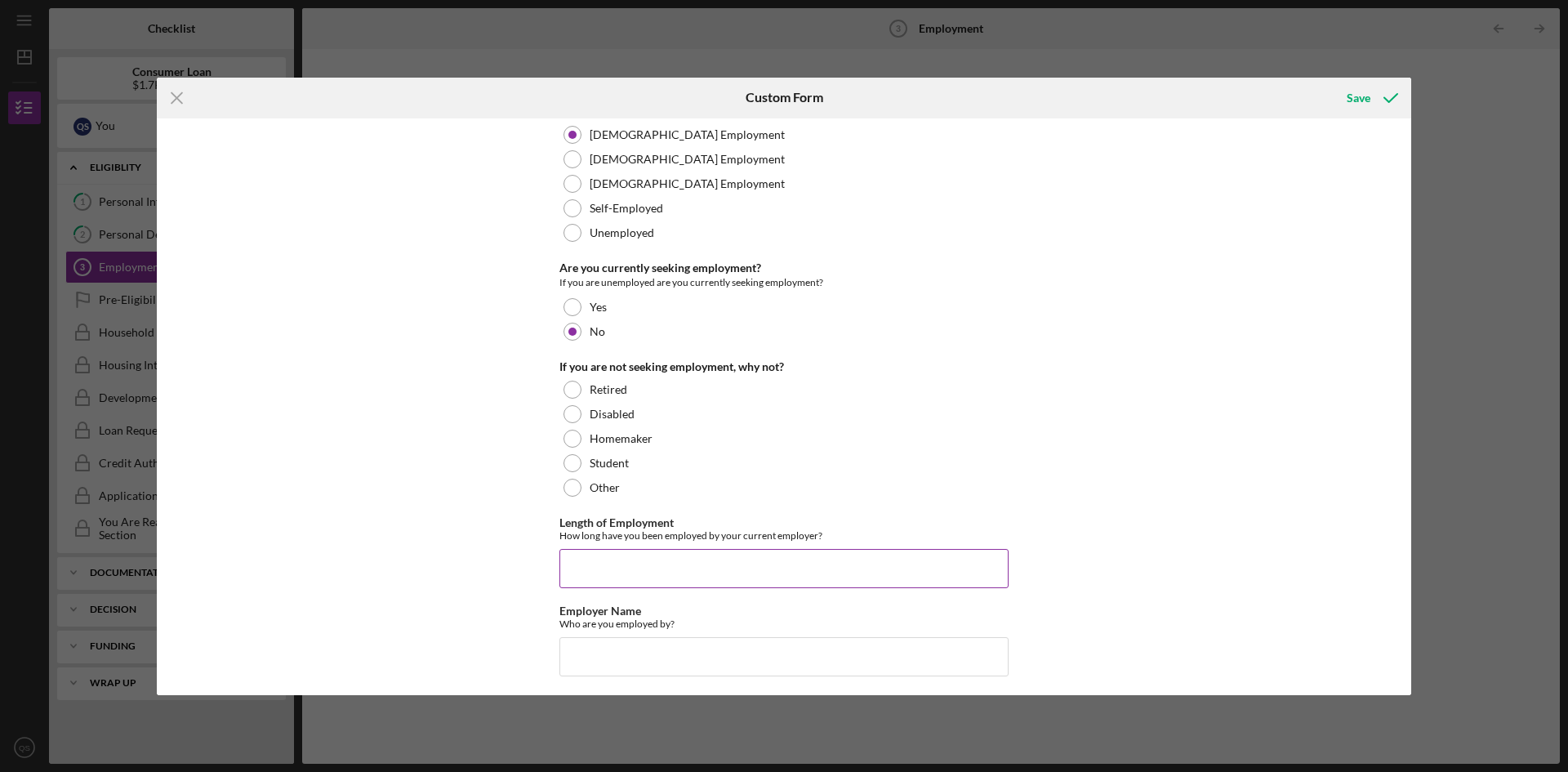
scroll to position [82, 0]
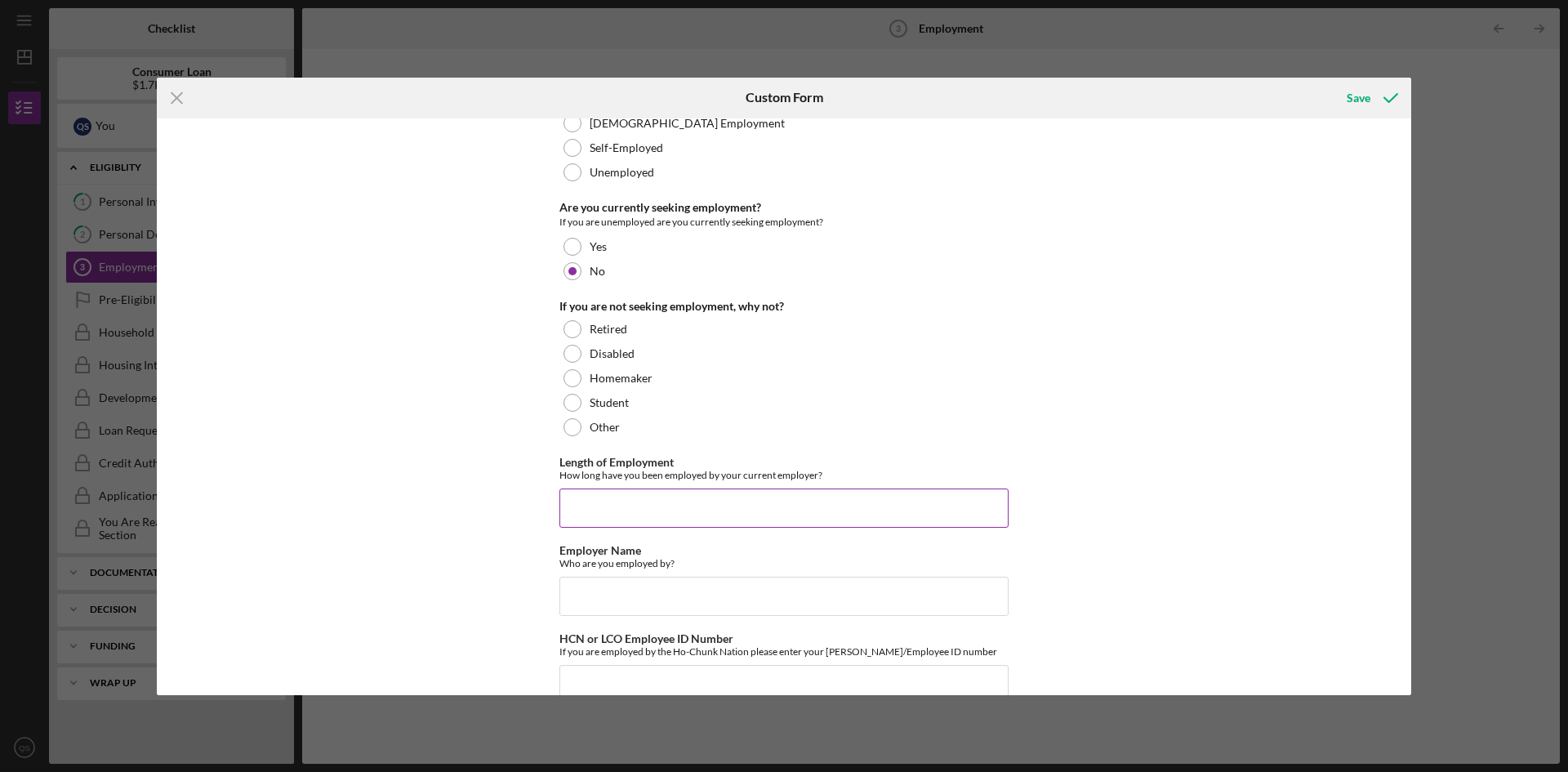
click at [606, 505] on input "Length of Employment" at bounding box center [784, 508] width 450 height 40
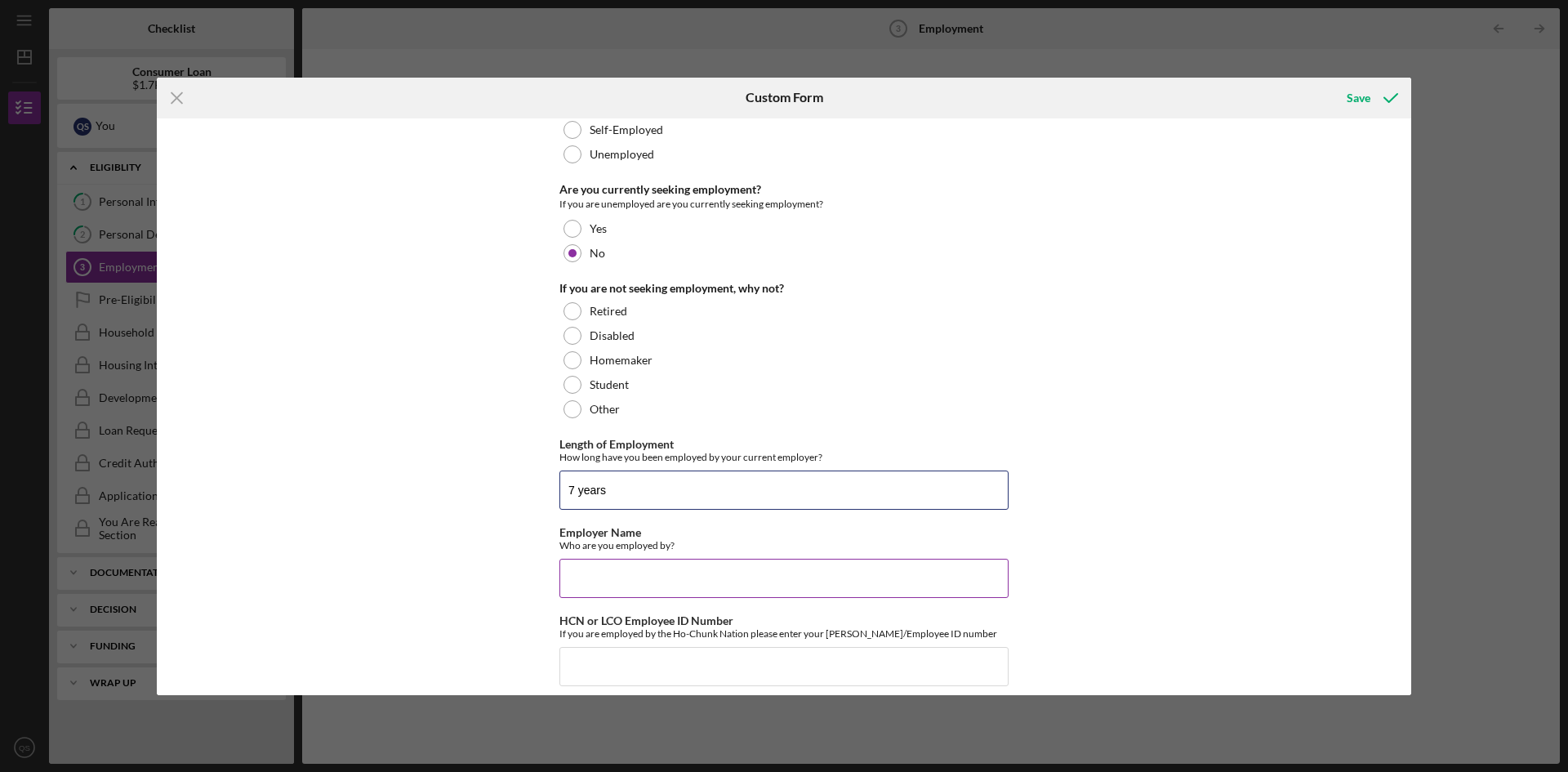
scroll to position [115, 0]
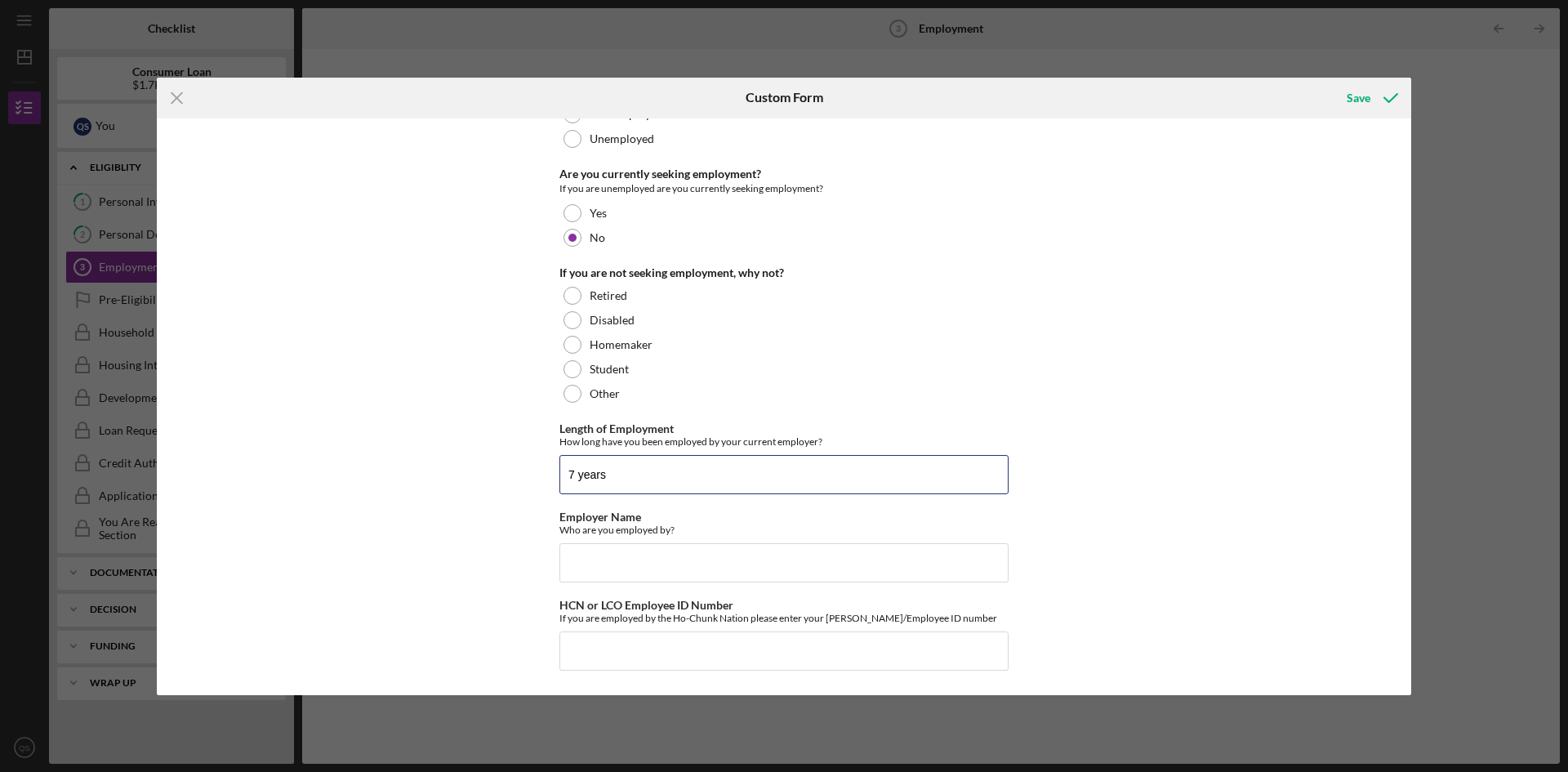
drag, startPoint x: 638, startPoint y: 476, endPoint x: 344, endPoint y: 552, distance: 303.7
click at [344, 552] on div "Employment Status [DEMOGRAPHIC_DATA] Employment [DEMOGRAPHIC_DATA] Employment […" at bounding box center [784, 407] width 1255 height 577
type input "5 yrs"
click at [599, 563] on input "Employer Name" at bounding box center [784, 563] width 450 height 40
type input "Temco logistics"
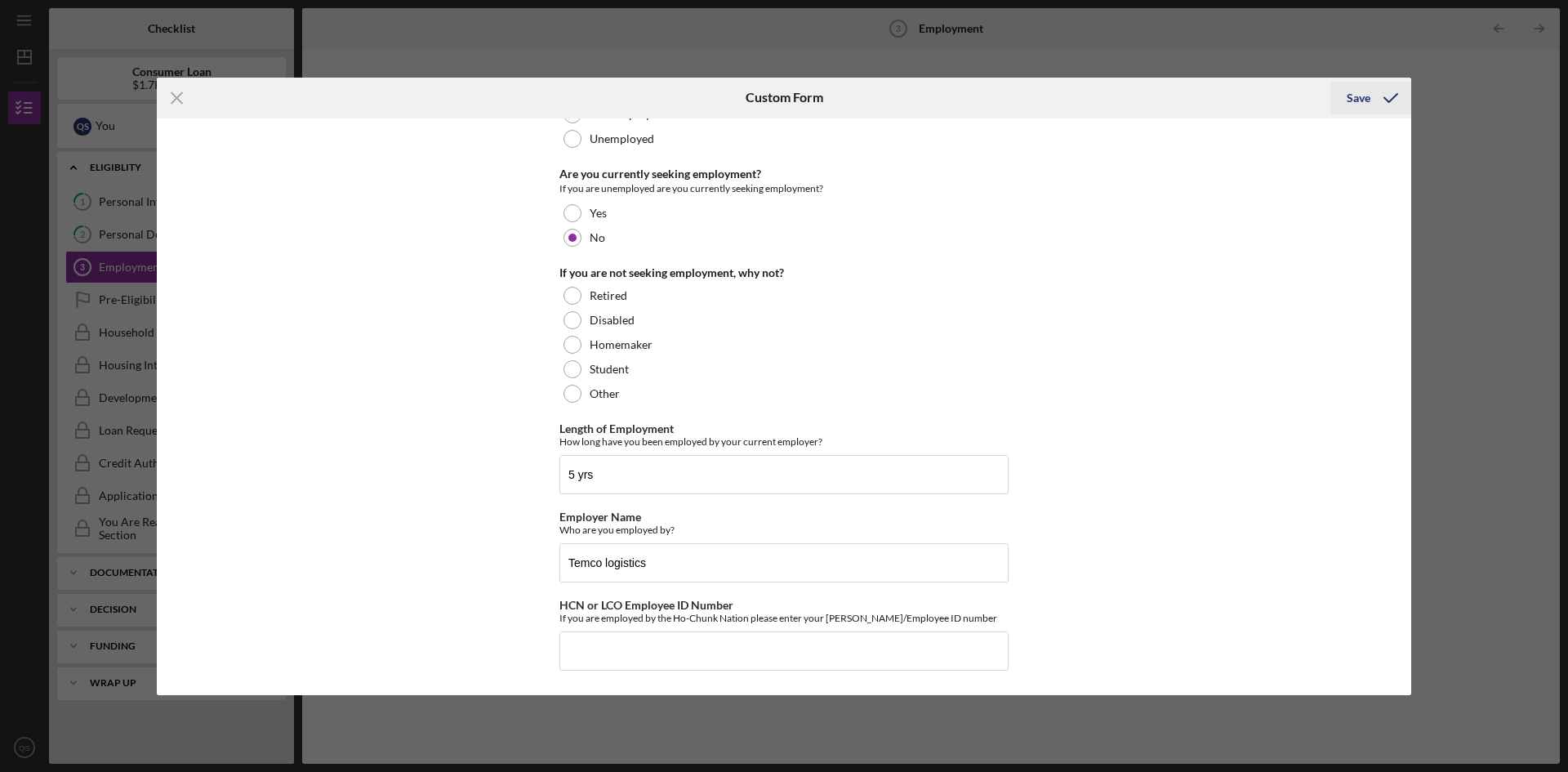
click at [1358, 98] on div "Save" at bounding box center [1359, 98] width 24 height 32
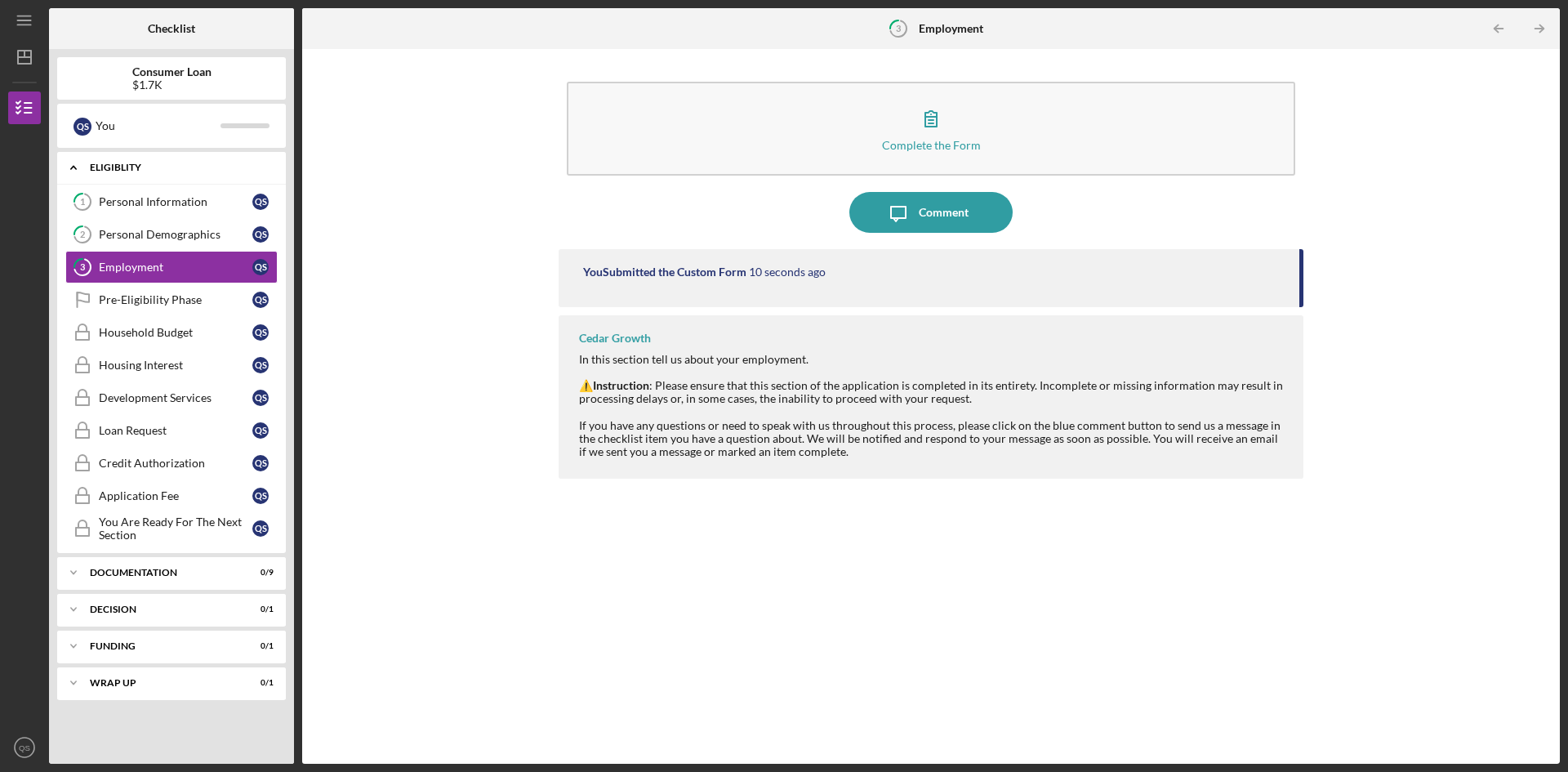
click at [206, 170] on div "Eligiblity" at bounding box center [178, 167] width 176 height 10
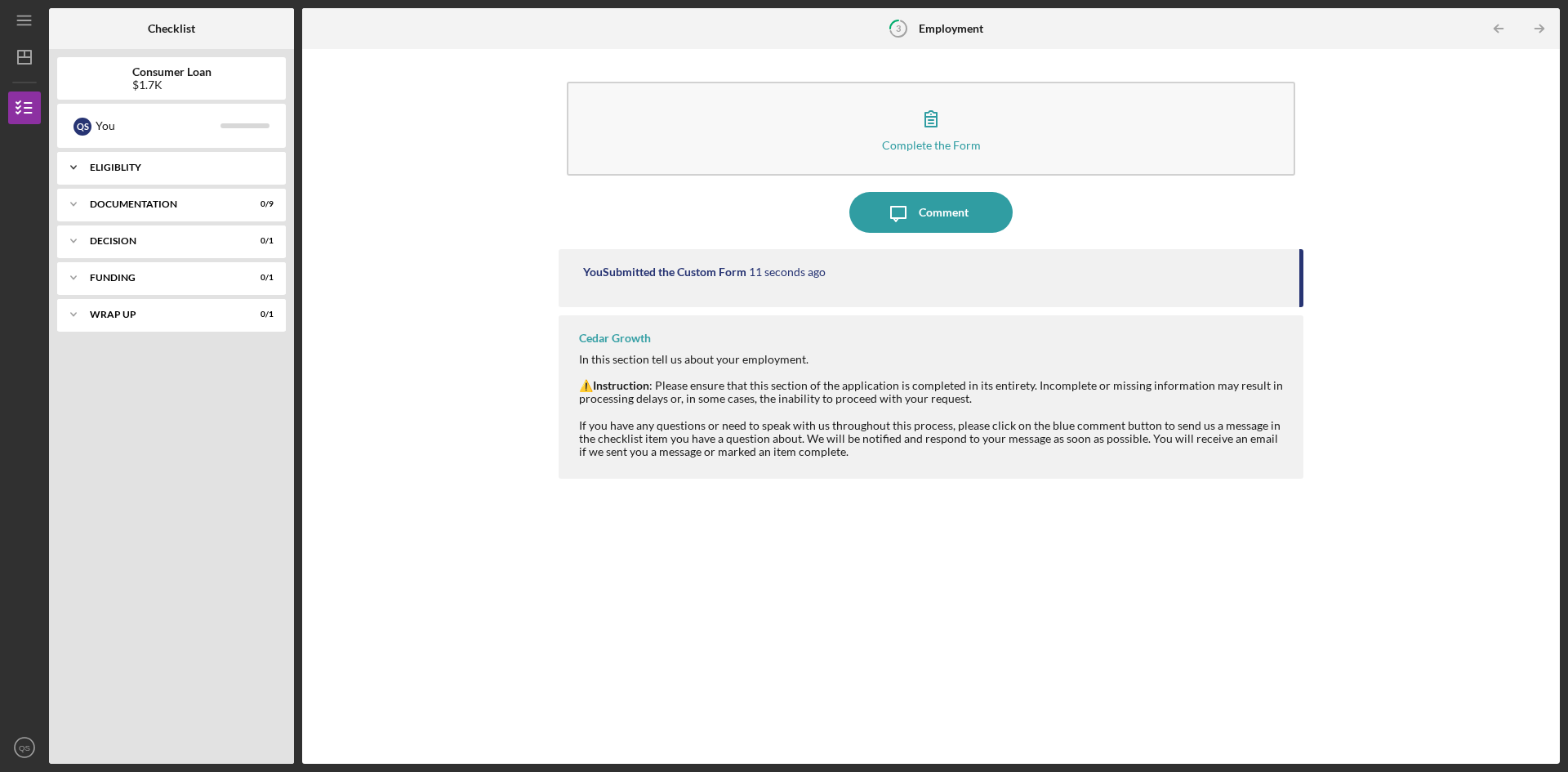
click at [206, 170] on div "Eligiblity" at bounding box center [178, 167] width 176 height 10
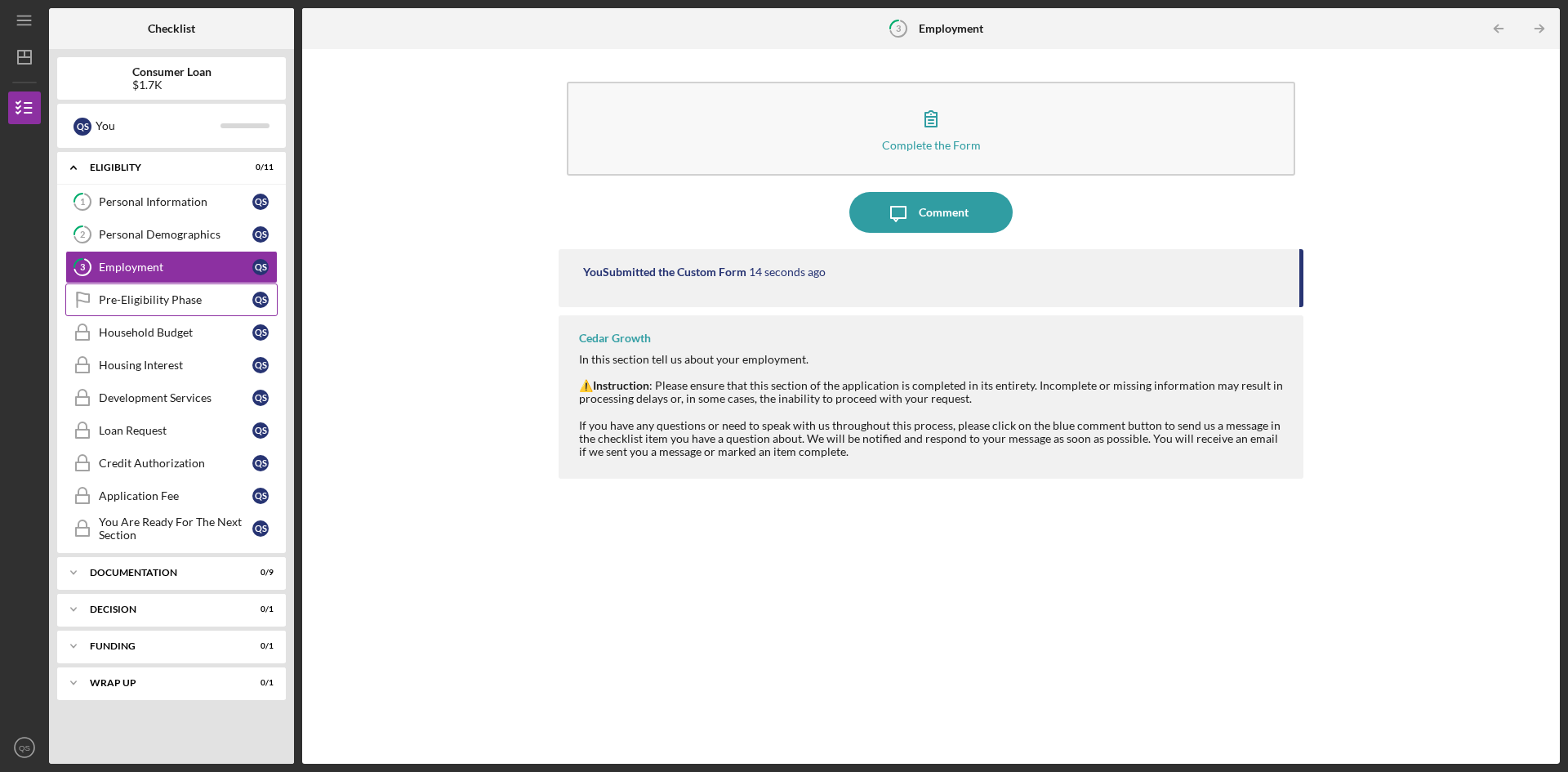
click at [163, 293] on div "Pre-Eligibility Phase" at bounding box center [175, 299] width 154 height 13
